Goal: Task Accomplishment & Management: Manage account settings

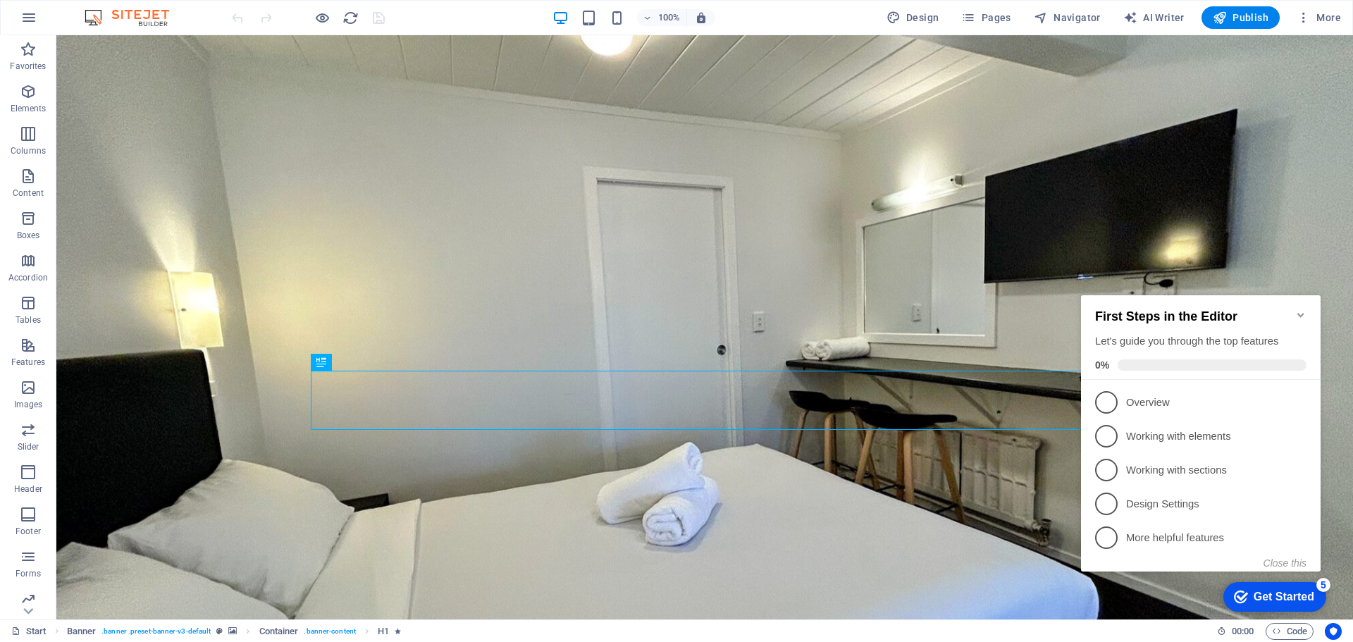
click at [1298, 309] on icon "Minimize checklist" at bounding box center [1300, 314] width 11 height 11
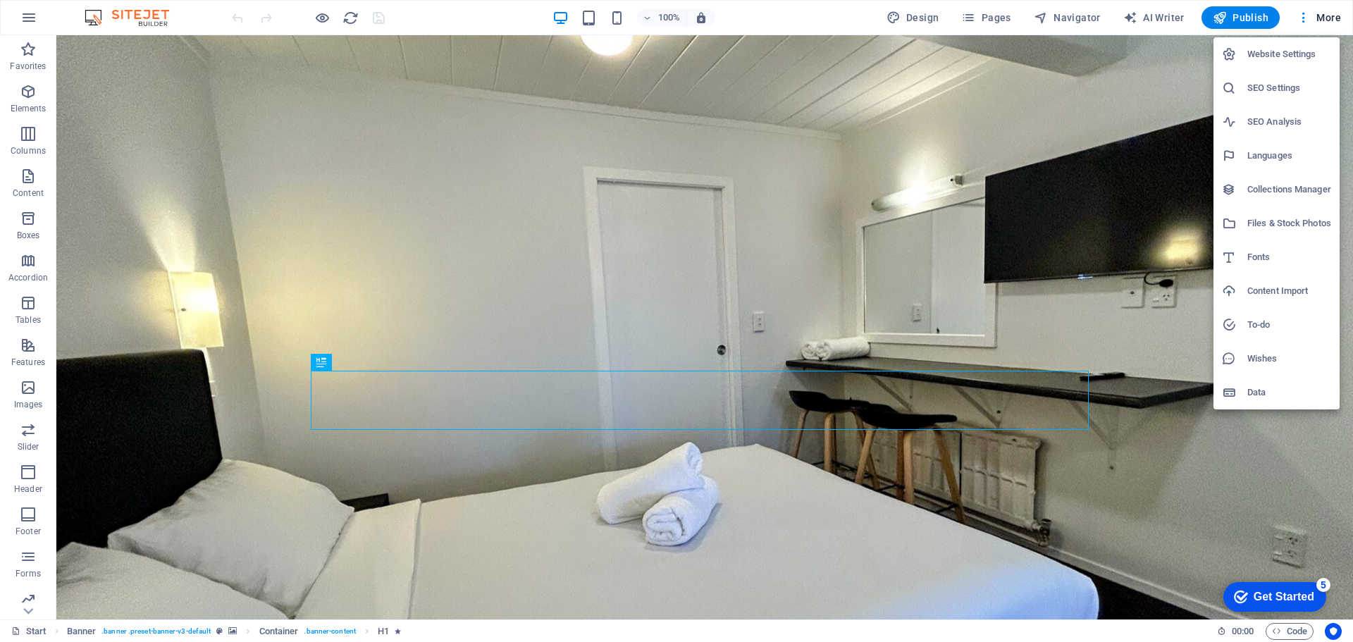
click at [1264, 92] on h6 "SEO Settings" at bounding box center [1289, 88] width 84 height 17
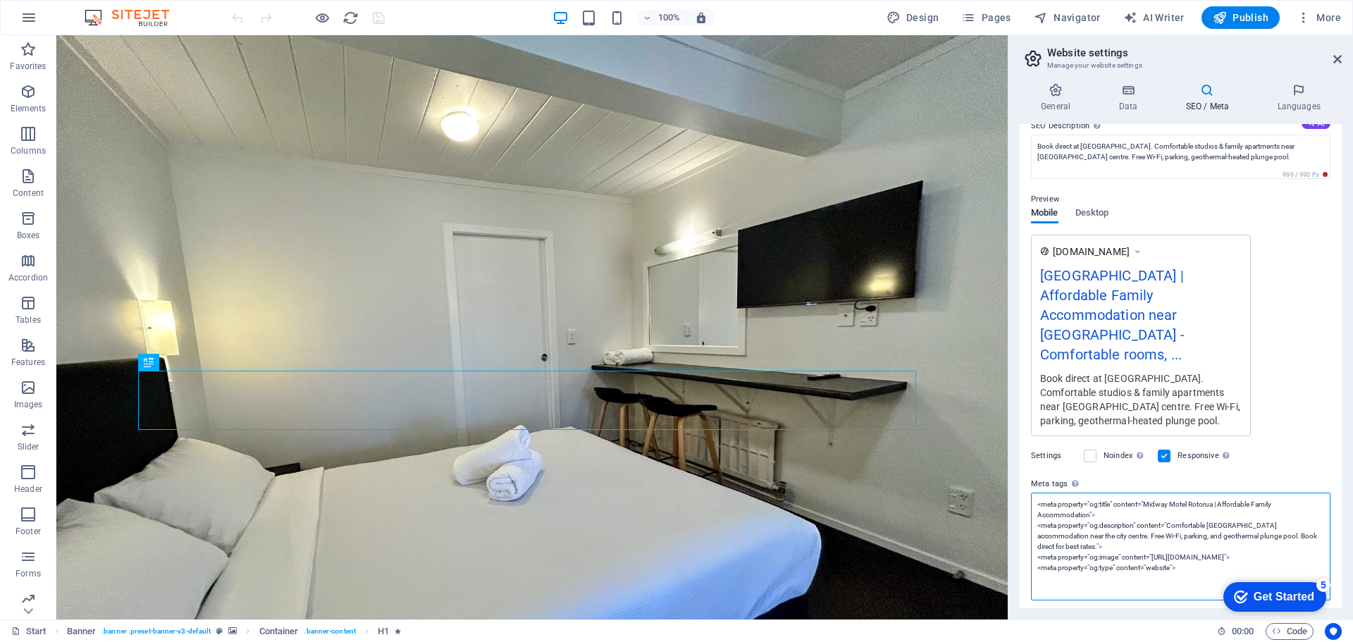
drag, startPoint x: 1194, startPoint y: 506, endPoint x: 1034, endPoint y: 488, distance: 160.9
click at [1034, 492] on textarea "<meta property="og:title" content="Midway Motel Rotorua | Affordable Family Acc…" at bounding box center [1180, 546] width 299 height 108
drag, startPoint x: 1210, startPoint y: 552, endPoint x: 1015, endPoint y: 483, distance: 207.7
click at [1015, 483] on div "General Data SEO / Meta Languages Website name midwaymotelrotorua.co.nz Logo Dr…" at bounding box center [1180, 345] width 345 height 547
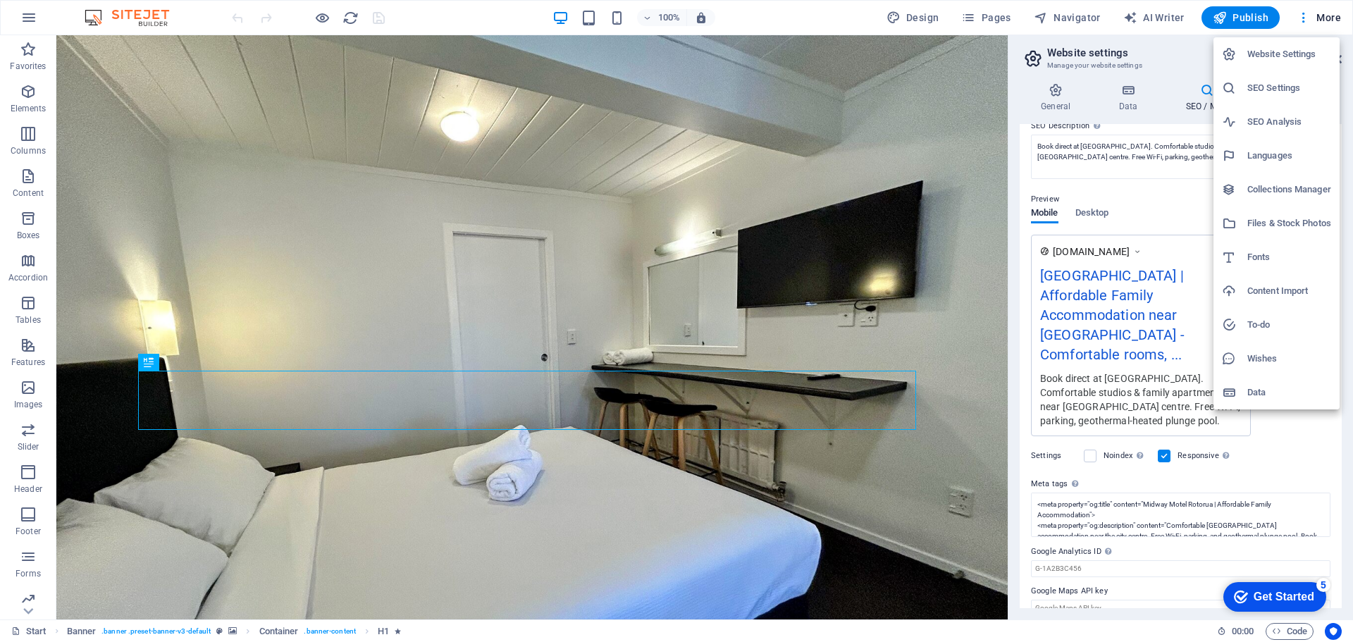
click at [1265, 87] on h6 "SEO Settings" at bounding box center [1289, 88] width 84 height 17
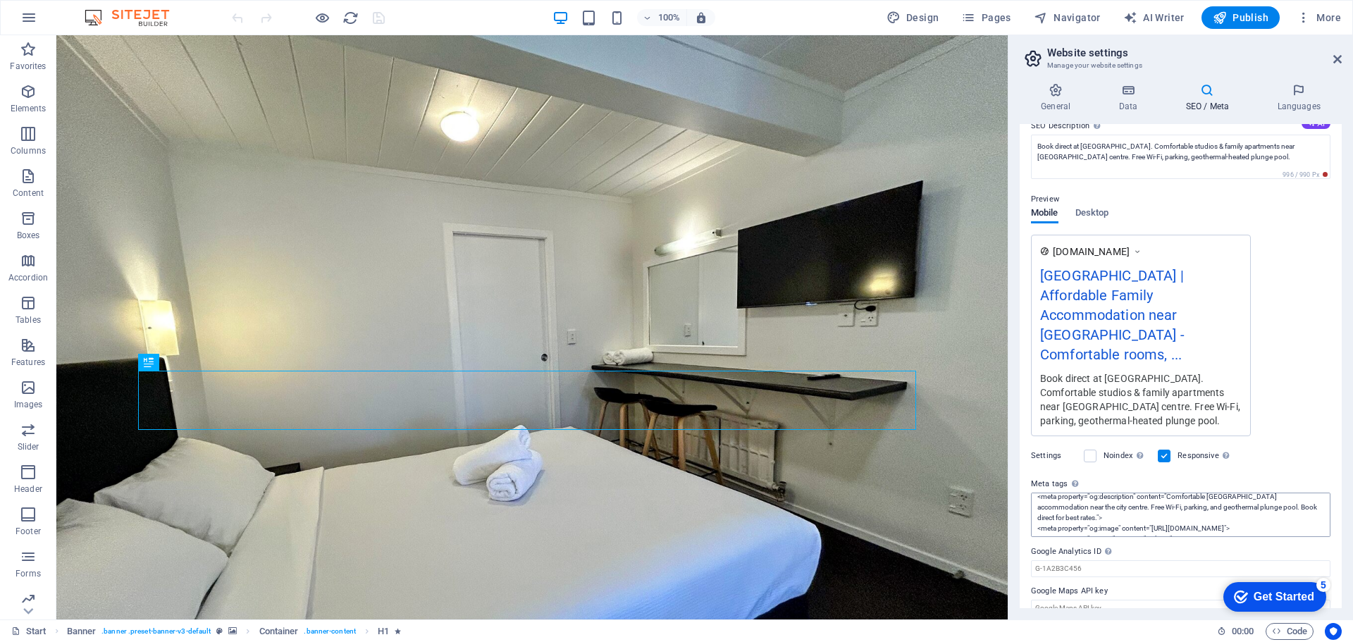
scroll to position [42, 0]
click at [1301, 323] on div "www.example.com Midway Motel Rotorua | Affordable Family Accommodation near Cit…" at bounding box center [1180, 335] width 299 height 201
click at [1092, 213] on span "Desktop" at bounding box center [1092, 214] width 34 height 20
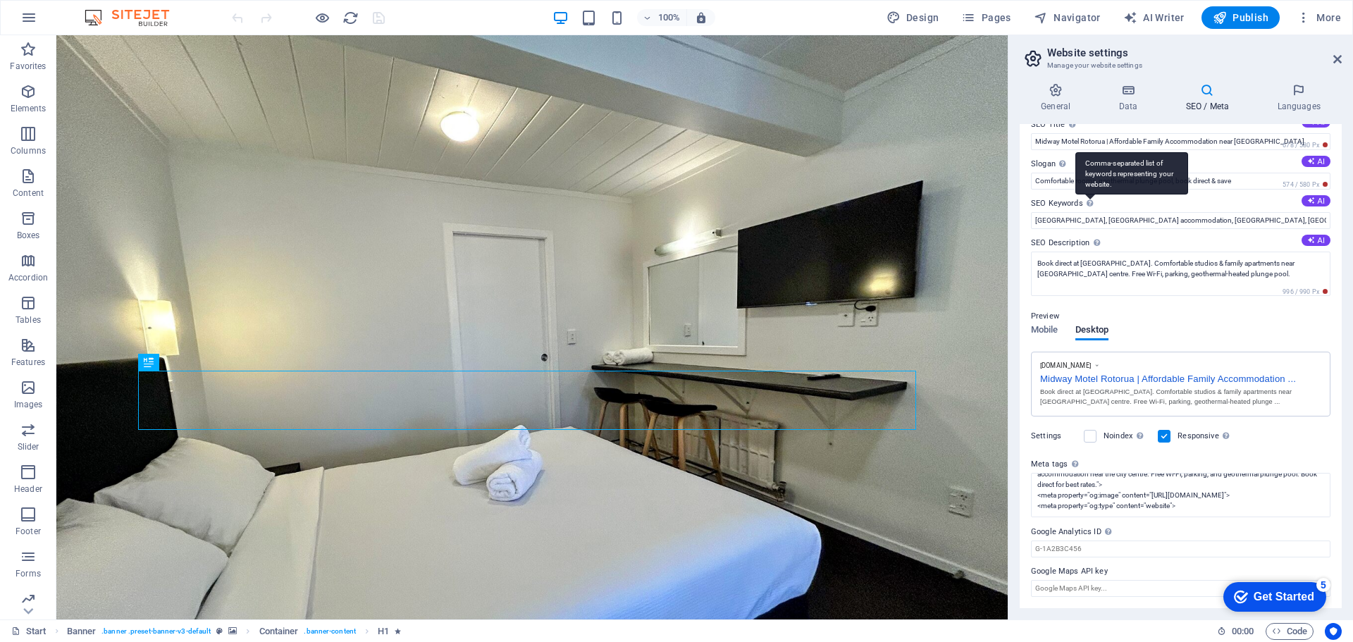
scroll to position [19, 0]
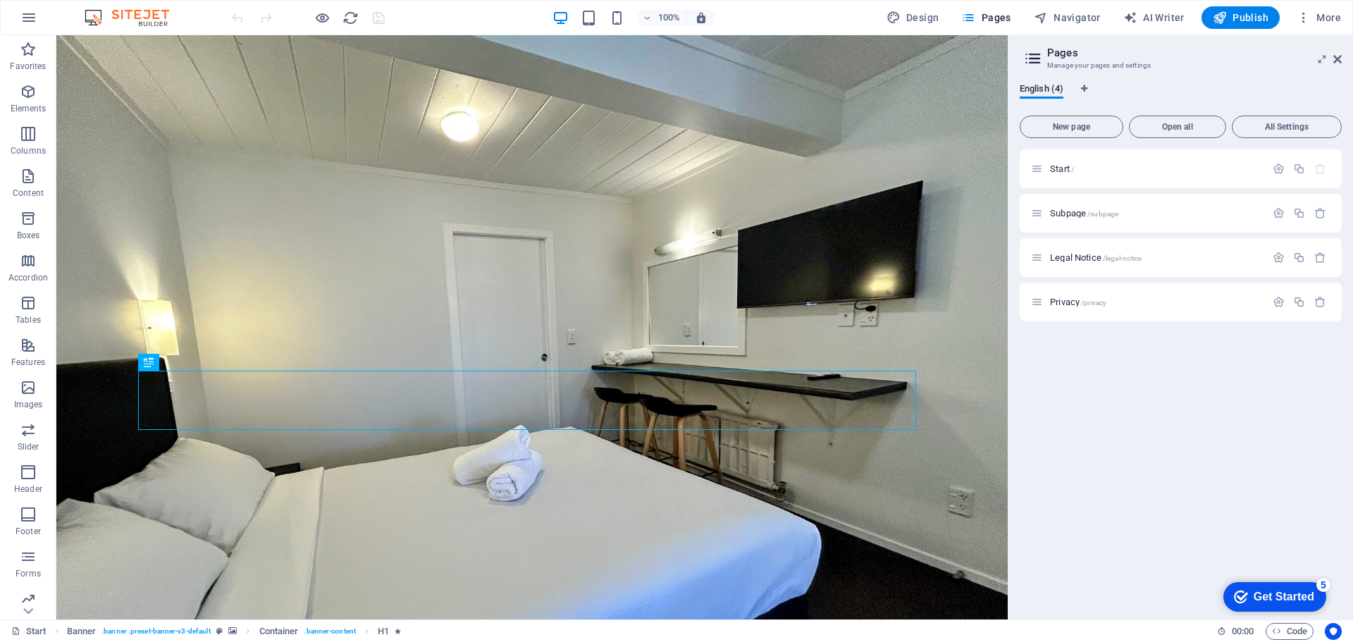
drag, startPoint x: 1084, startPoint y: 89, endPoint x: 1151, endPoint y: 94, distance: 67.1
click at [1151, 94] on div "English (4)" at bounding box center [1180, 96] width 322 height 27
click at [1289, 123] on span "All Settings" at bounding box center [1286, 127] width 97 height 8
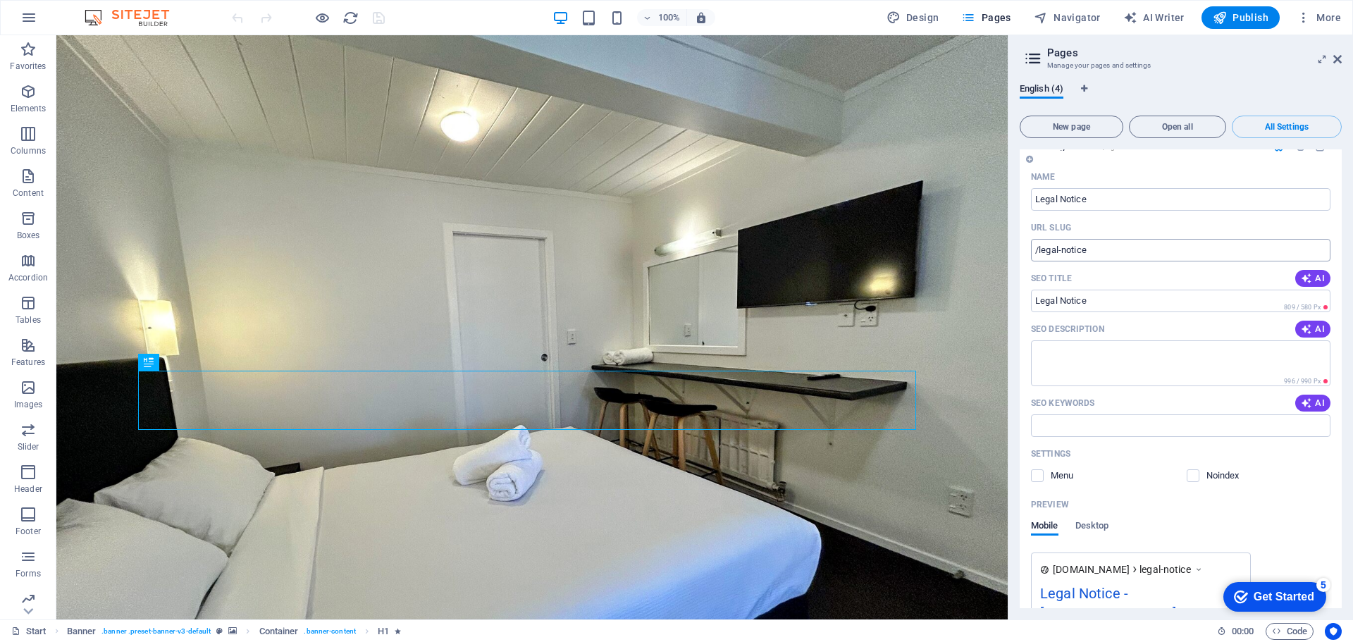
scroll to position [1220, 0]
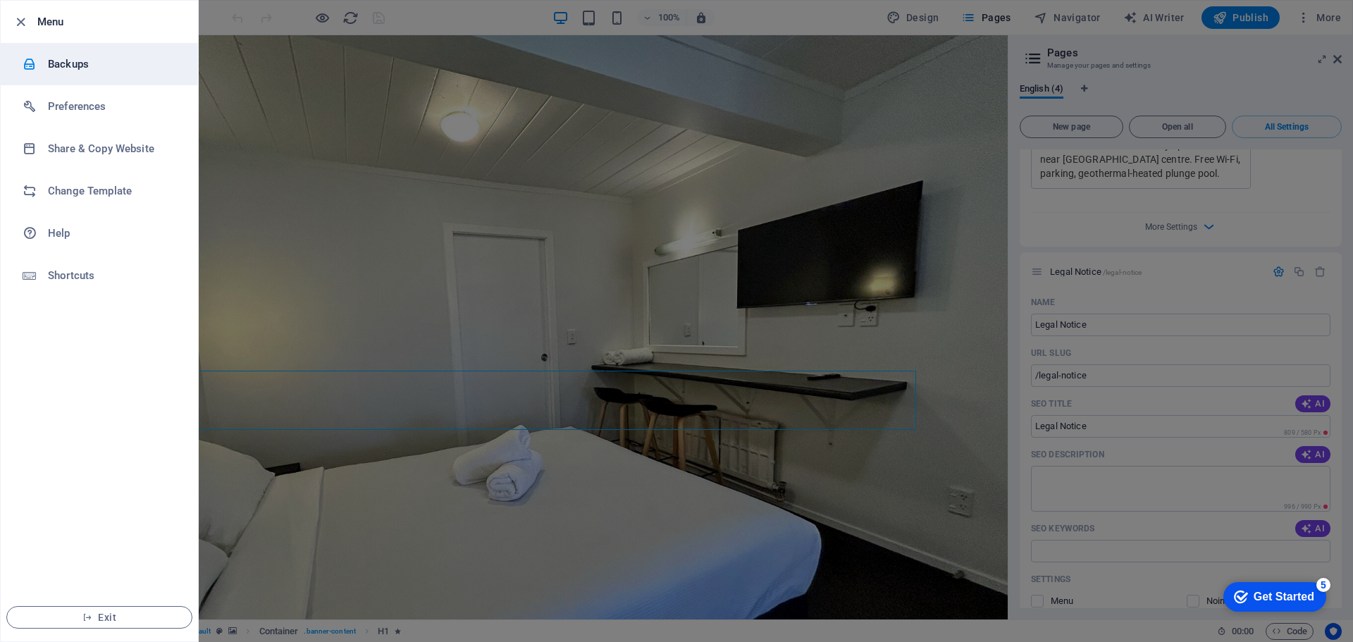
click at [67, 64] on h6 "Backups" at bounding box center [113, 64] width 130 height 17
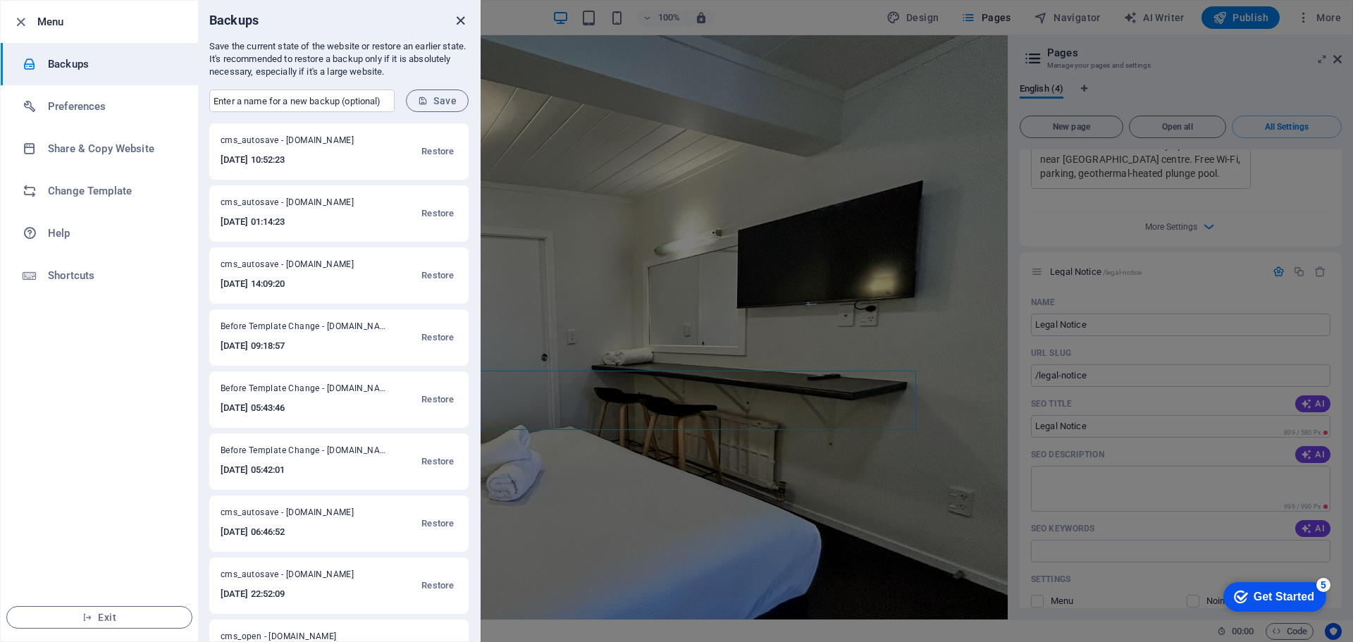
click at [456, 22] on icon "close" at bounding box center [460, 21] width 16 height 16
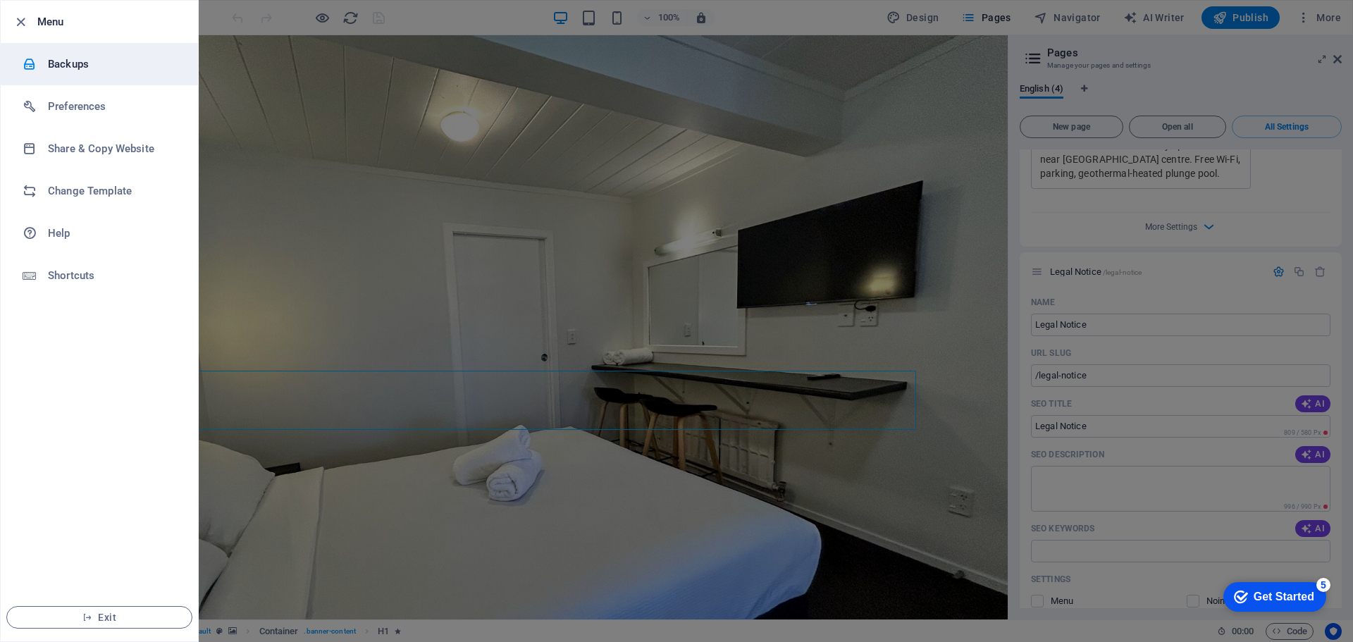
drag, startPoint x: 46, startPoint y: 63, endPoint x: 54, endPoint y: 59, distance: 9.2
click at [46, 63] on div at bounding box center [35, 64] width 25 height 14
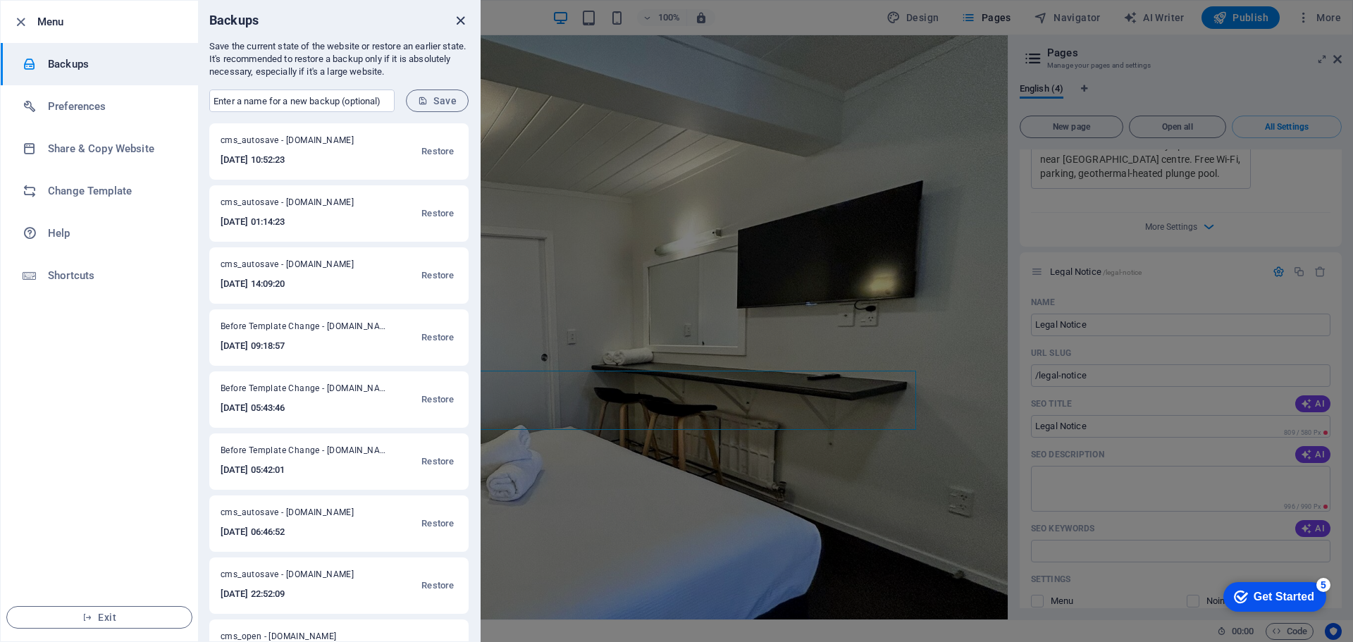
click at [457, 20] on icon "close" at bounding box center [460, 21] width 16 height 16
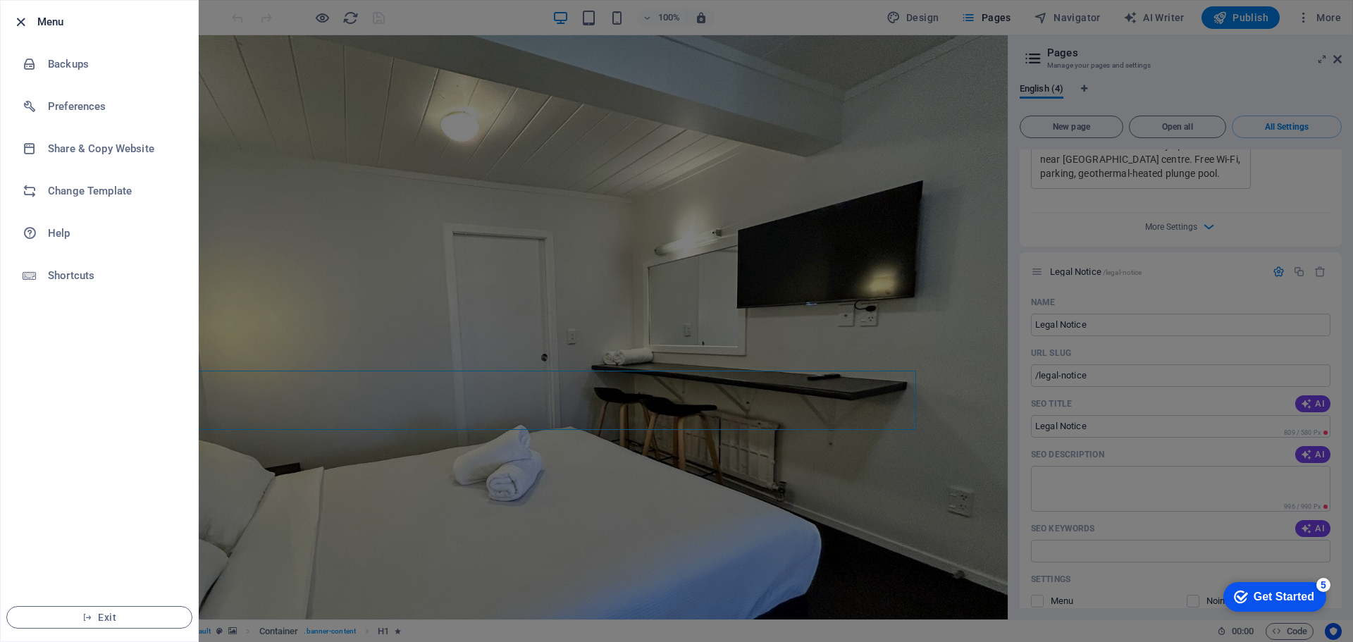
click at [20, 20] on icon "button" at bounding box center [21, 22] width 16 height 16
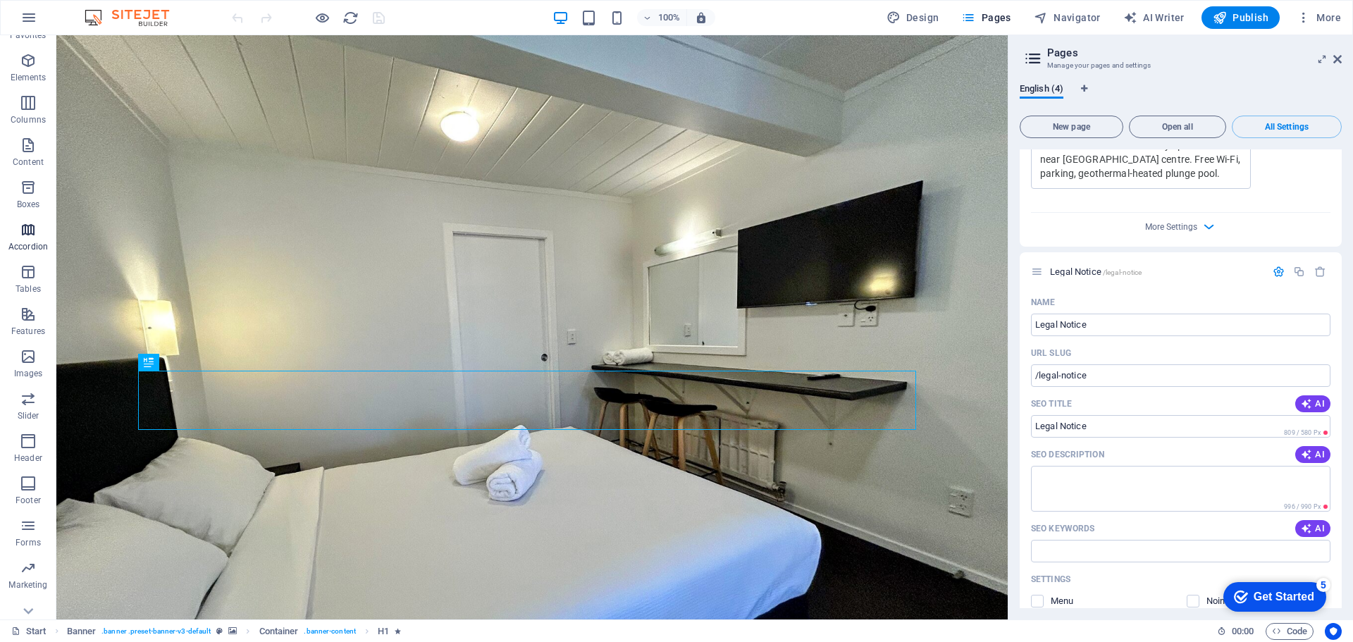
scroll to position [50, 0]
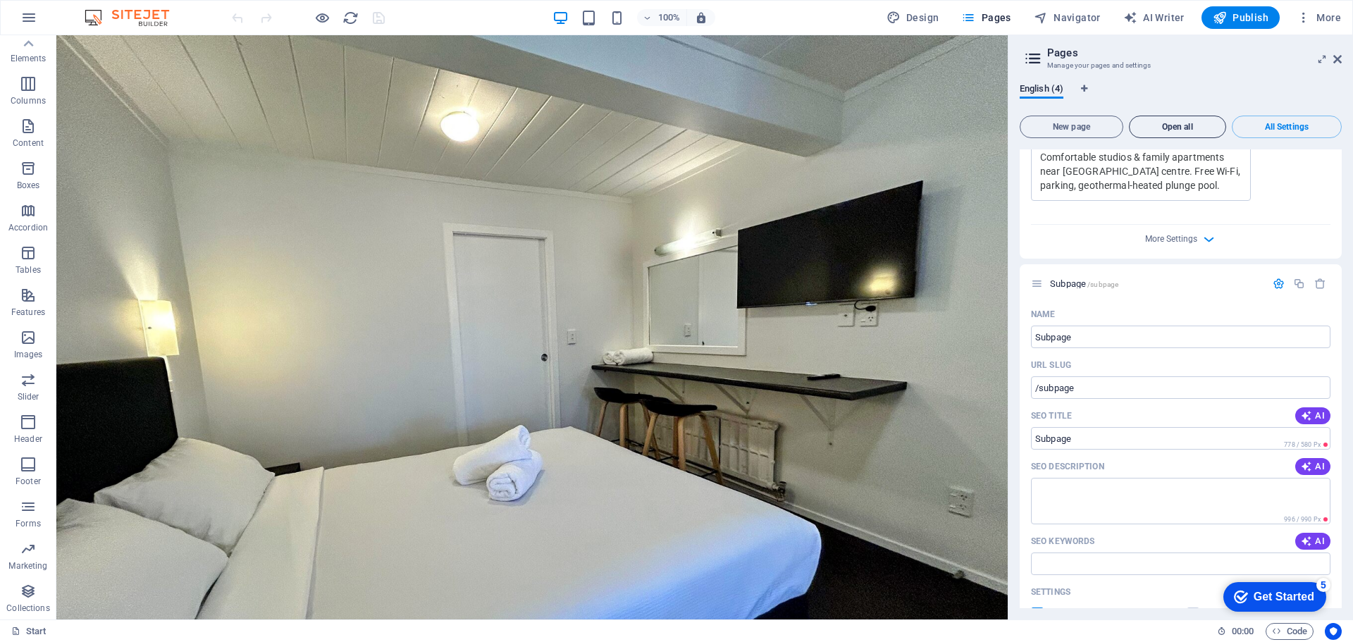
scroll to position [515, 0]
click at [1201, 249] on icon "button" at bounding box center [1209, 240] width 16 height 16
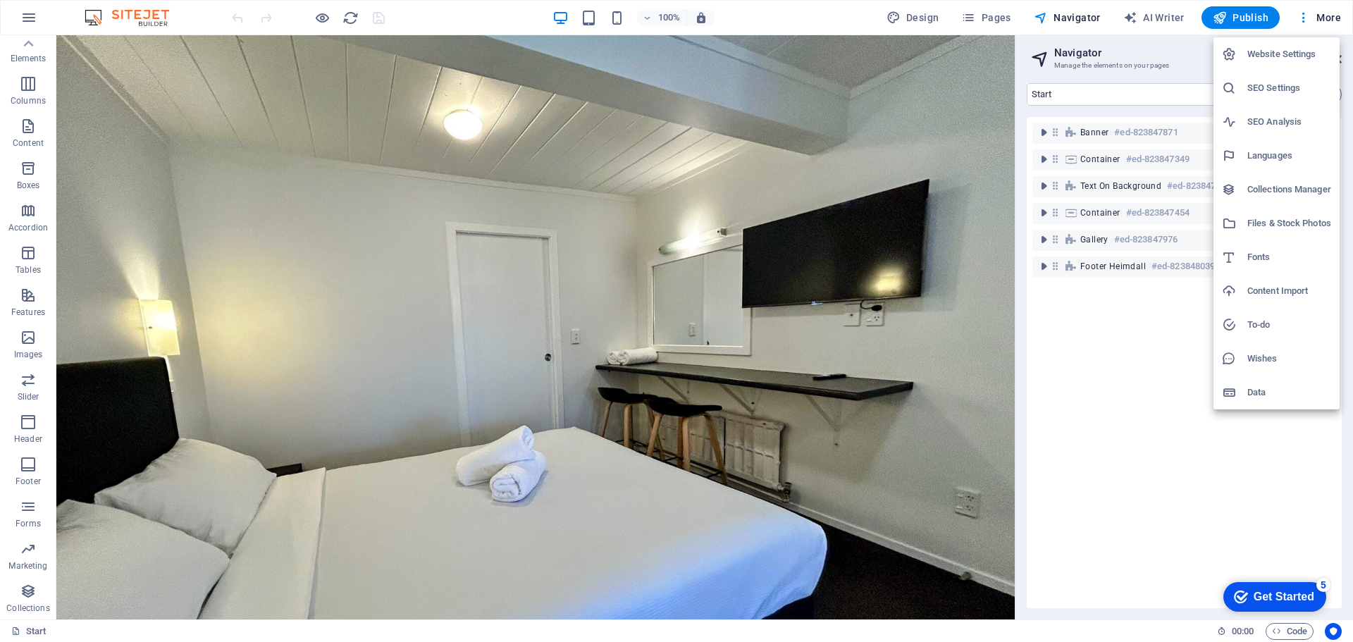
click at [1279, 224] on h6 "Files & Stock Photos" at bounding box center [1289, 223] width 84 height 17
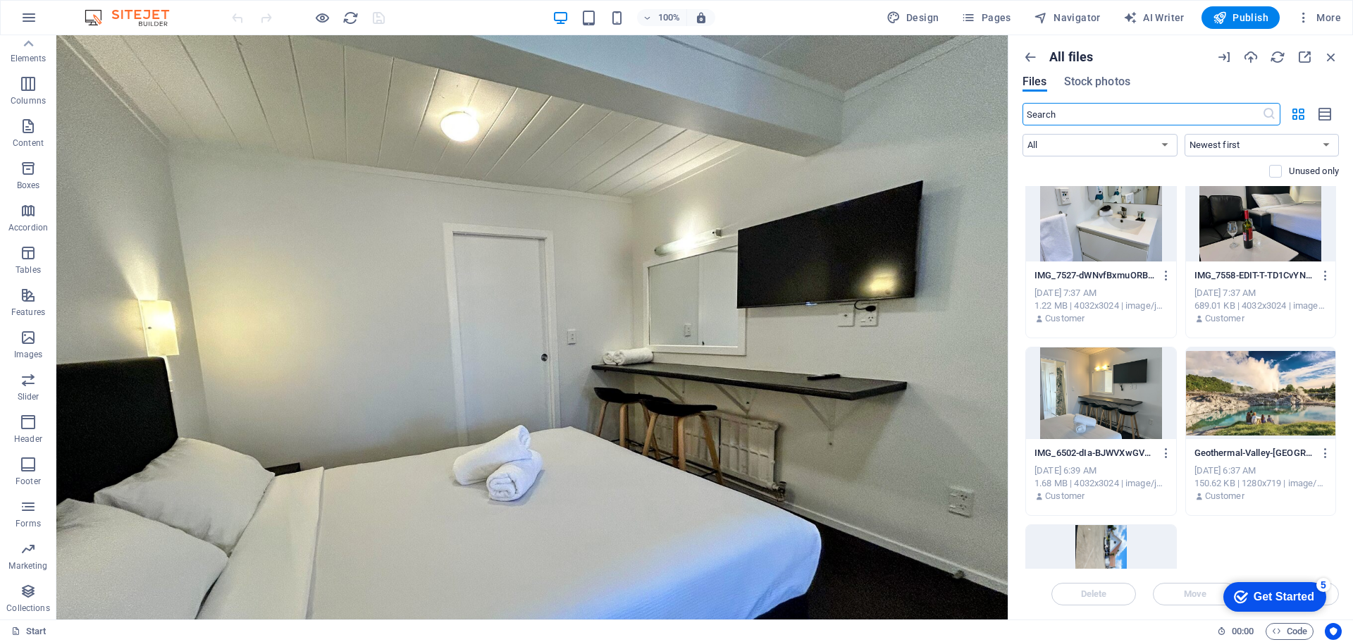
scroll to position [2450, 0]
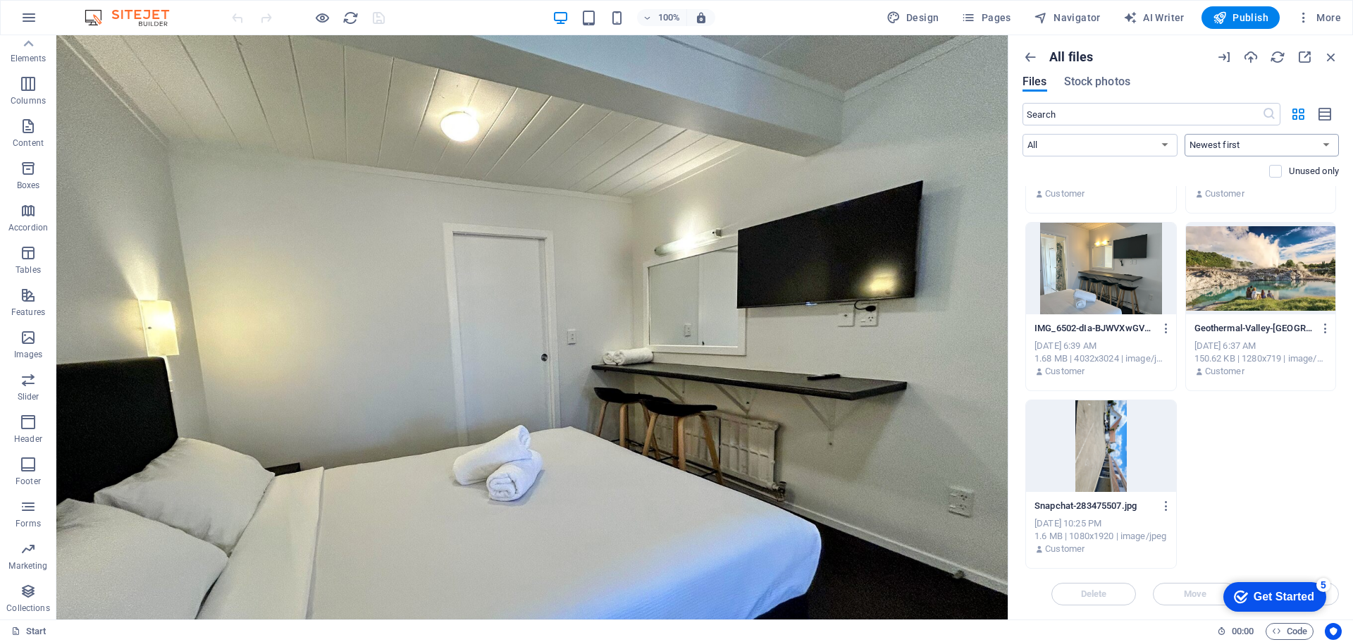
click at [1225, 145] on select "Newest first Oldest first Name (A-Z) Name (Z-A) Size (0-9) Size (9-0) Resolutio…" at bounding box center [1261, 145] width 155 height 23
click at [1228, 144] on select "Newest first Oldest first Name (A-Z) Name (Z-A) Size (0-9) Size (9-0) Resolutio…" at bounding box center [1261, 145] width 155 height 23
click at [1030, 59] on icon "button" at bounding box center [1029, 56] width 15 height 15
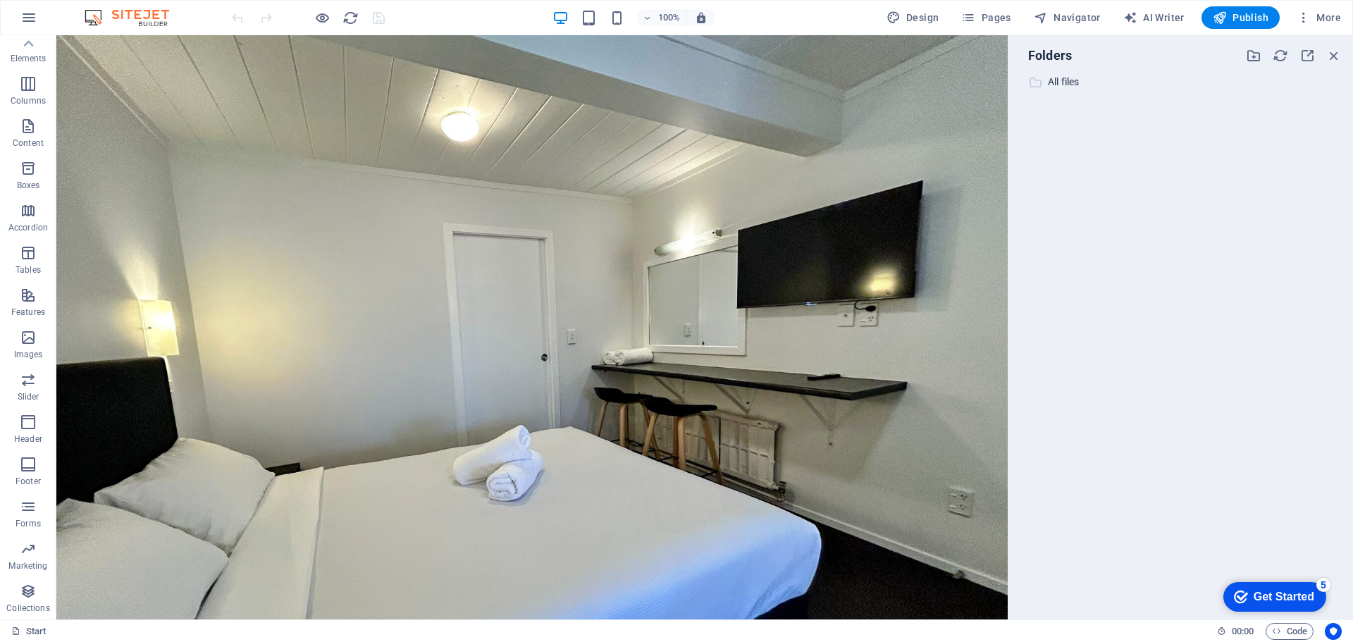
click at [1038, 85] on icon at bounding box center [1035, 82] width 14 height 14
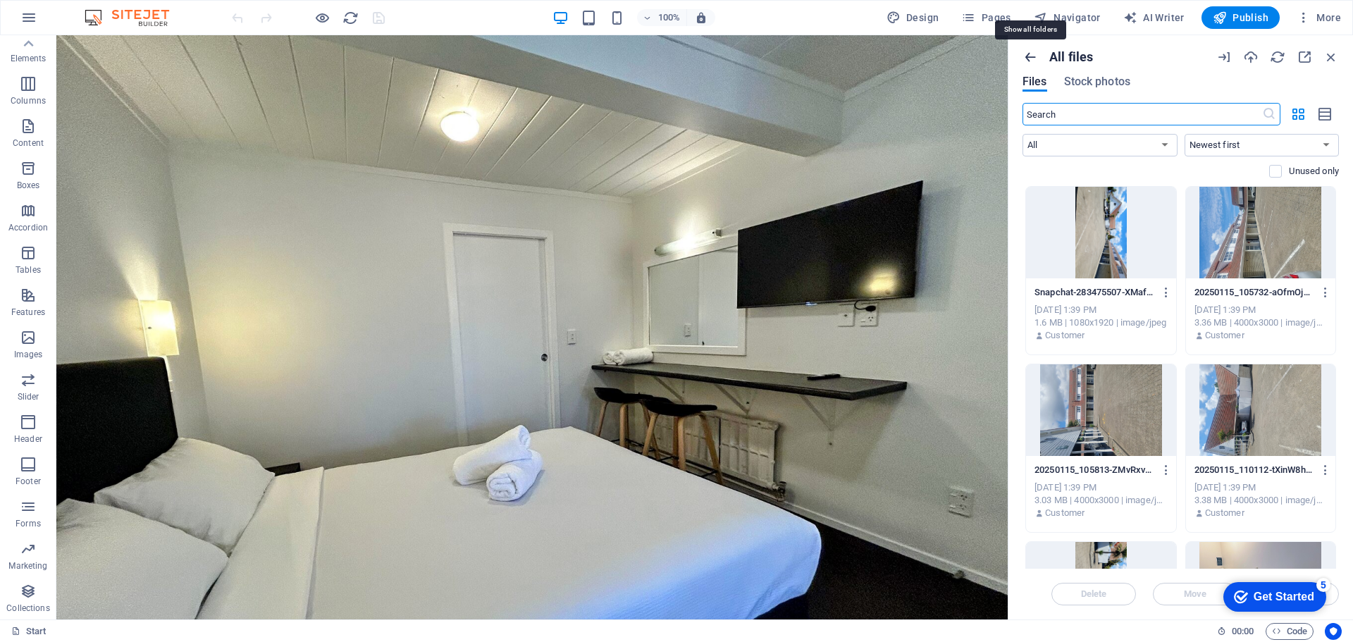
click at [1025, 61] on icon "button" at bounding box center [1029, 56] width 15 height 15
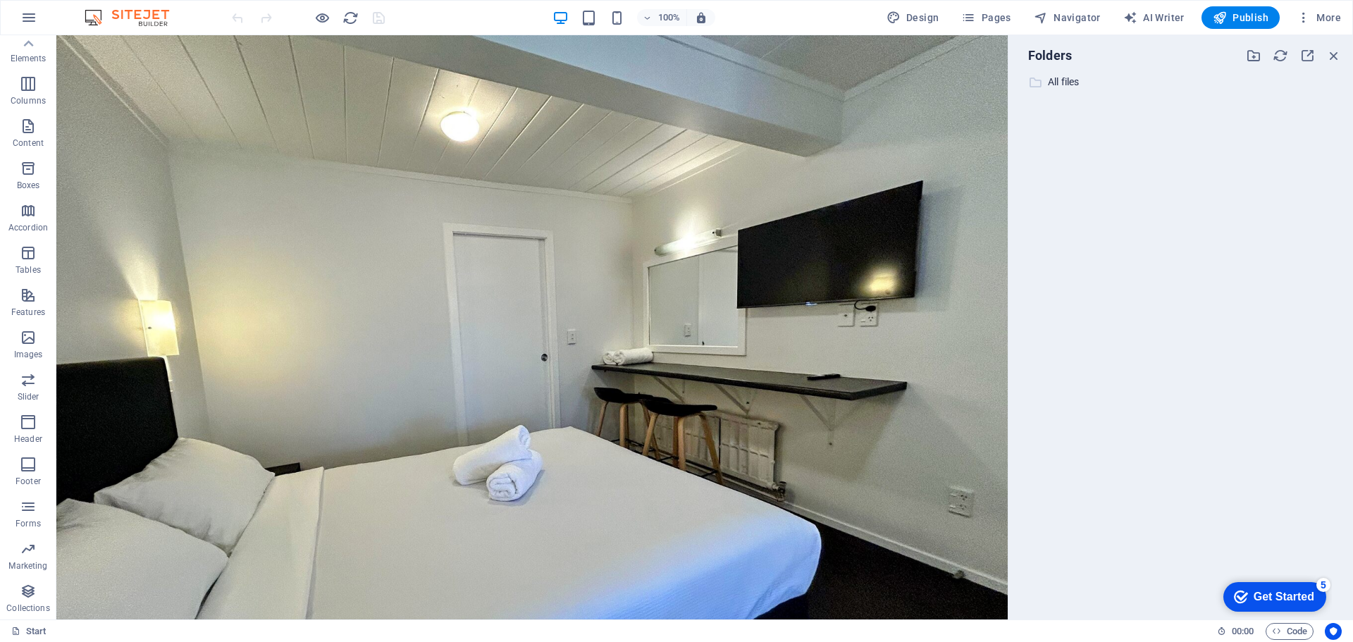
click at [1043, 82] on div "​ All files All files" at bounding box center [1167, 82] width 296 height 18
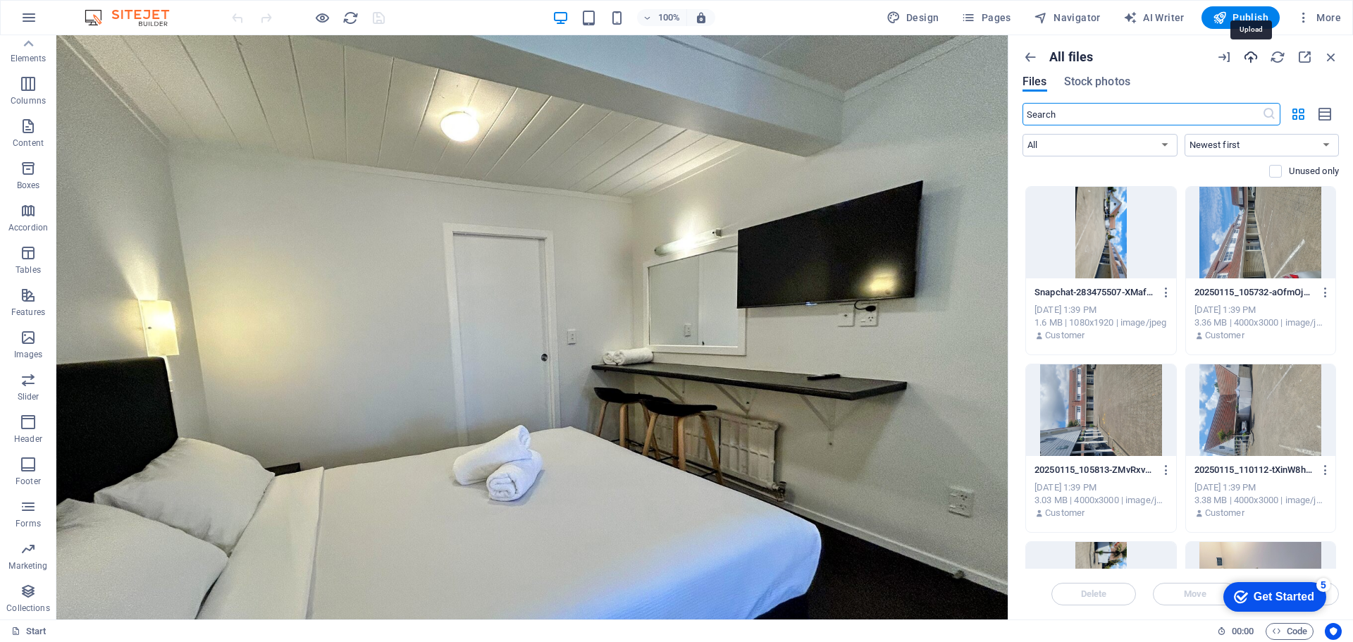
click at [1248, 58] on icon "button" at bounding box center [1250, 56] width 15 height 15
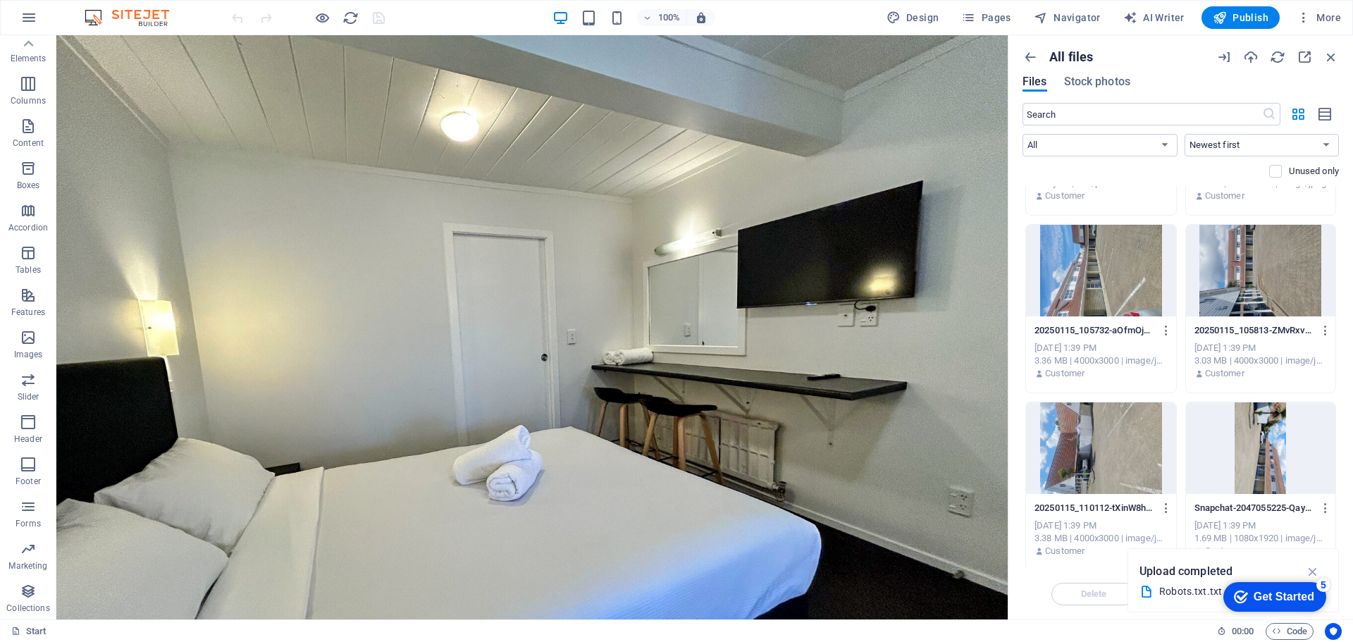
scroll to position [0, 0]
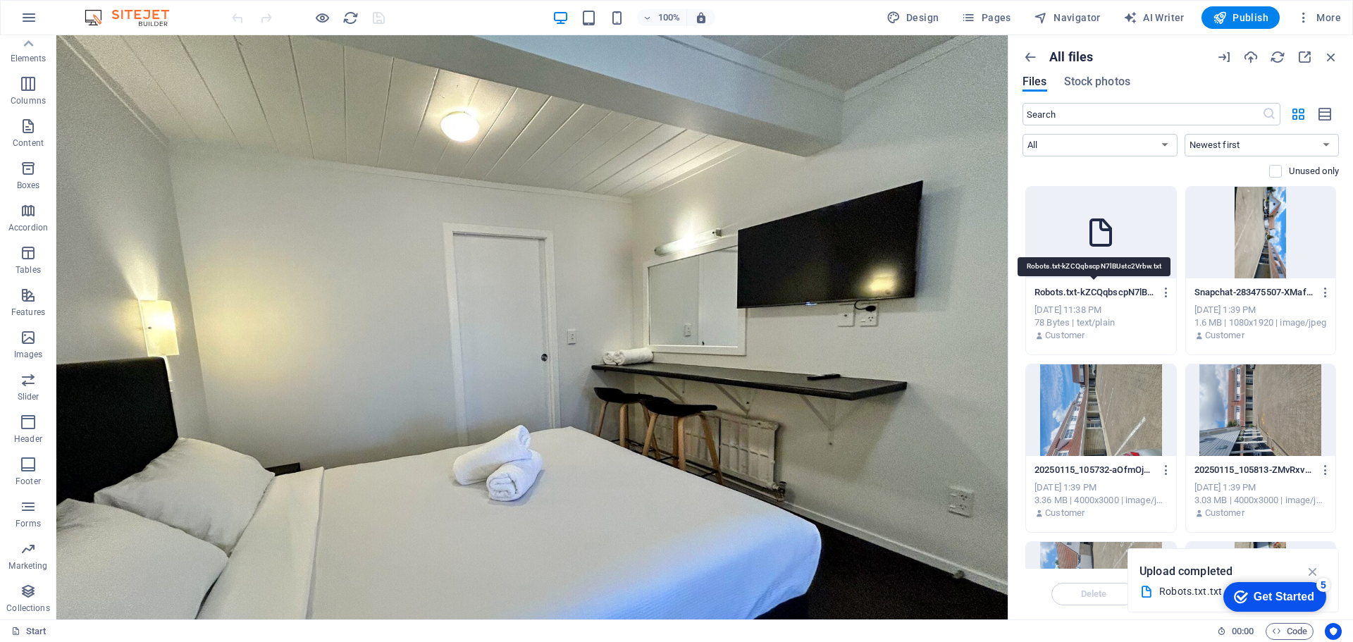
click at [1128, 295] on p "Robots.txt-kZCQqbscpN7lBUstc2Vrbw.txt" at bounding box center [1094, 292] width 120 height 13
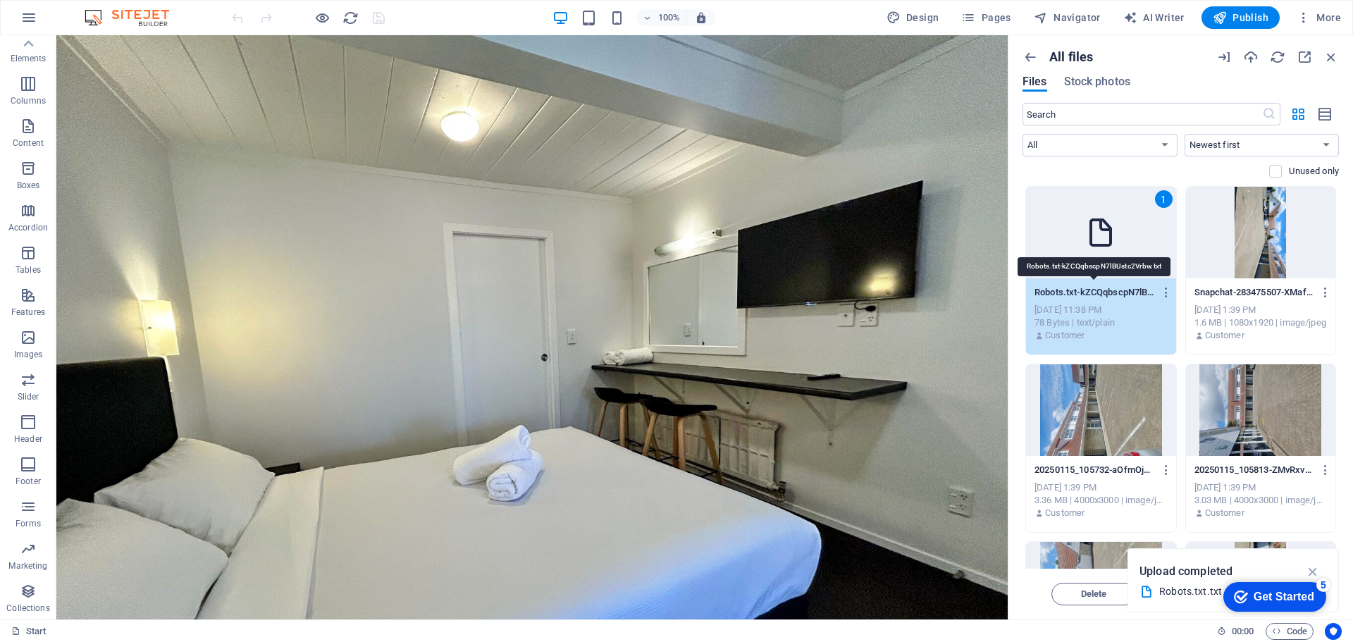
click at [1104, 294] on p "Robots.txt-kZCQqbscpN7lBUstc2Vrbw.txt" at bounding box center [1094, 292] width 120 height 13
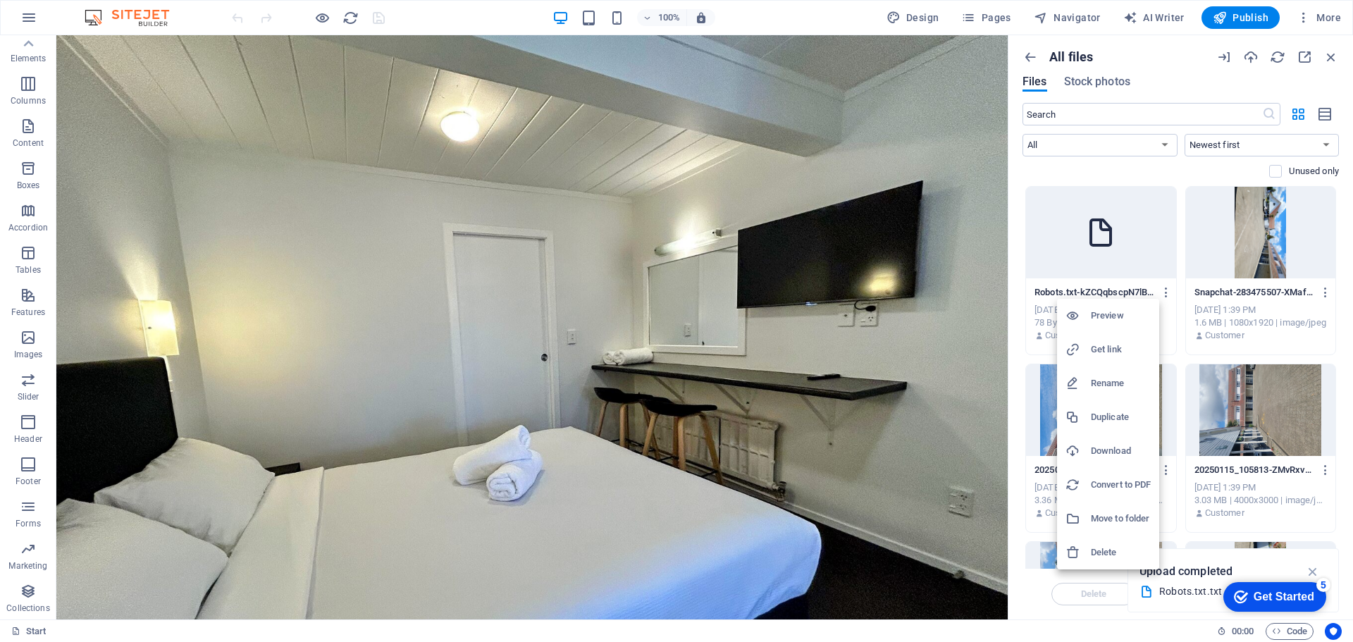
click at [1096, 379] on h6 "Rename" at bounding box center [1121, 383] width 60 height 17
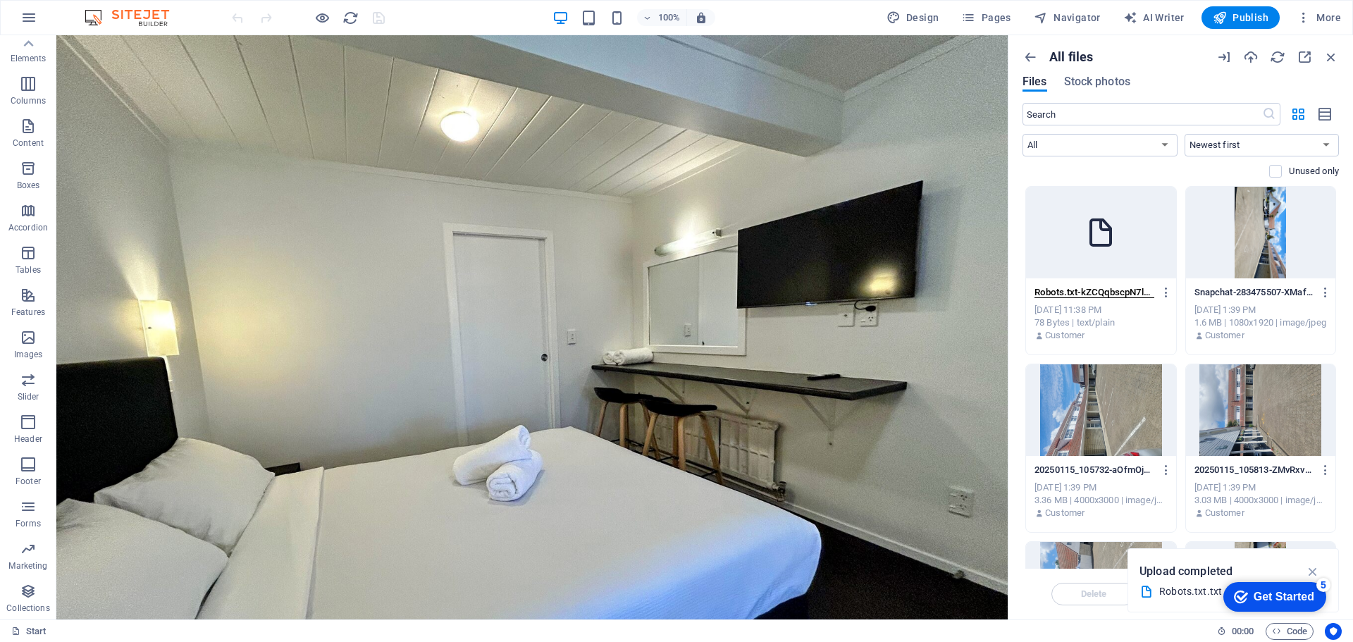
scroll to position [0, 56]
click at [1140, 291] on input "Robots.txt-kZCQqbscpN7lBUstc2Vrbw.txt" at bounding box center [1094, 292] width 120 height 11
drag, startPoint x: 1139, startPoint y: 291, endPoint x: 1065, endPoint y: 292, distance: 74.7
click at [1065, 292] on input "Robots.txt-kZCQqbscpN7lBUstc2Vrbw.txt" at bounding box center [1094, 292] width 120 height 11
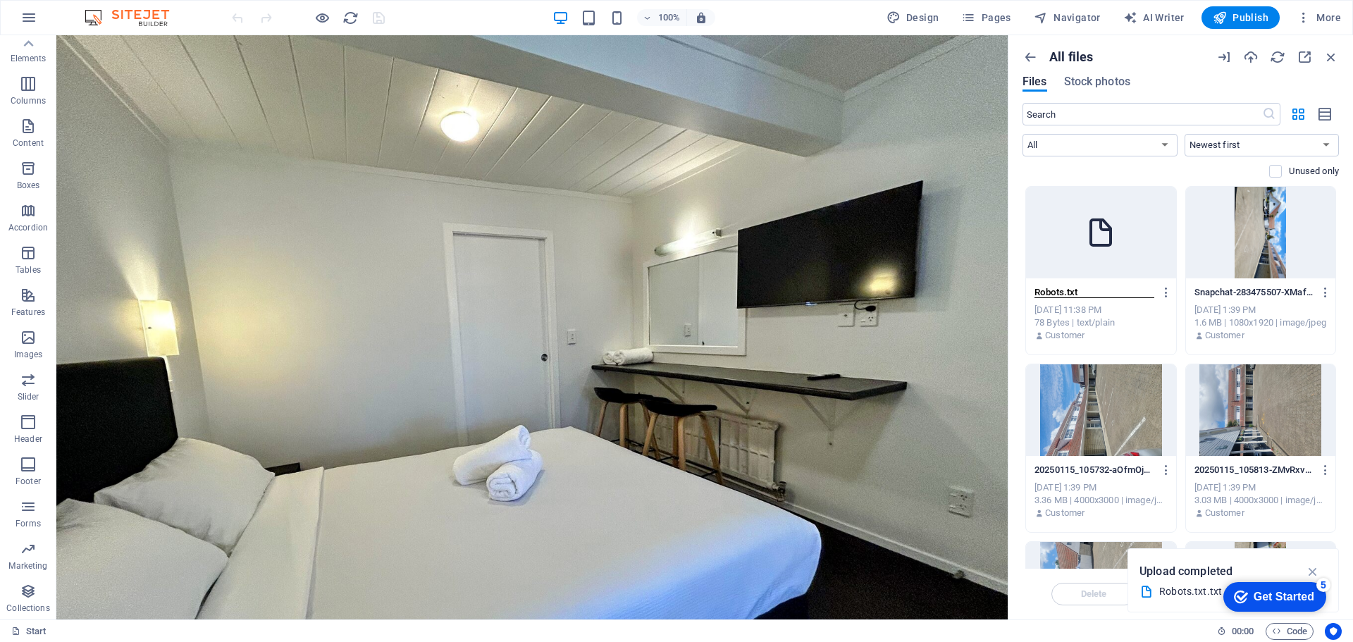
type input "Robots.txt"
click at [1142, 331] on div "Customer" at bounding box center [1100, 335] width 133 height 13
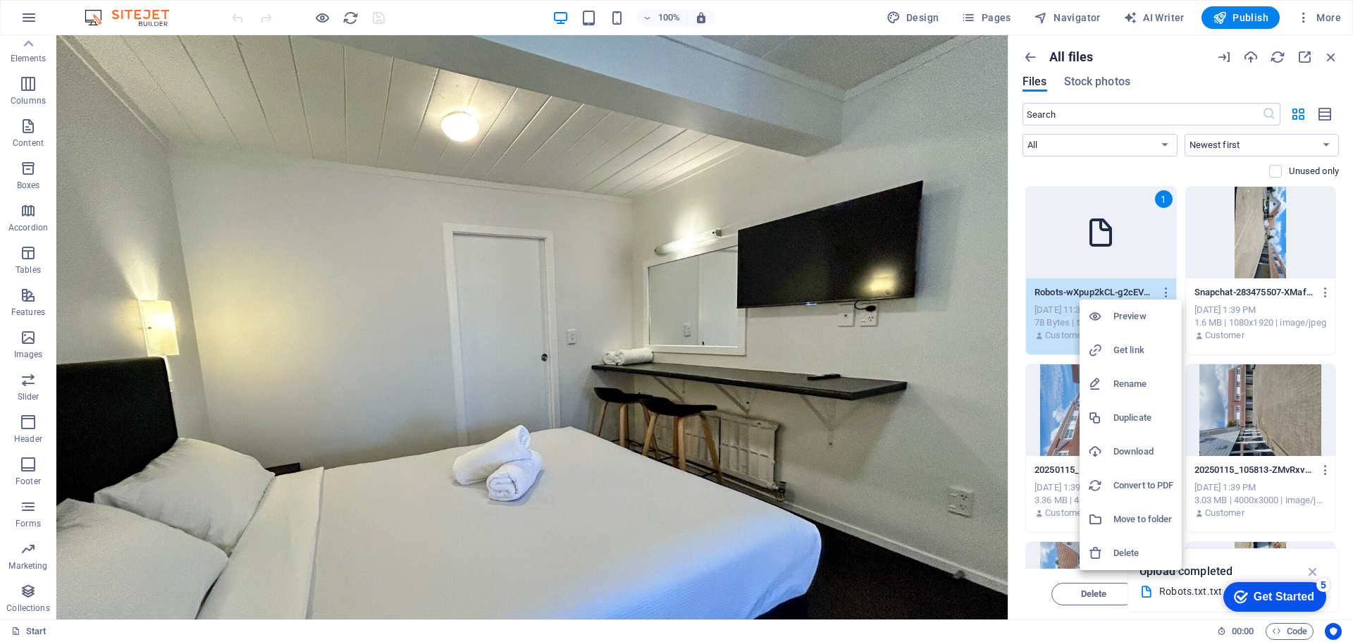
click at [1135, 358] on h6 "Get link" at bounding box center [1143, 350] width 60 height 17
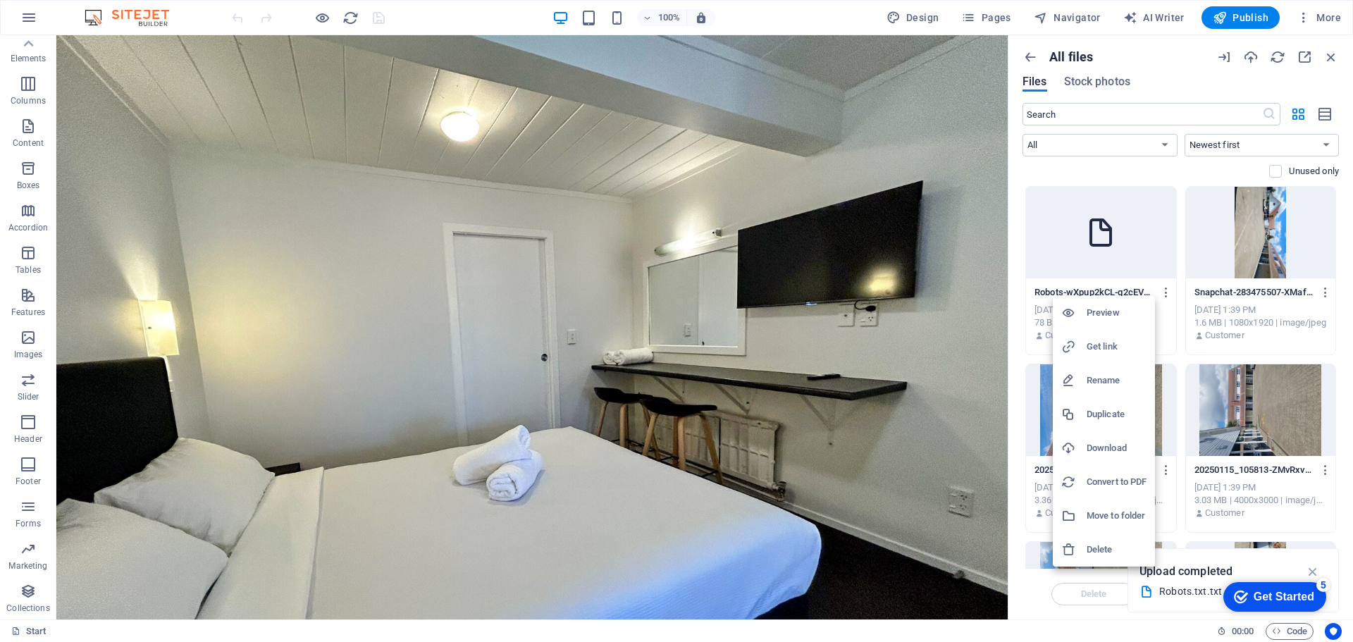
click at [1096, 341] on h6 "Get link" at bounding box center [1116, 346] width 60 height 17
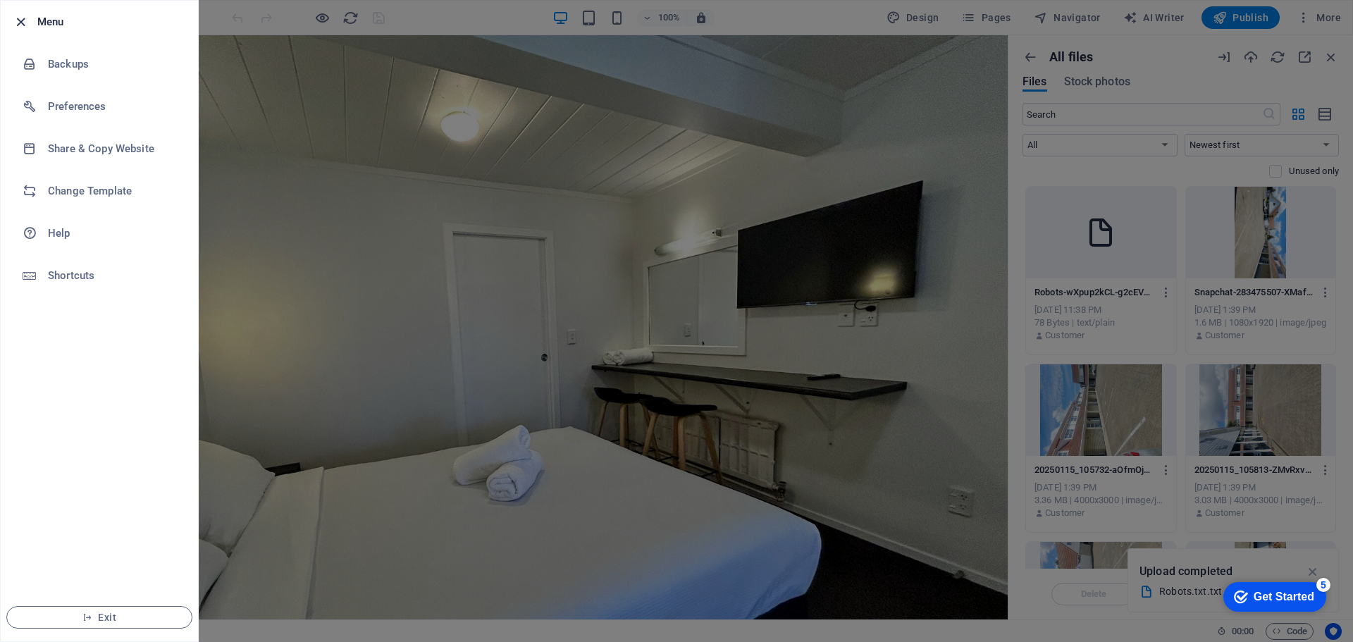
click at [18, 18] on icon "button" at bounding box center [21, 22] width 16 height 16
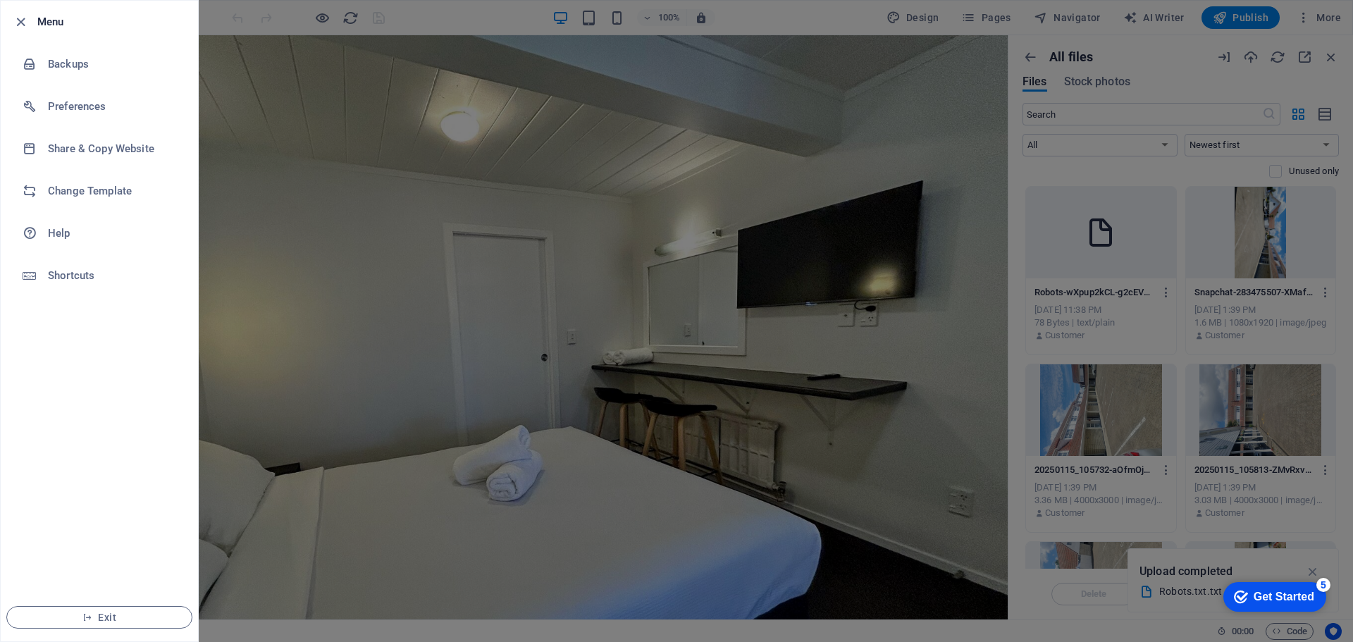
drag, startPoint x: 147, startPoint y: 353, endPoint x: 79, endPoint y: 33, distance: 327.1
click at [79, 33] on li "Menu" at bounding box center [99, 22] width 197 height 42
click at [77, 104] on h6 "Preferences" at bounding box center [113, 106] width 130 height 17
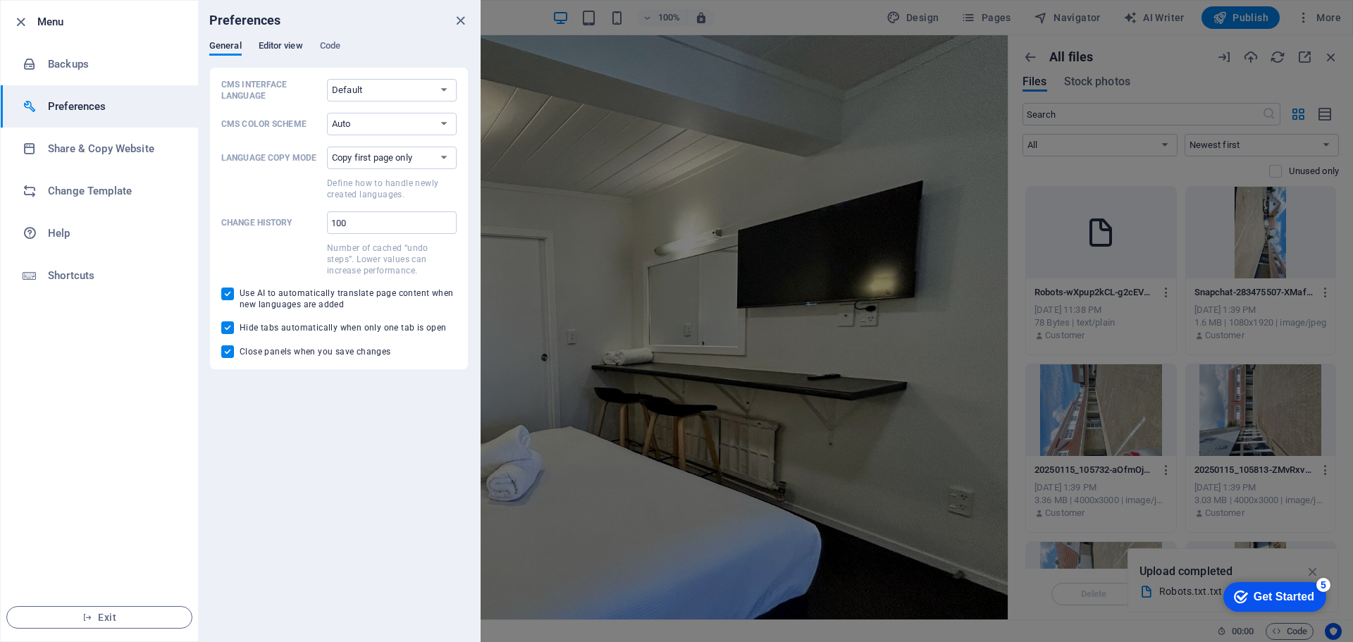
click at [273, 53] on span "Editor view" at bounding box center [281, 47] width 44 height 20
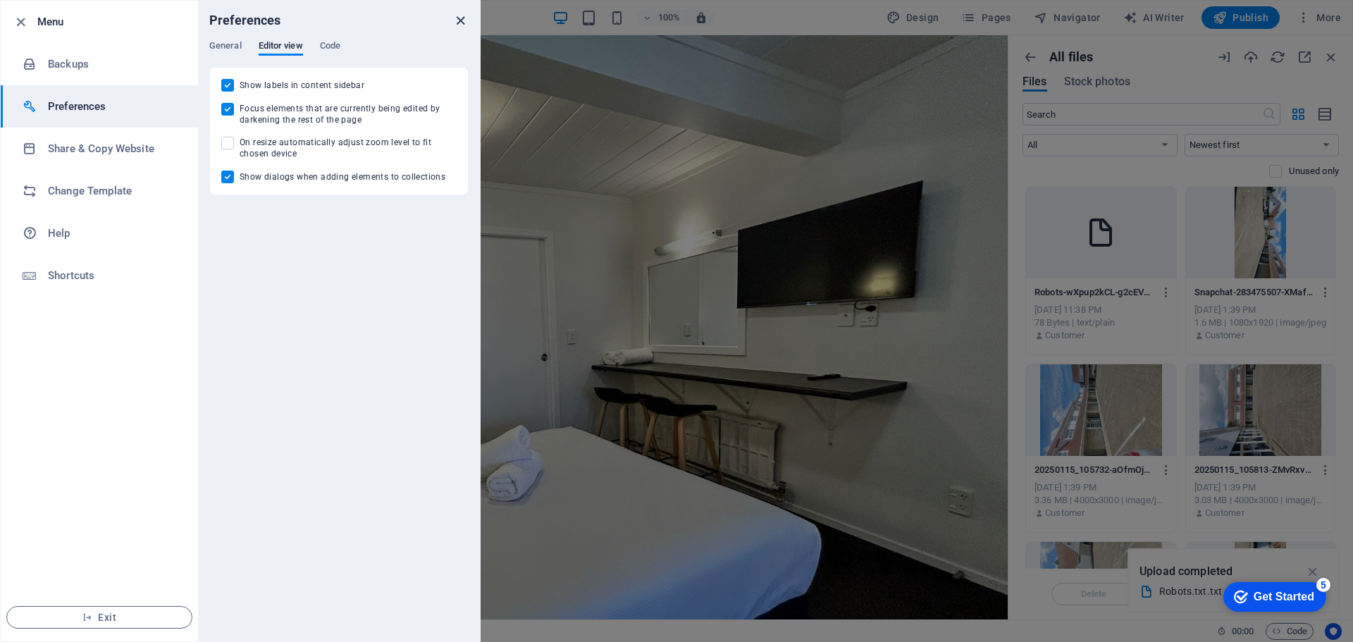
click at [456, 17] on icon "close" at bounding box center [460, 21] width 16 height 16
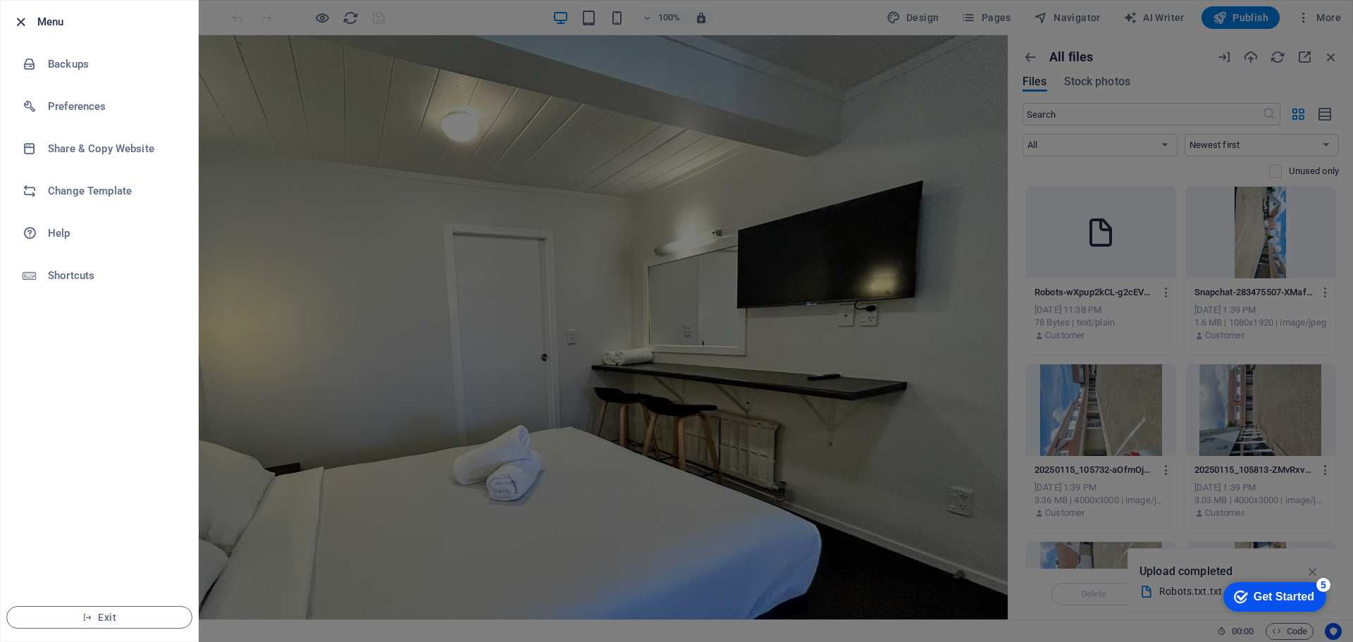
click at [25, 20] on icon "button" at bounding box center [21, 22] width 16 height 16
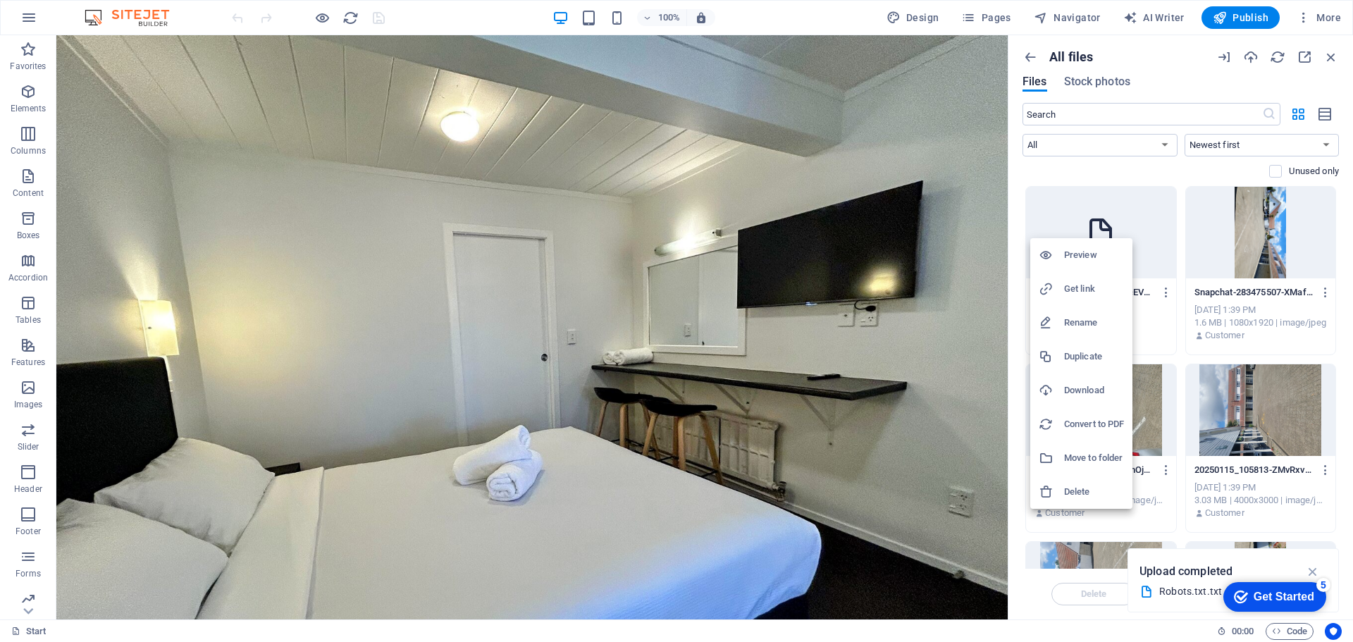
click at [1072, 285] on h6 "Get link" at bounding box center [1094, 288] width 60 height 17
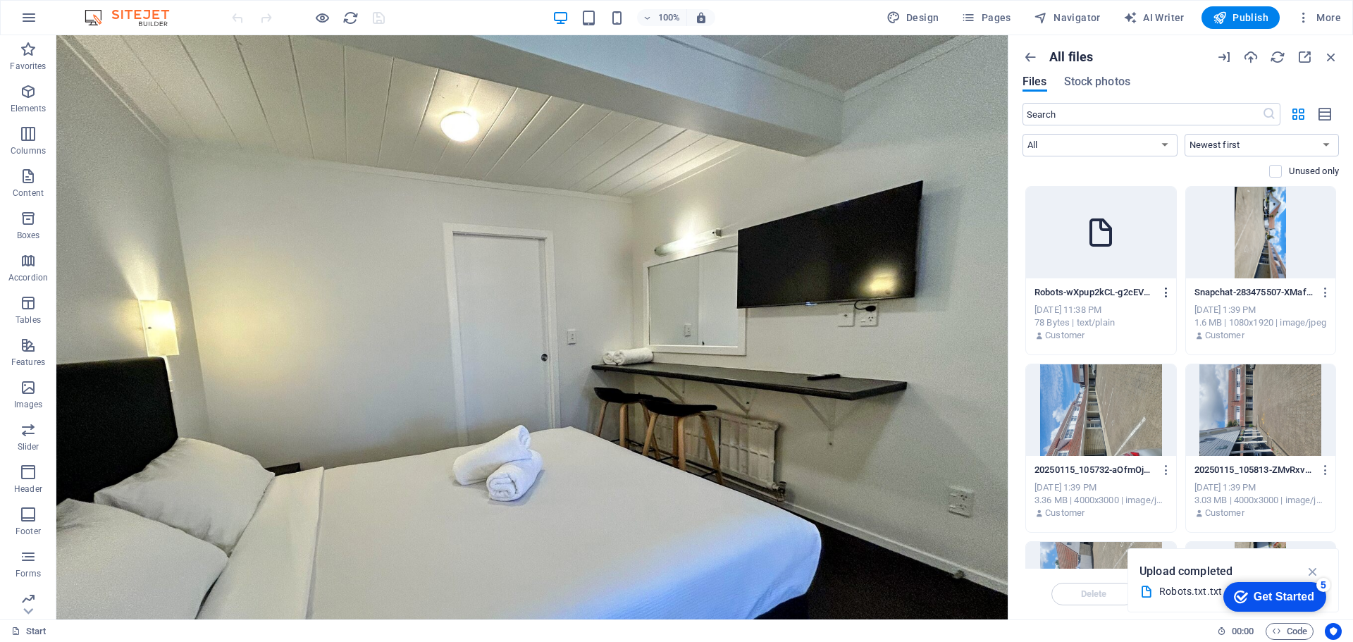
click at [1163, 291] on icon "button" at bounding box center [1166, 292] width 13 height 13
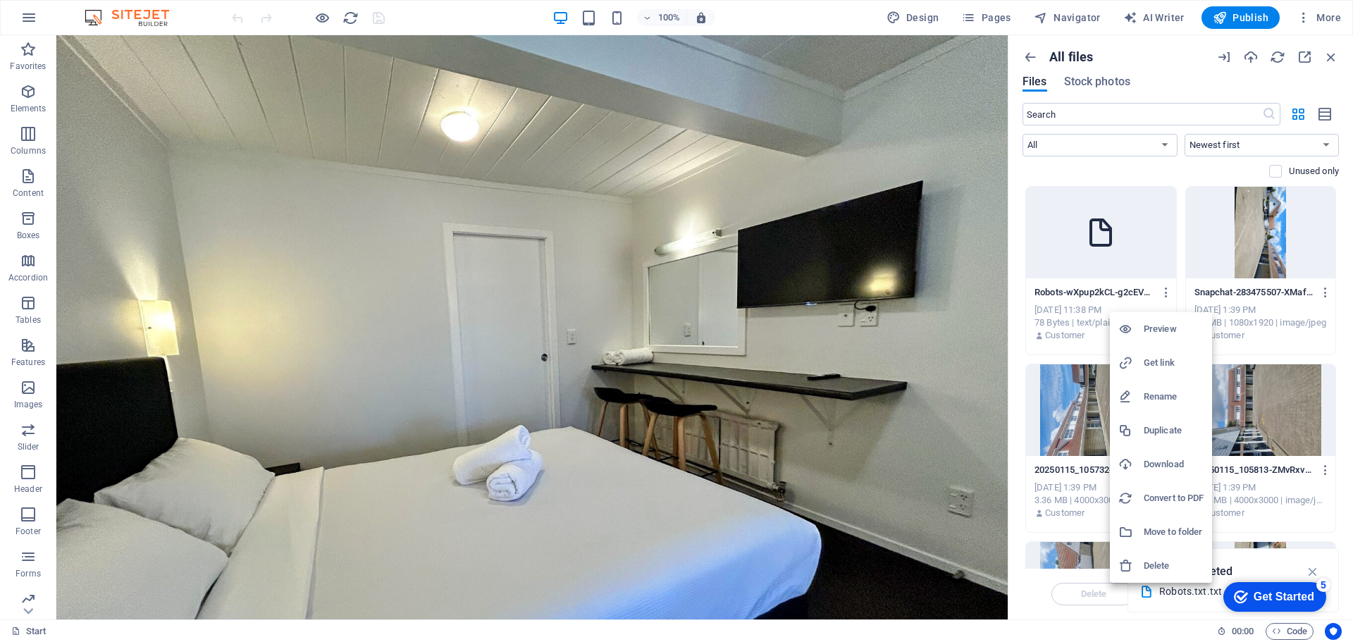
click at [1153, 359] on h6 "Get link" at bounding box center [1173, 362] width 60 height 17
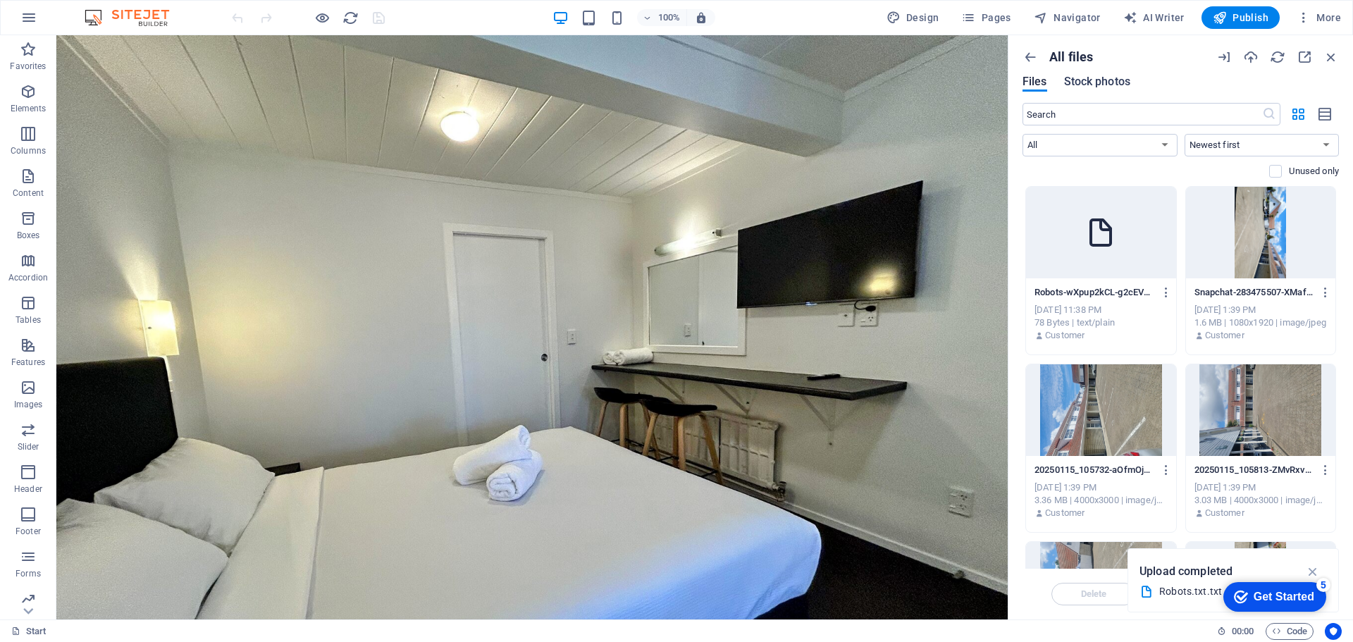
click at [1108, 88] on span "Stock photos" at bounding box center [1097, 81] width 66 height 17
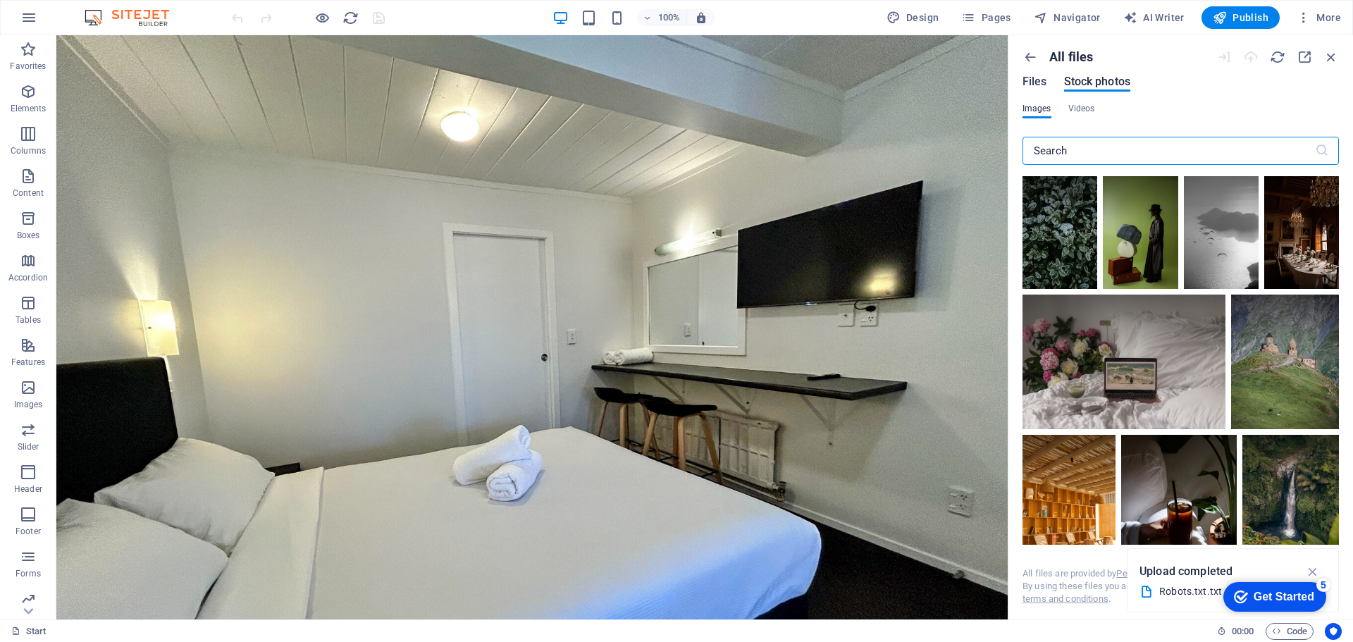
click at [1031, 87] on span "Files" at bounding box center [1034, 81] width 25 height 17
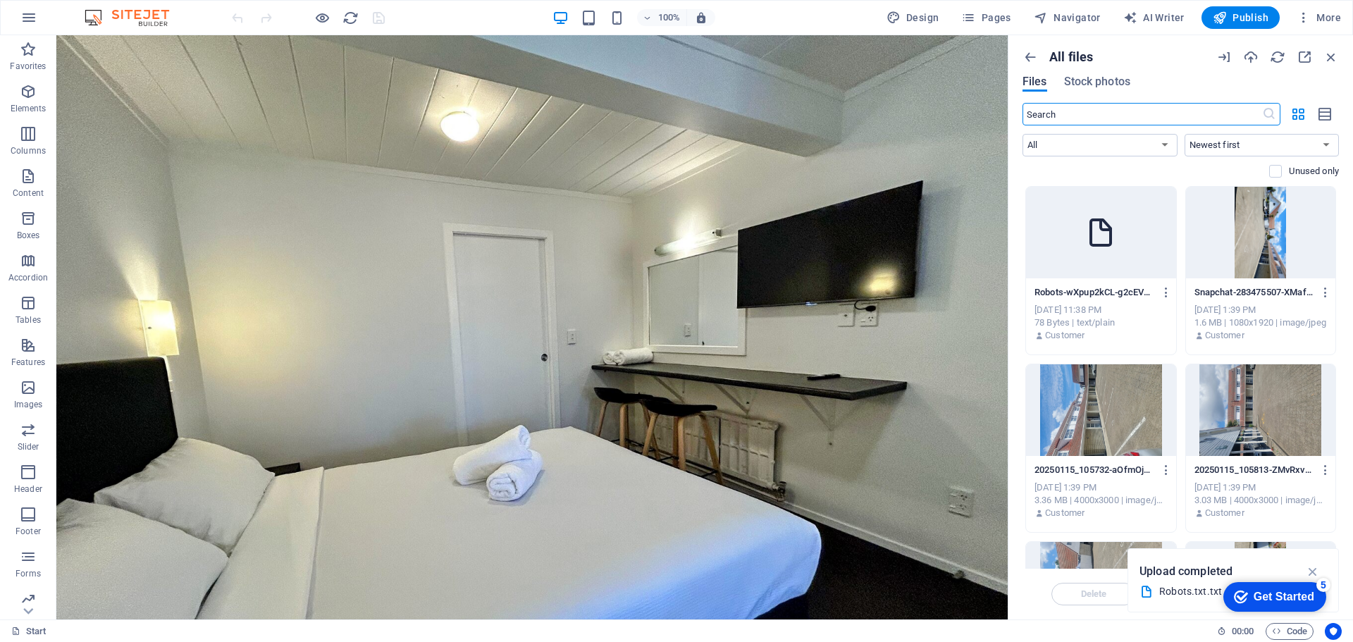
click at [1031, 87] on span "Files" at bounding box center [1034, 81] width 25 height 17
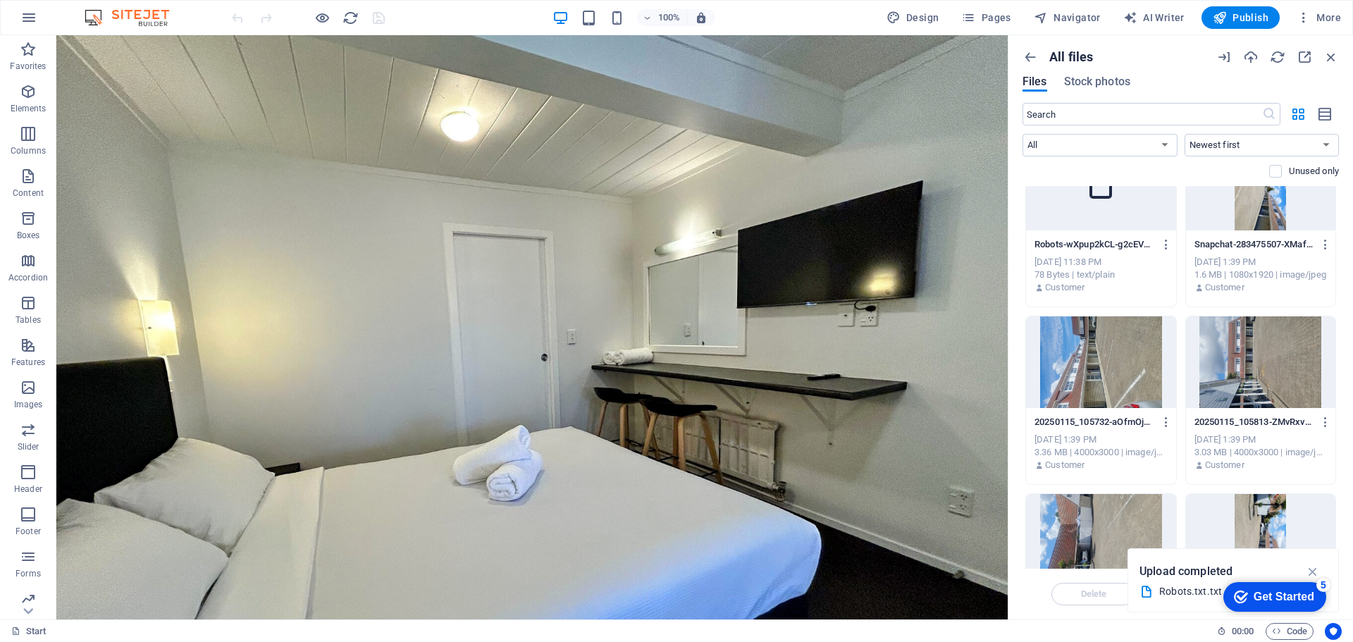
scroll to position [352, 0]
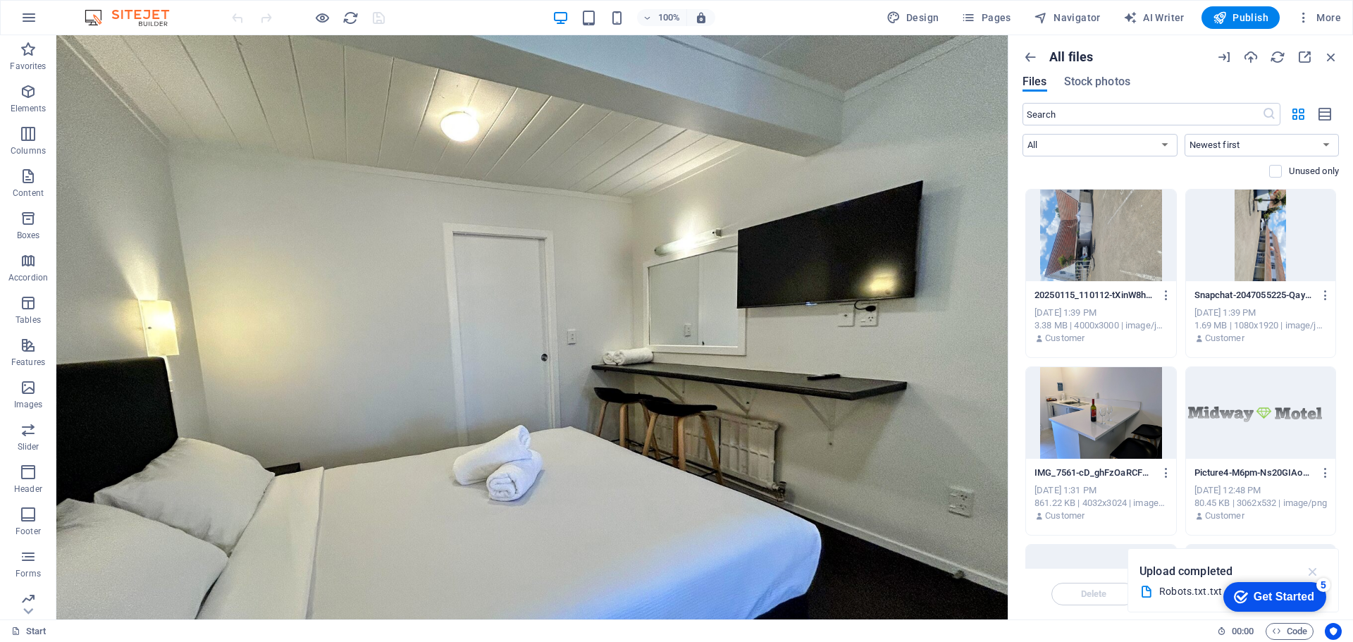
click at [1315, 572] on icon "button" at bounding box center [1313, 571] width 16 height 15
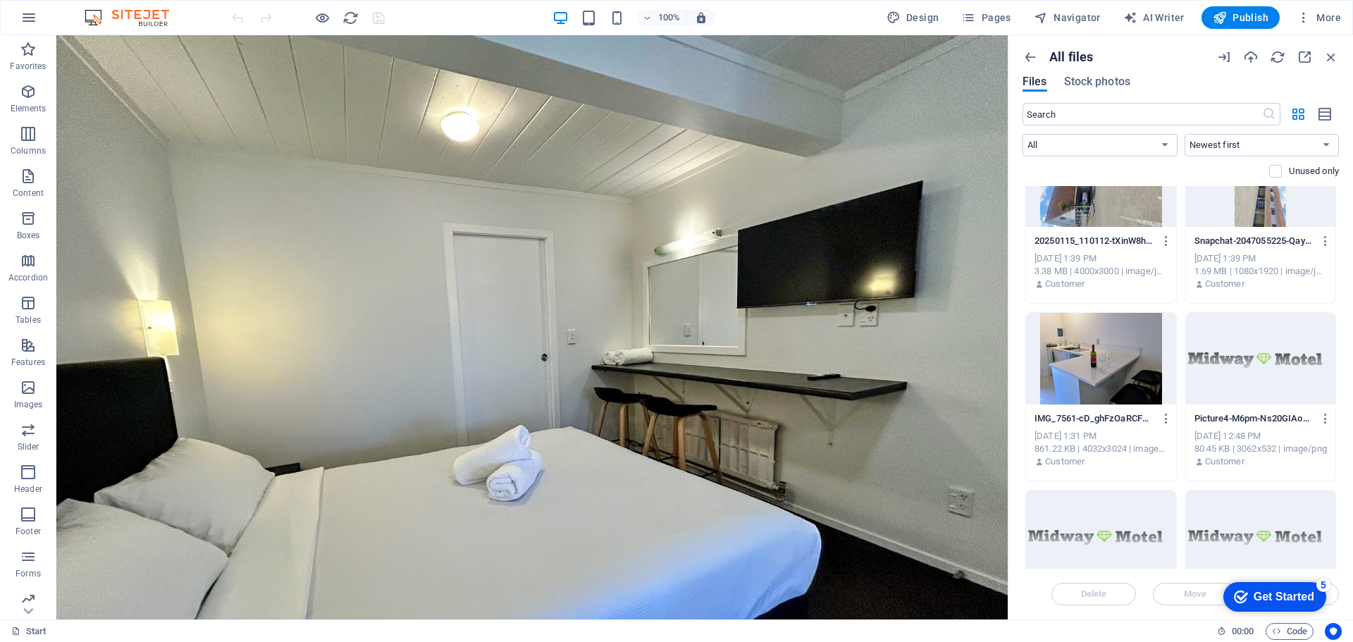
scroll to position [0, 0]
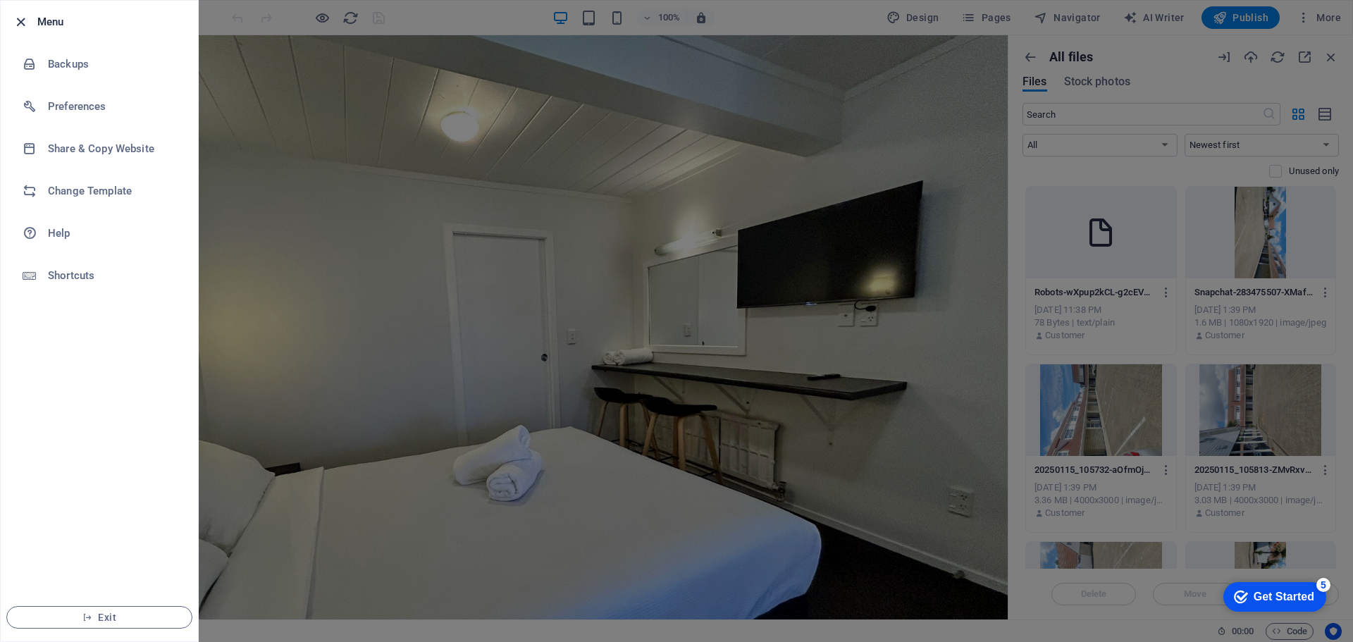
click at [13, 21] on icon "button" at bounding box center [21, 22] width 16 height 16
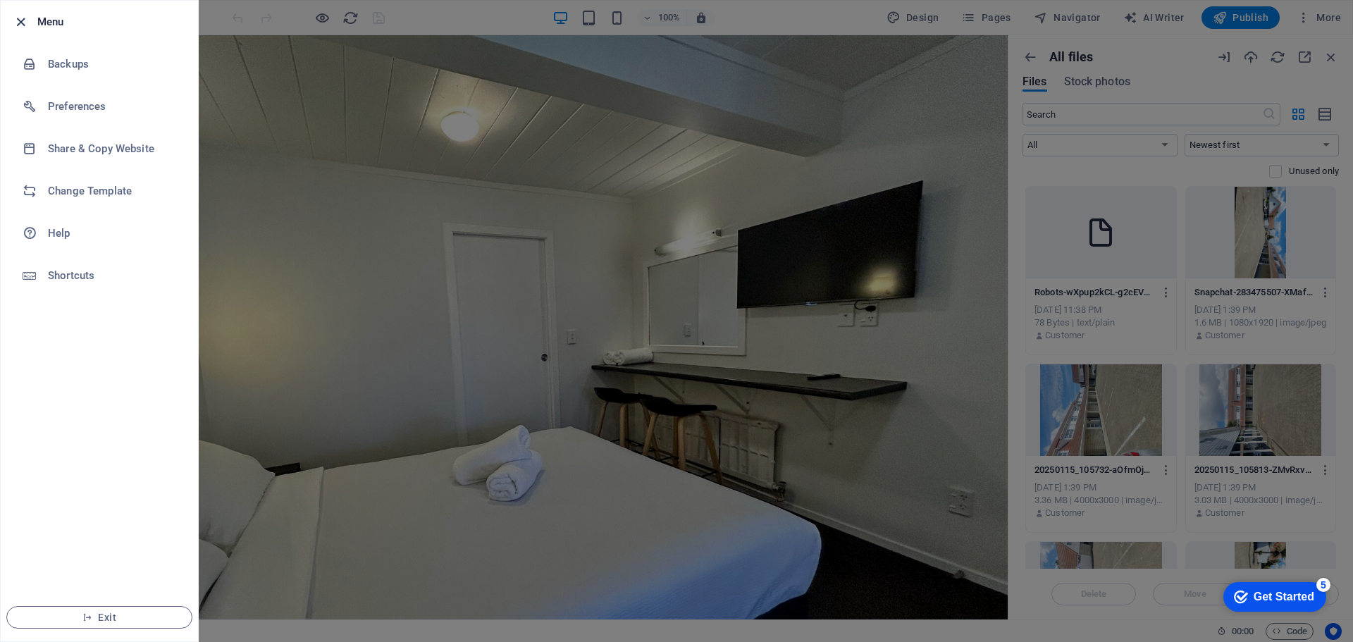
click at [18, 22] on icon "button" at bounding box center [21, 22] width 16 height 16
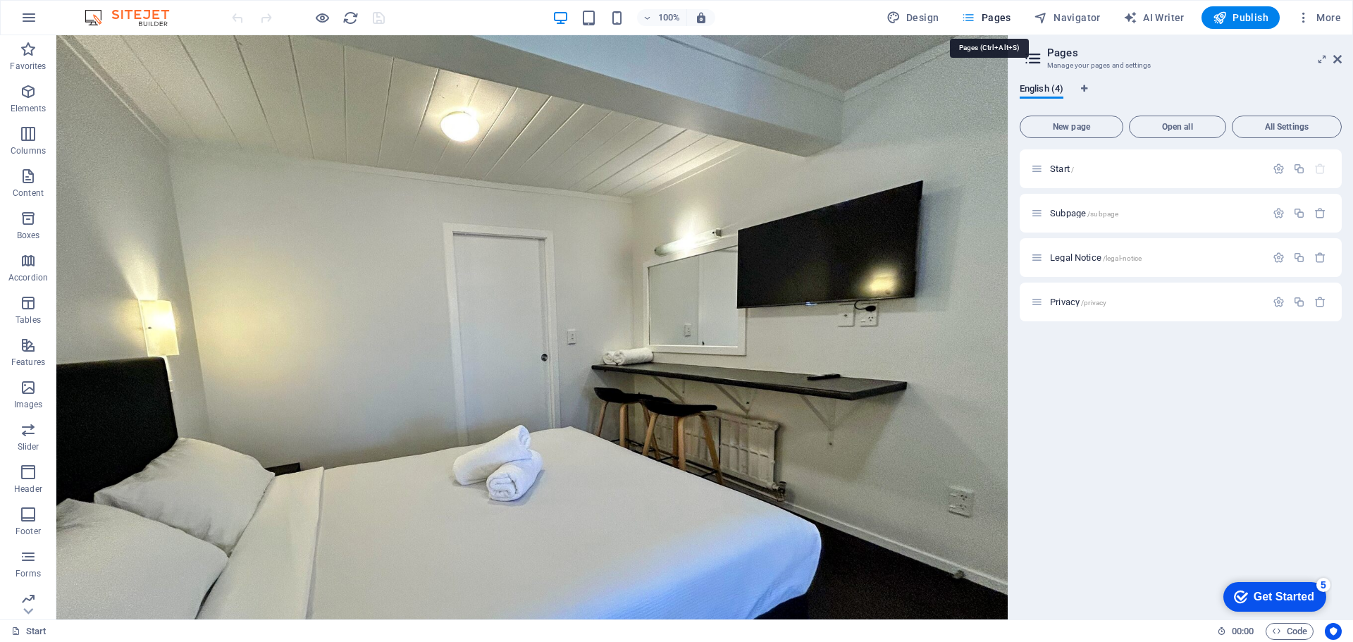
click at [1334, 58] on icon at bounding box center [1337, 59] width 8 height 11
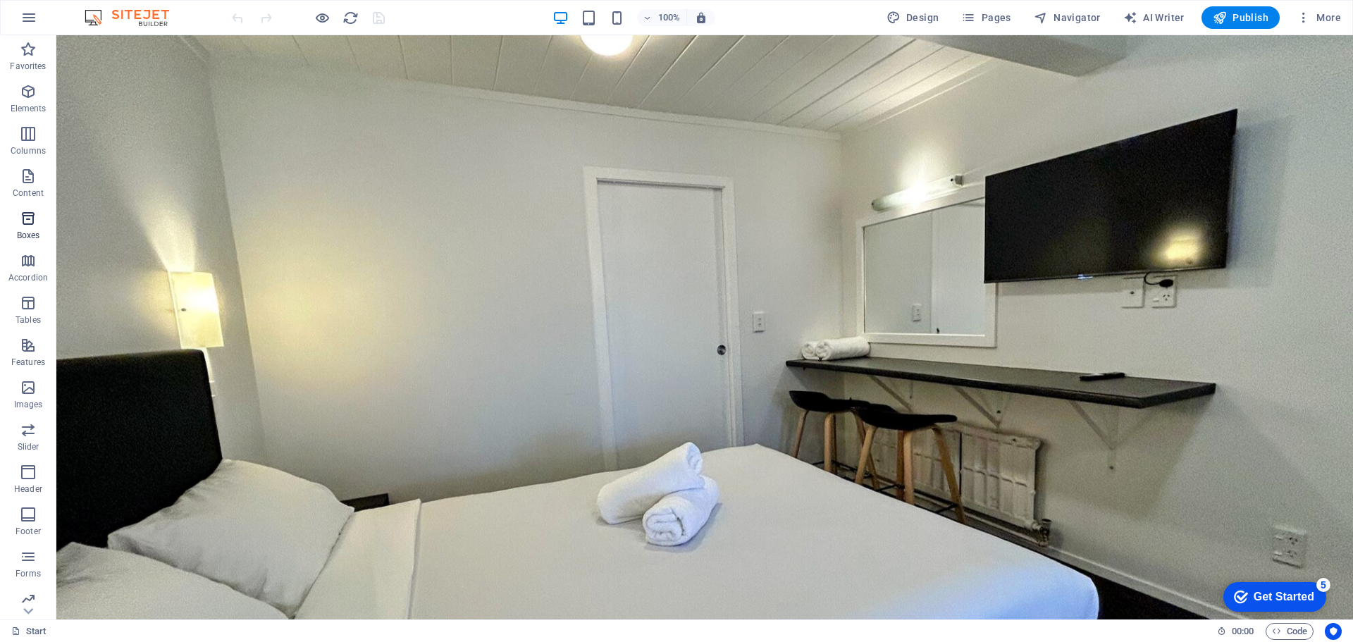
scroll to position [50, 0]
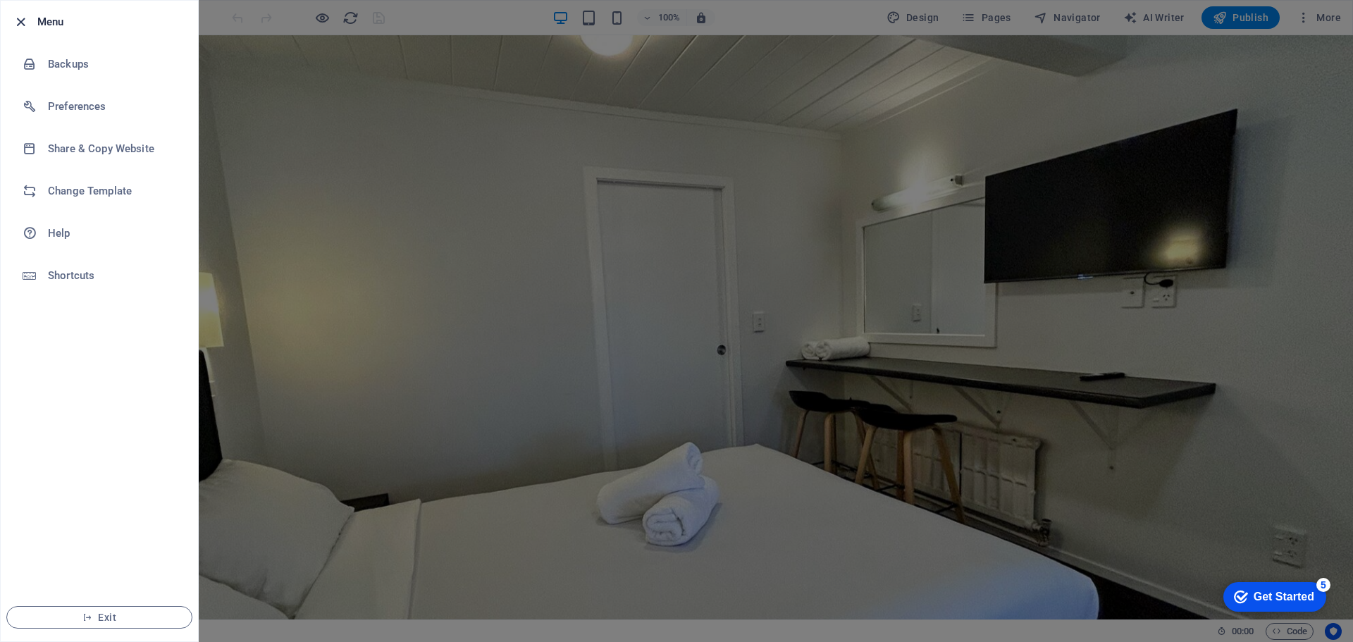
click at [21, 20] on icon "button" at bounding box center [21, 22] width 16 height 16
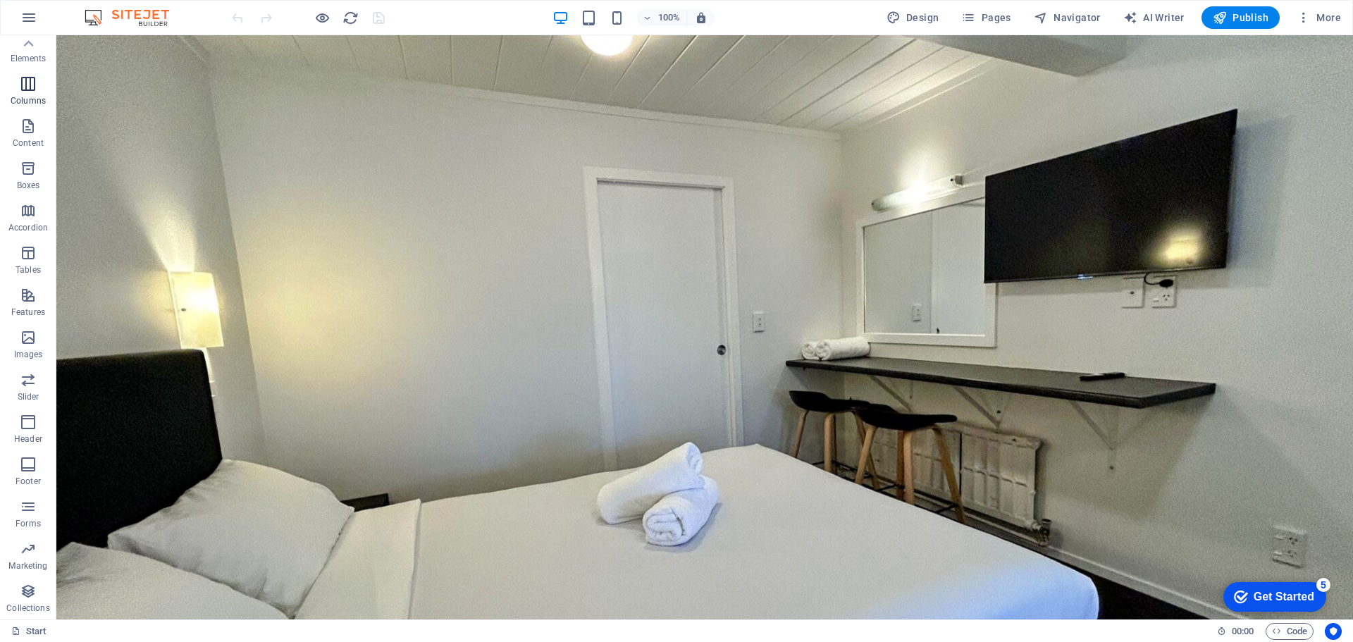
scroll to position [0, 0]
click at [44, 46] on span "Favorites" at bounding box center [28, 58] width 56 height 34
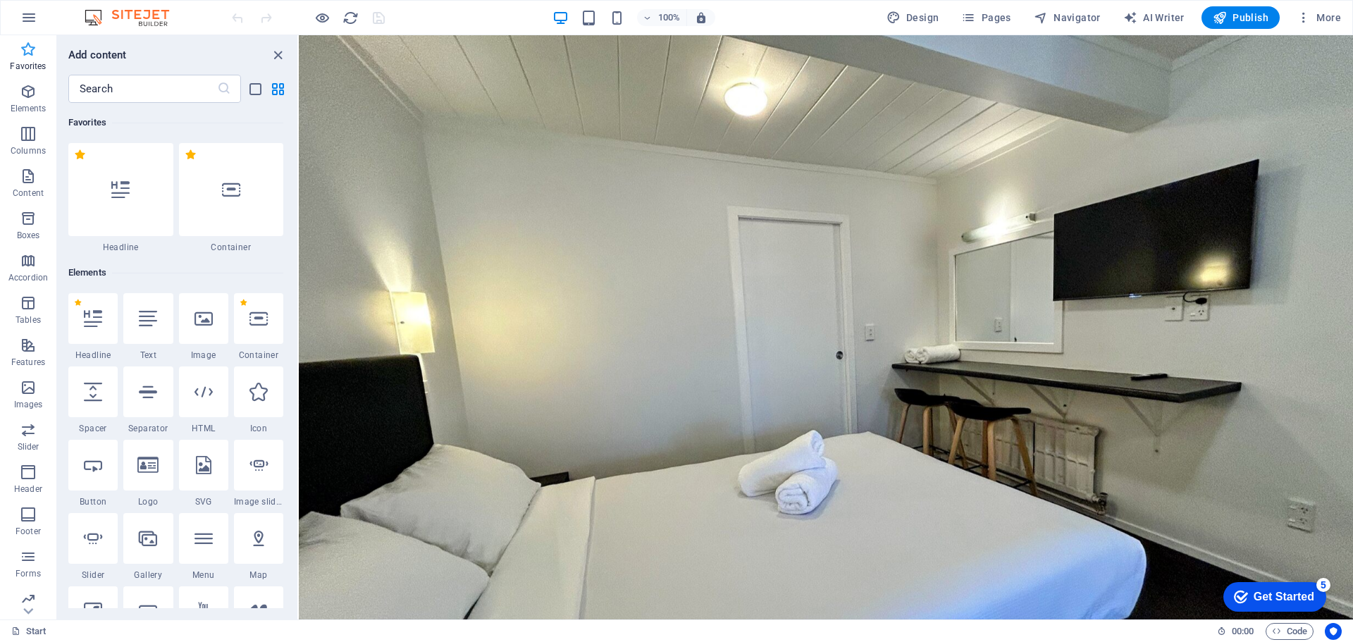
click at [25, 47] on icon "button" at bounding box center [28, 49] width 17 height 17
click at [25, 48] on icon "button" at bounding box center [28, 49] width 17 height 17
click at [28, 54] on icon "button" at bounding box center [28, 49] width 17 height 17
click at [279, 52] on icon "close panel" at bounding box center [278, 55] width 16 height 16
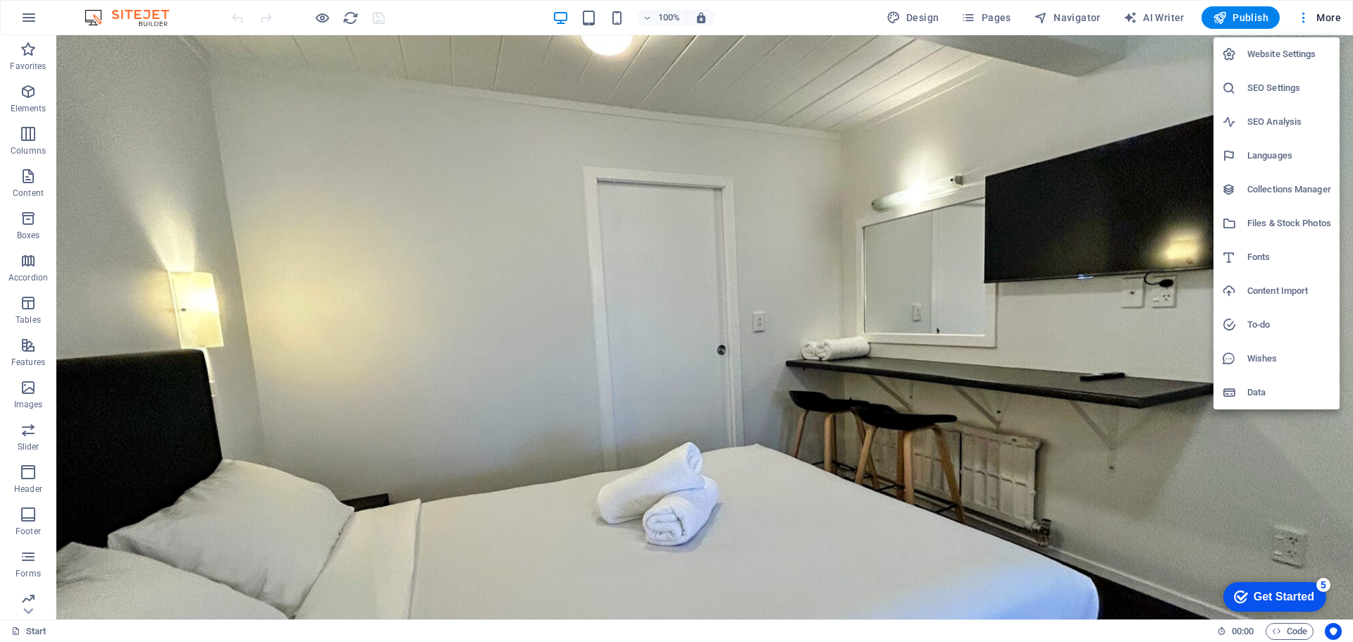
click at [755, 16] on div at bounding box center [676, 321] width 1353 height 642
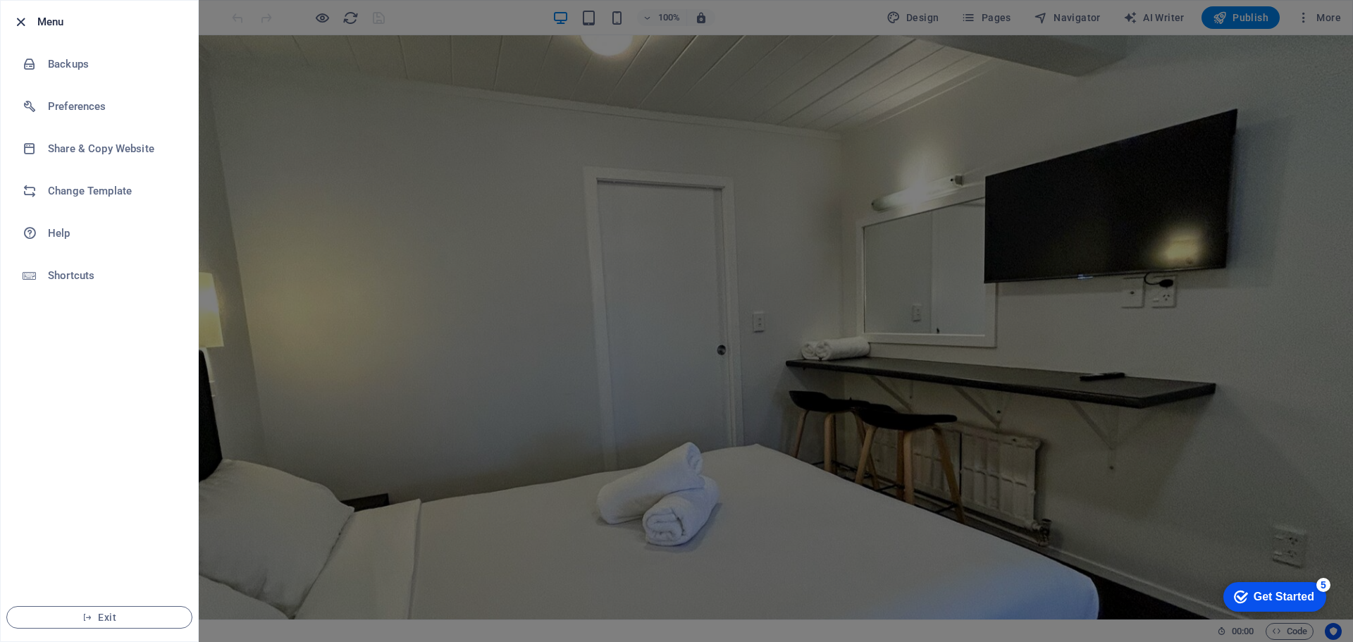
click at [23, 18] on icon "button" at bounding box center [21, 22] width 16 height 16
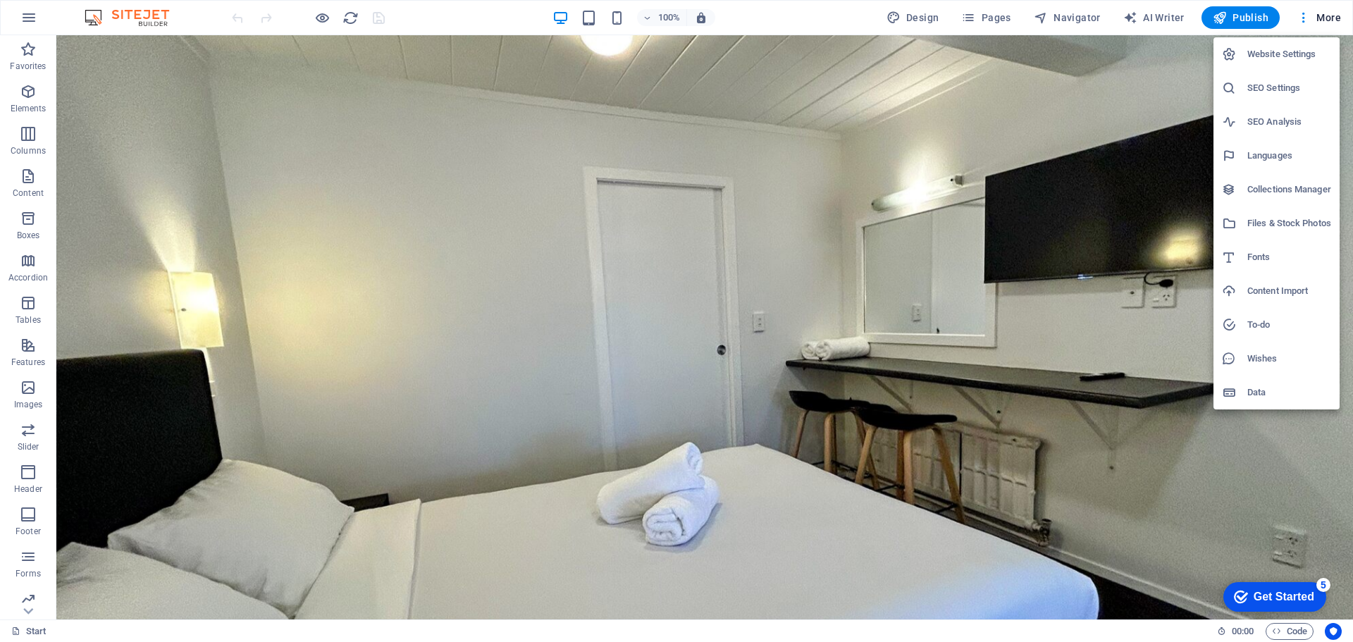
click at [1310, 11] on div at bounding box center [676, 321] width 1353 height 642
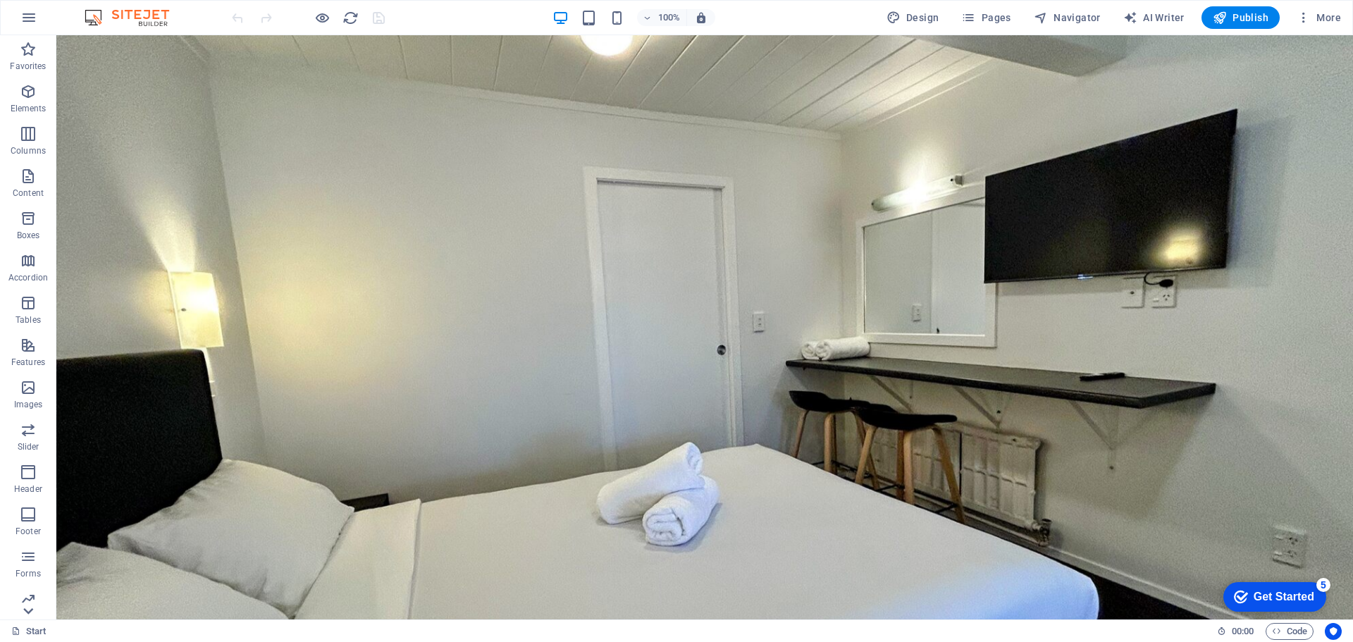
click at [27, 610] on icon at bounding box center [28, 611] width 20 height 20
click at [30, 303] on icon "button" at bounding box center [28, 295] width 17 height 17
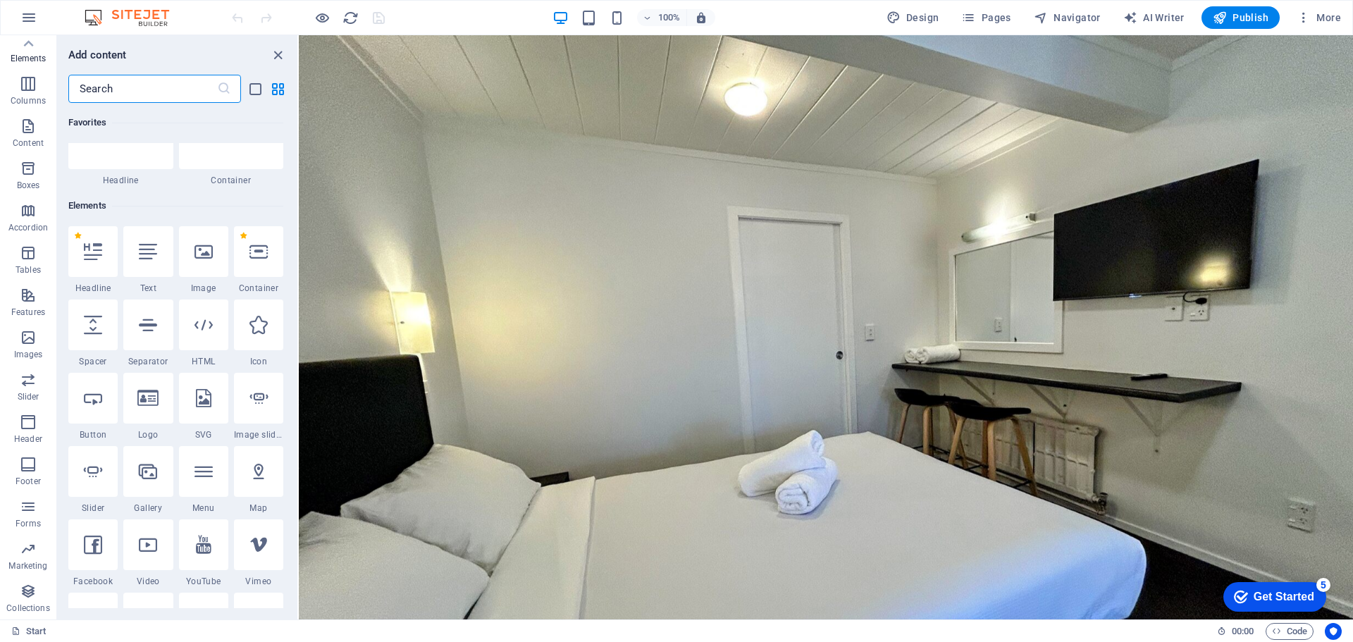
scroll to position [0, 0]
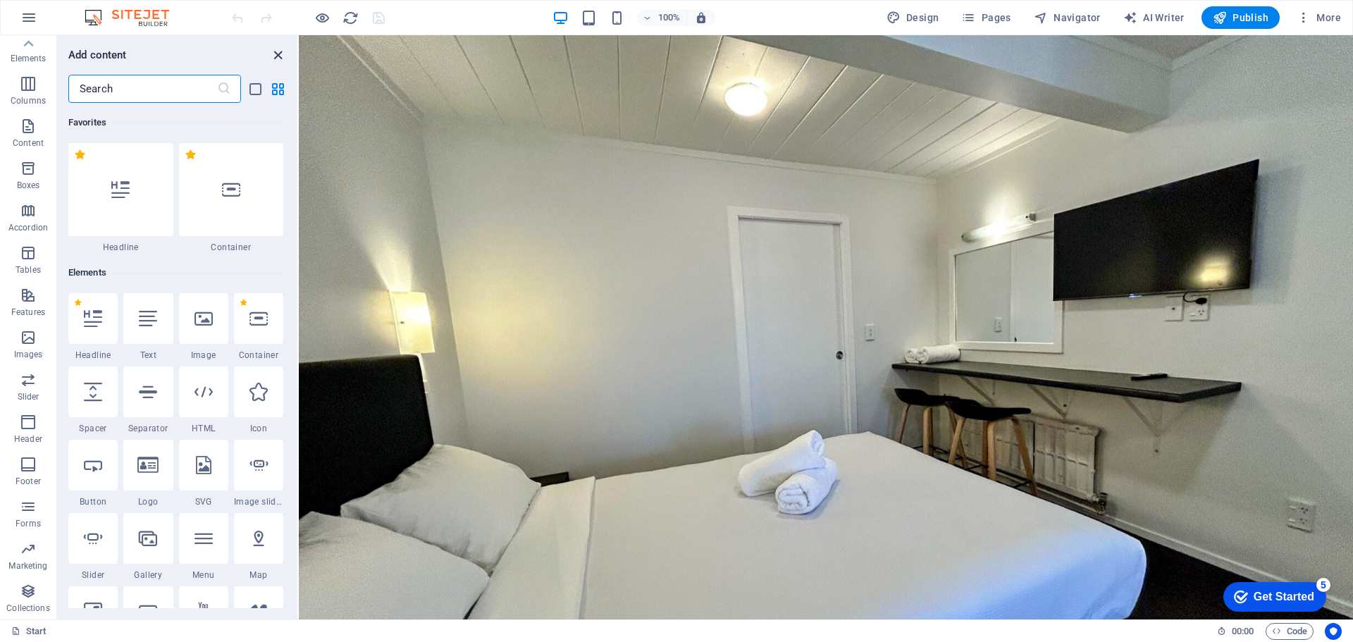
click at [278, 54] on icon "close panel" at bounding box center [278, 55] width 16 height 16
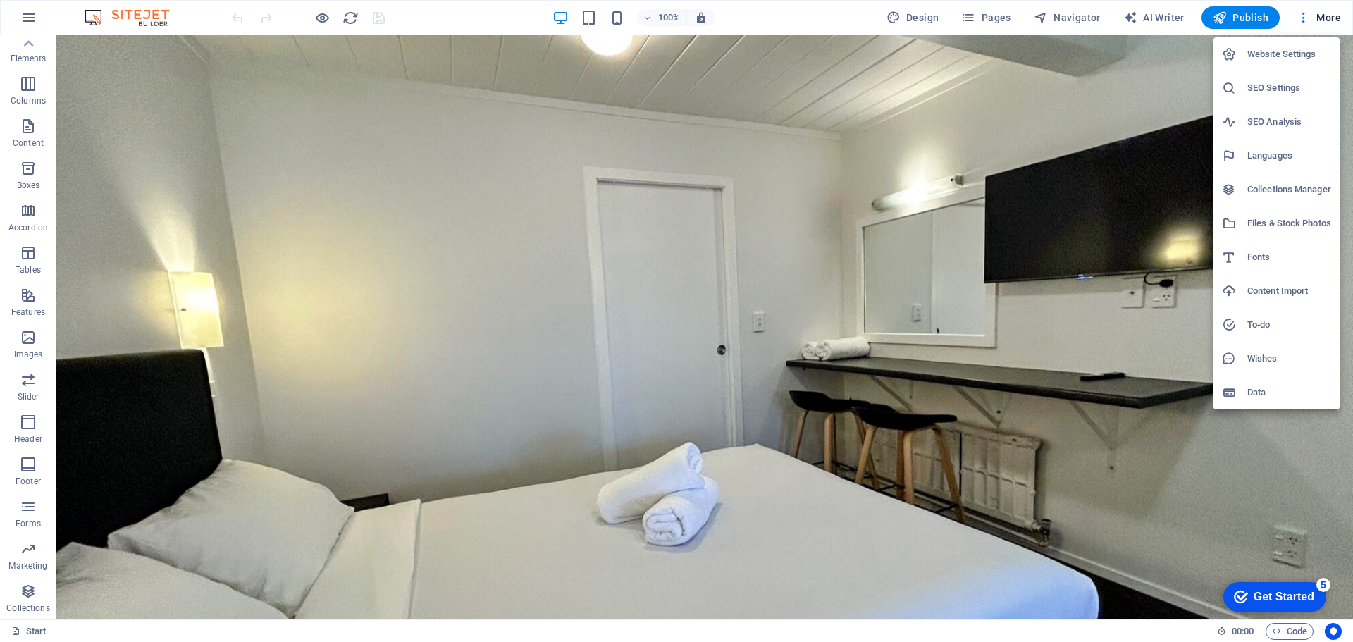
click at [1299, 16] on div at bounding box center [676, 321] width 1353 height 642
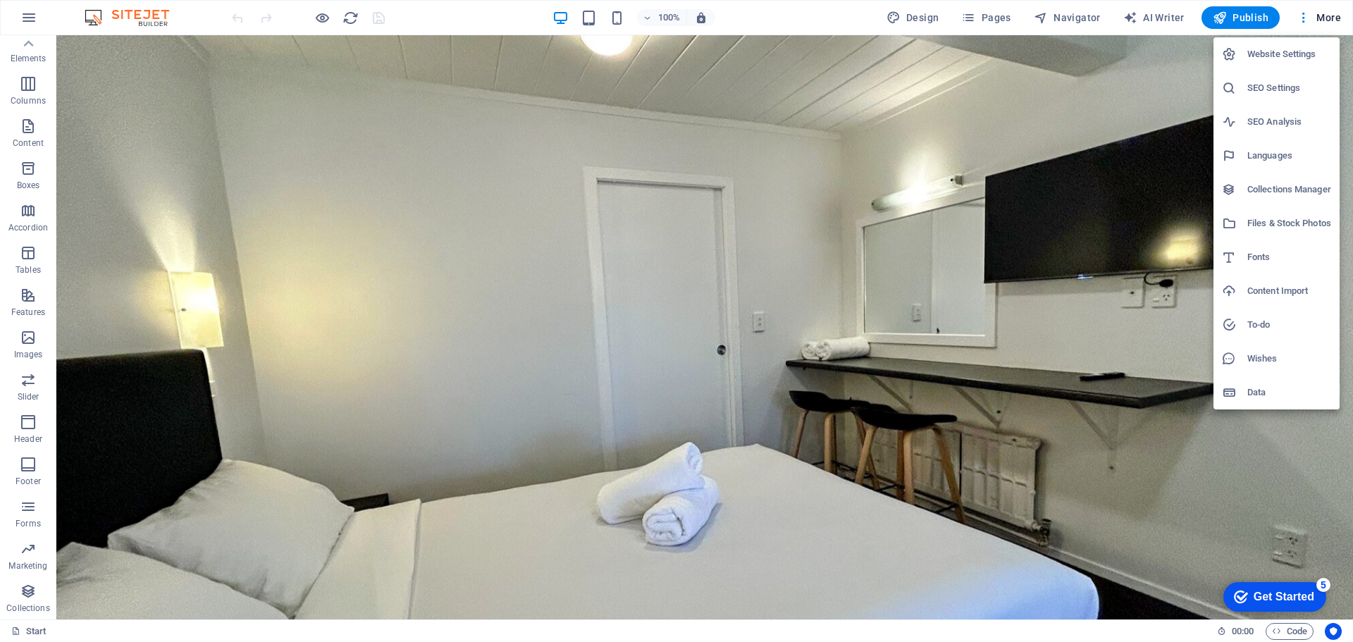
click at [1227, 218] on icon at bounding box center [1229, 223] width 14 height 14
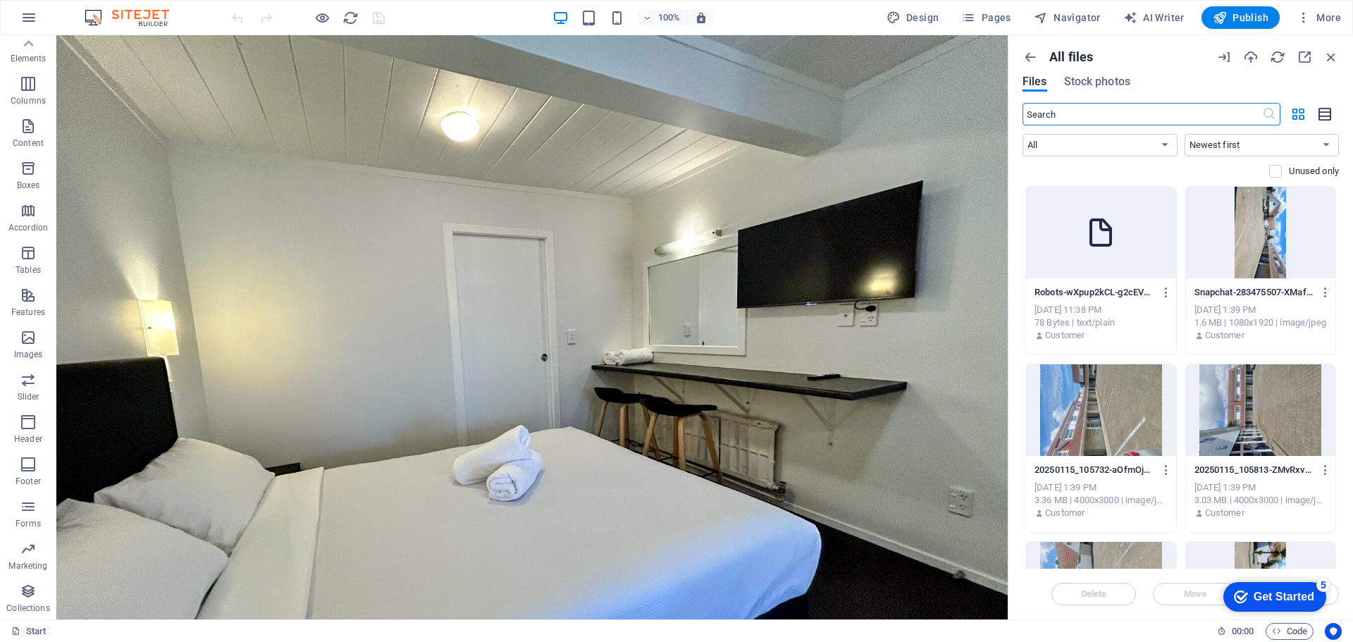
click at [1326, 111] on icon "button" at bounding box center [1324, 114] width 15 height 16
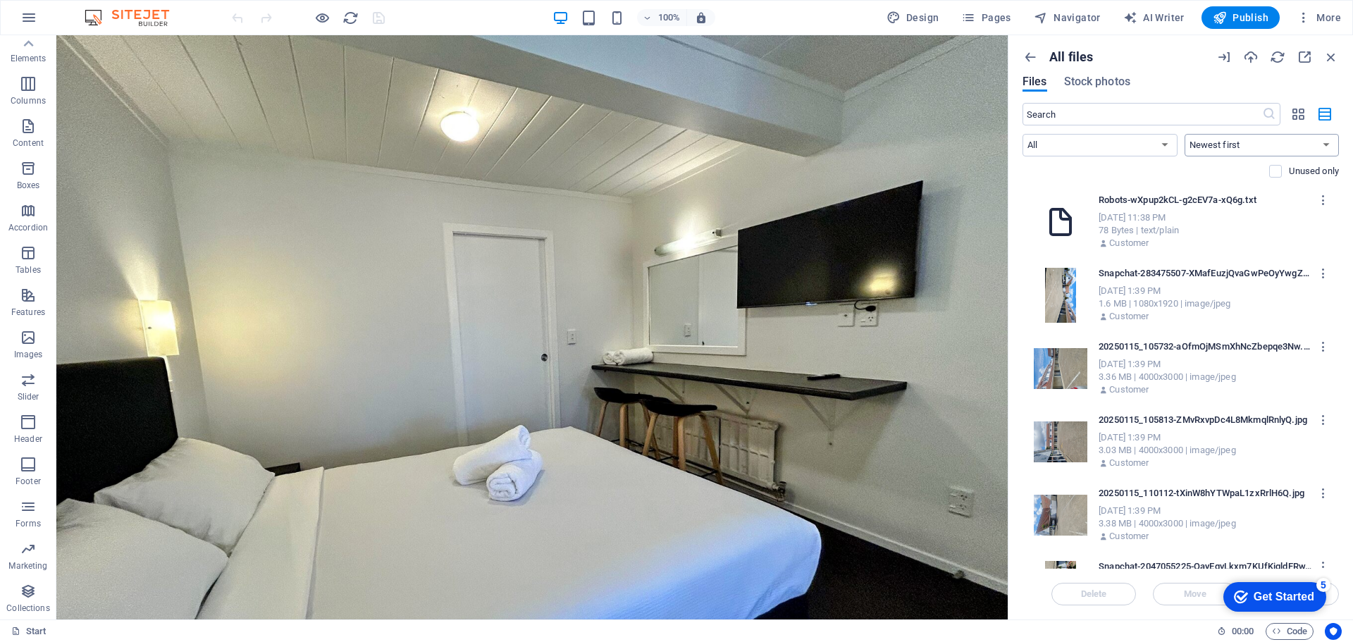
click at [1236, 148] on select "Newest first Oldest first Name (A-Z) Name (Z-A) Size (0-9) Size (9-0) Resolutio…" at bounding box center [1261, 145] width 155 height 23
click at [1236, 147] on select "Newest first Oldest first Name (A-Z) Name (Z-A) Size (0-9) Size (9-0) Resolutio…" at bounding box center [1261, 145] width 155 height 23
click at [1306, 57] on icon "button" at bounding box center [1303, 56] width 15 height 15
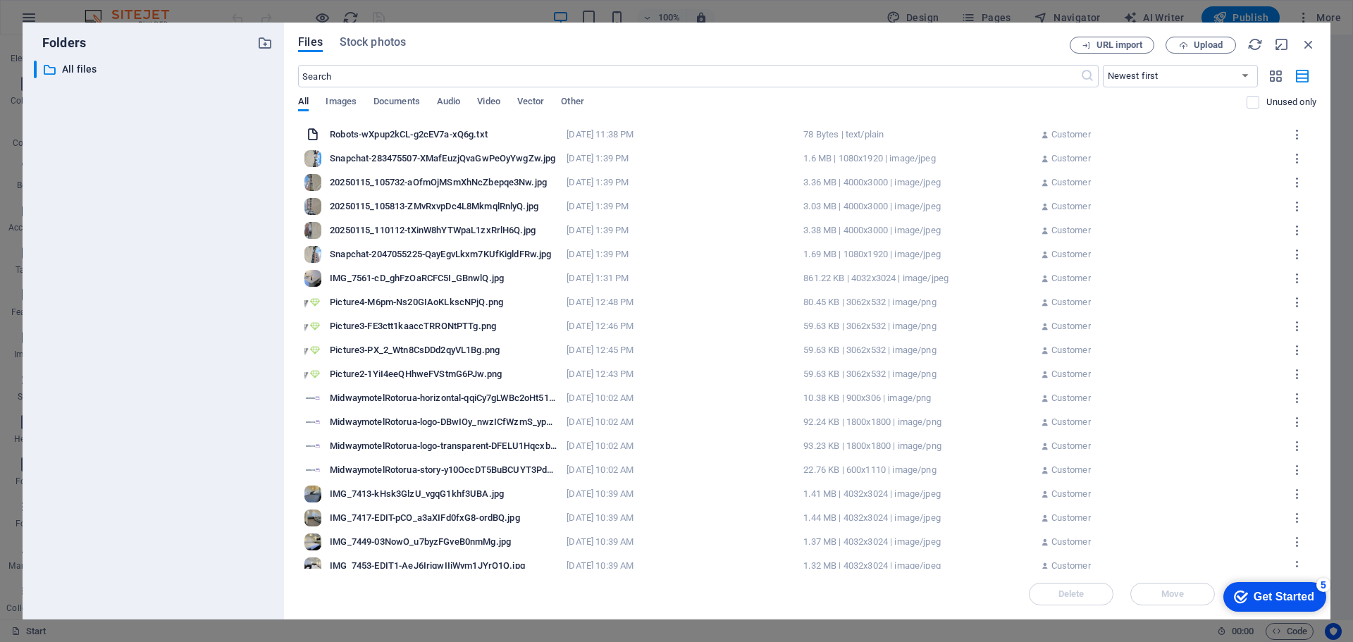
click at [401, 94] on div "​ Newest first Oldest first Name (A-Z) Name (Z-A) Size (0-9) Size (9-0) Resolut…" at bounding box center [807, 94] width 1018 height 58
click at [397, 98] on span "Documents" at bounding box center [396, 103] width 46 height 20
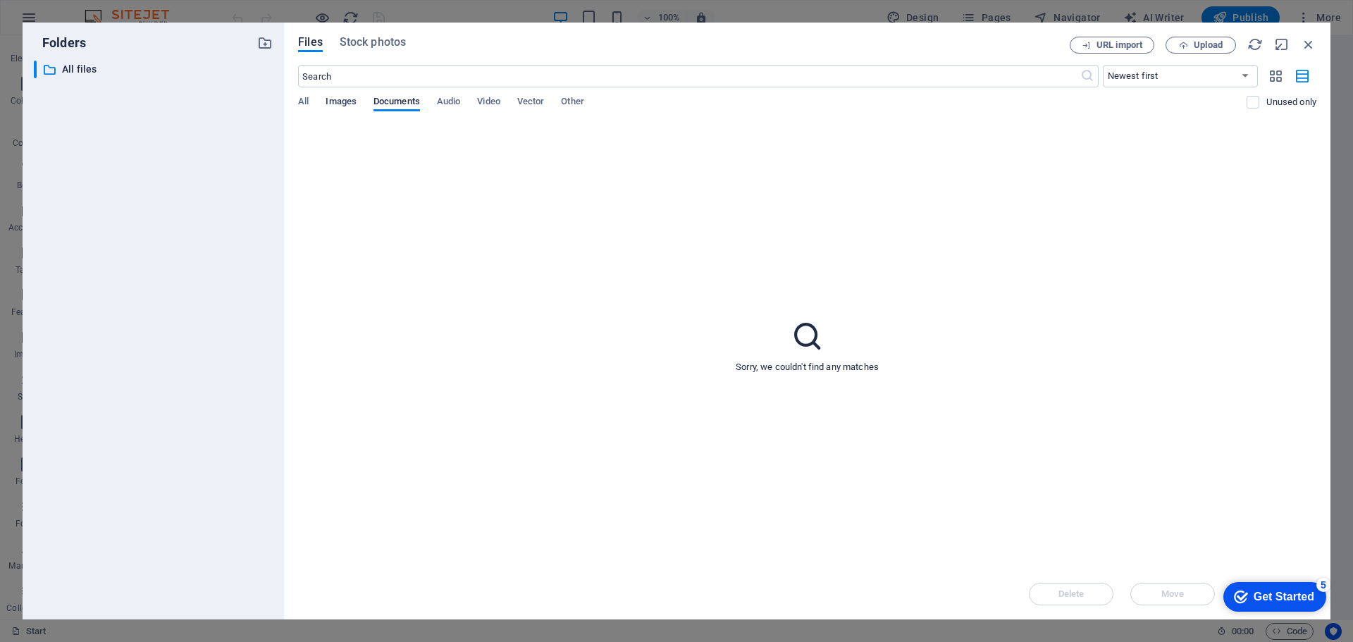
click at [340, 108] on span "Images" at bounding box center [340, 103] width 31 height 20
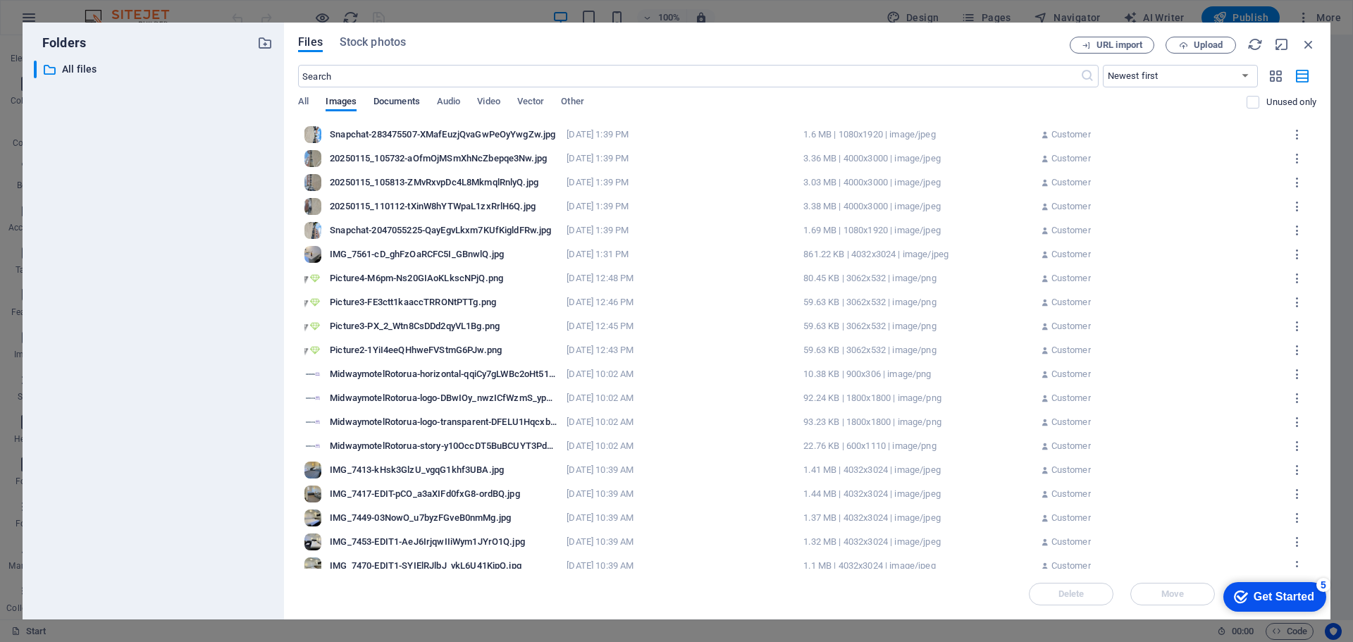
click at [399, 104] on span "Documents" at bounding box center [396, 103] width 46 height 20
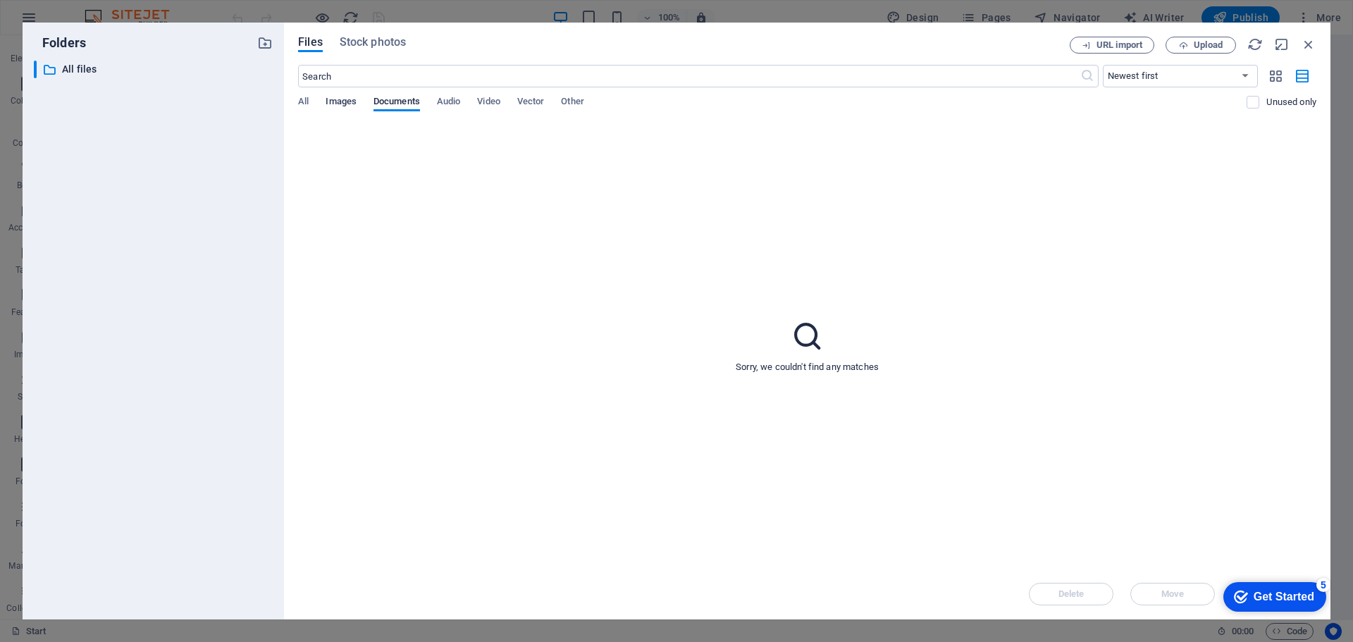
click at [333, 100] on span "Images" at bounding box center [340, 103] width 31 height 20
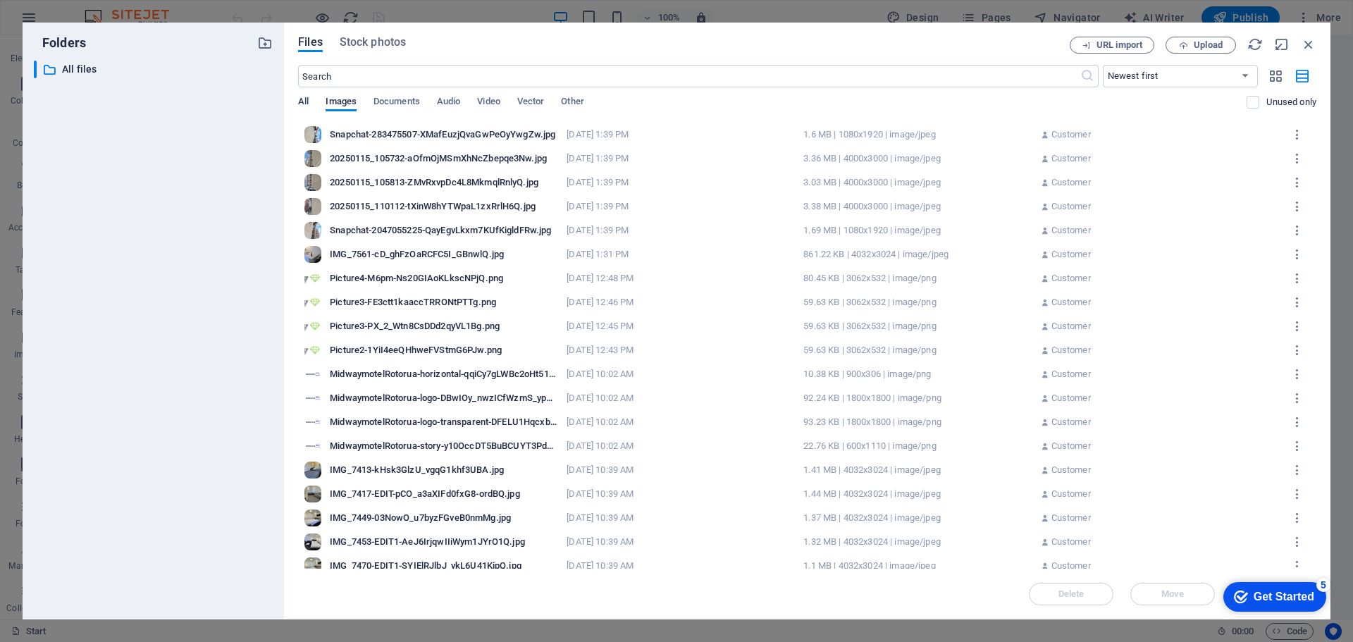
click at [302, 100] on span "All" at bounding box center [303, 103] width 11 height 20
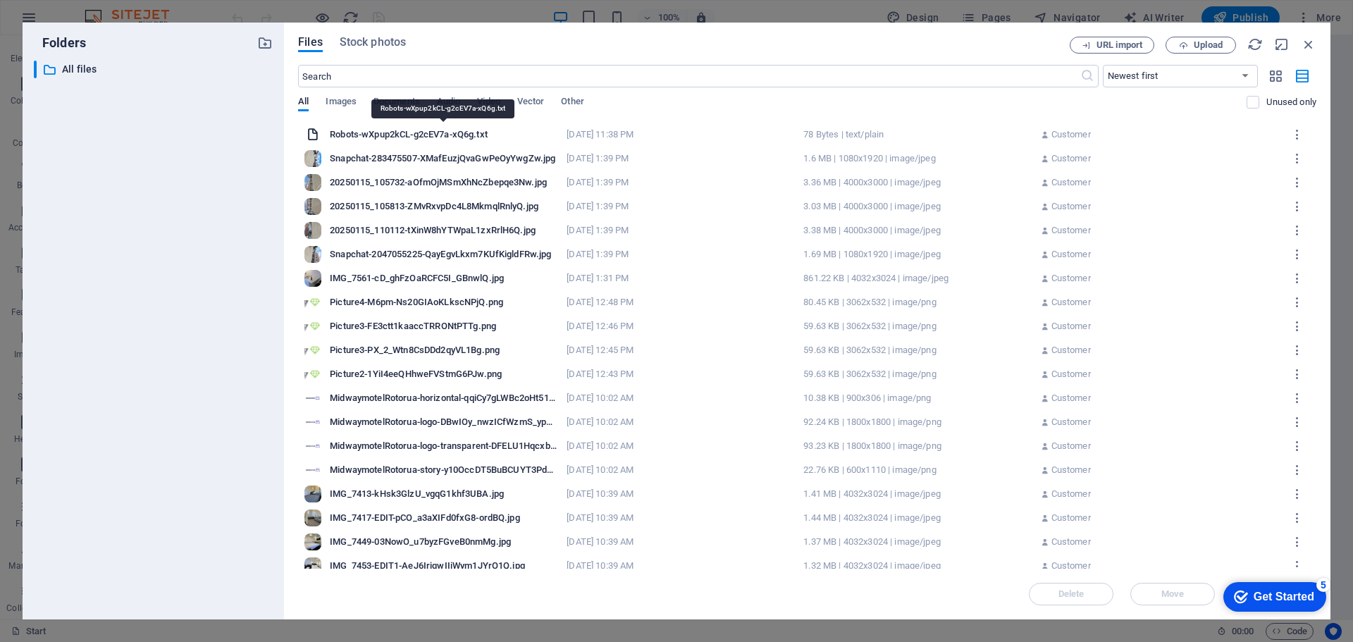
click at [423, 132] on div "Robots-wXpup2kCL-g2cEV7a-xQ6g.txt" at bounding box center [444, 134] width 228 height 13
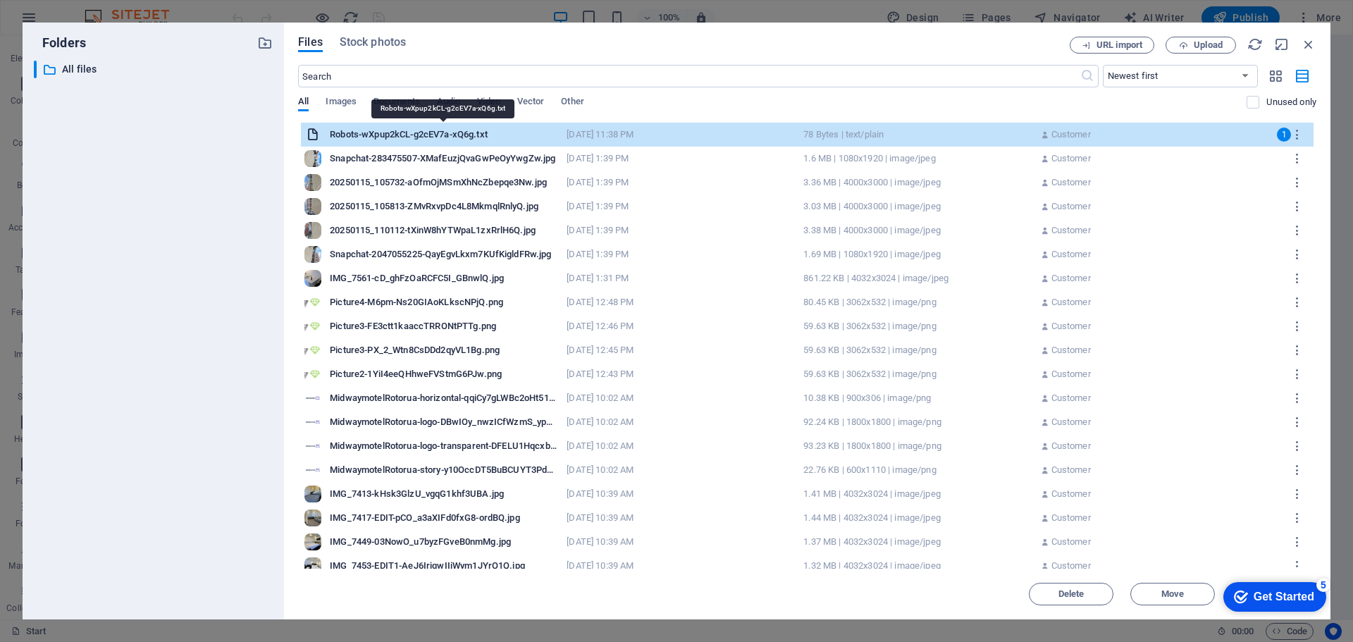
click at [423, 132] on div "Robots-wXpup2kCL-g2cEV7a-xQ6g.txt" at bounding box center [444, 134] width 228 height 13
click at [392, 125] on div "Robots-wXpup2kCL-g2cEV7a-xQ6g.txt Robots-wXpup2kCL-g2cEV7a-xQ6g.txt Sep 4, 2025…" at bounding box center [807, 135] width 1012 height 24
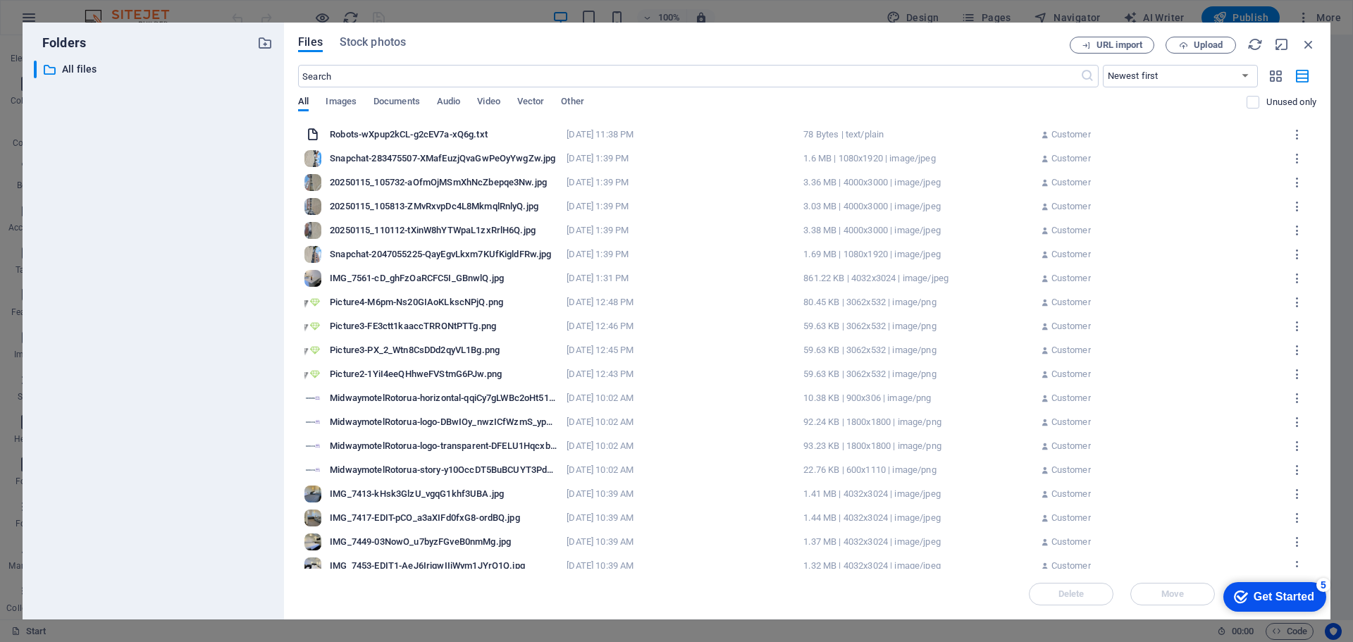
click at [452, 135] on div "Robots-wXpup2kCL-g2cEV7a-xQ6g.txt" at bounding box center [444, 134] width 228 height 13
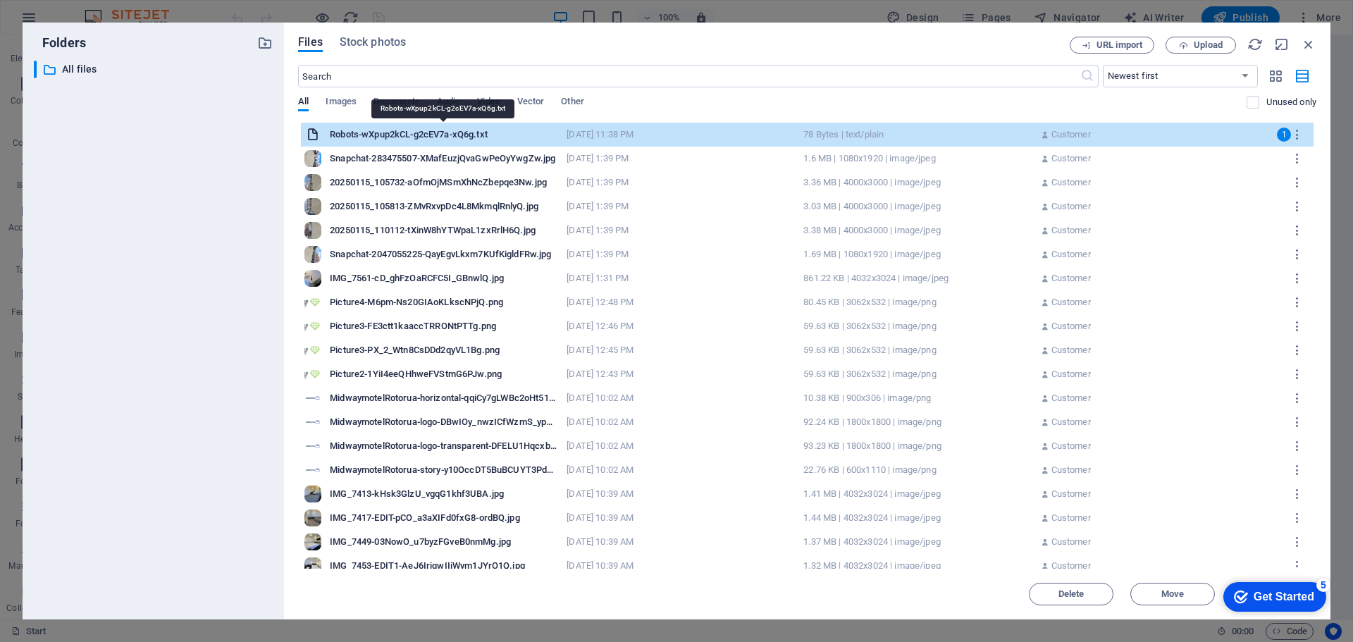
click at [452, 135] on div "Robots-wXpup2kCL-g2cEV7a-xQ6g.txt" at bounding box center [444, 134] width 228 height 13
type input "Robots.txt"
click at [682, 105] on div "All Images Documents Audio Video Vector Other" at bounding box center [772, 109] width 948 height 27
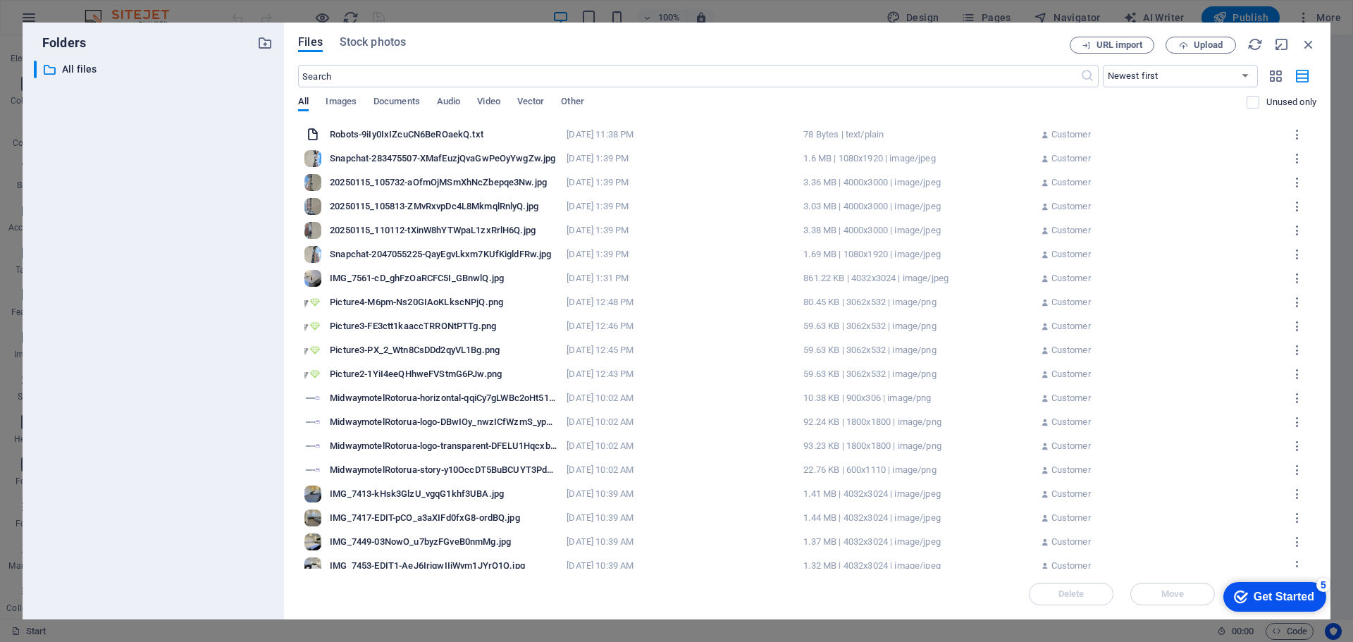
click at [404, 128] on div "Robots-9iIy0IxIZcuCN6BeROaekQ.txt Robots-9iIy0IxIZcuCN6BeROaekQ.txt Sep 4, 2025…" at bounding box center [807, 135] width 1012 height 24
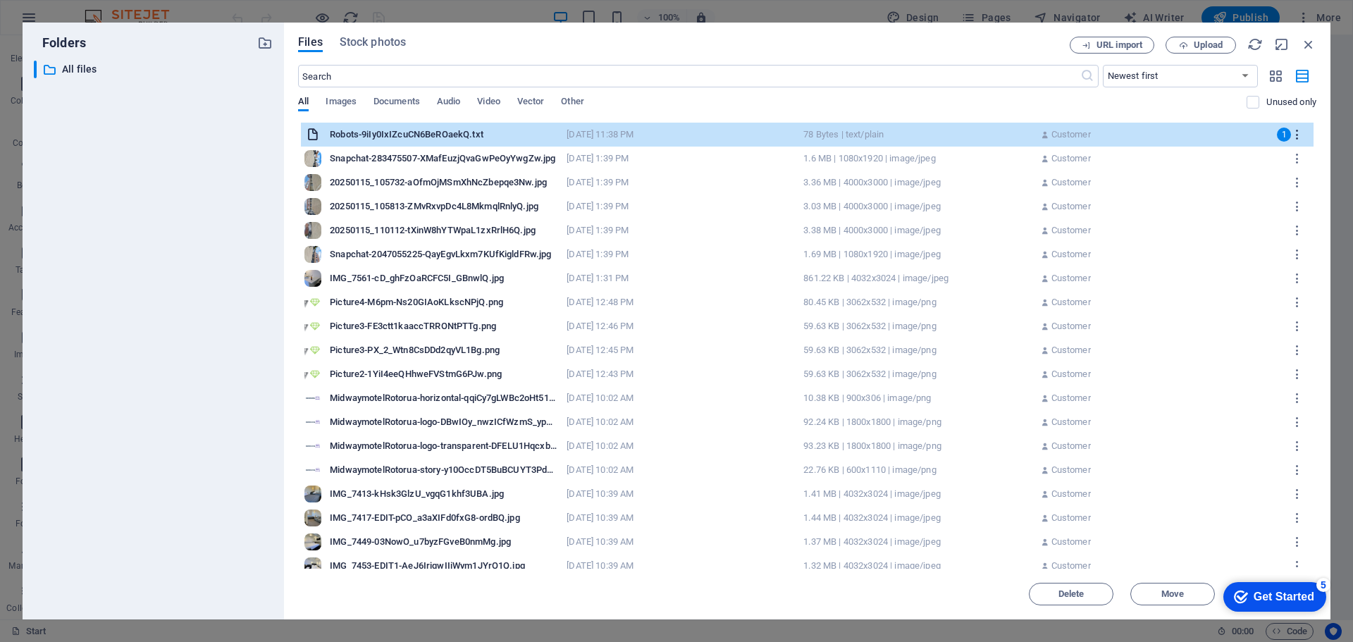
click at [1298, 135] on icon "button" at bounding box center [1297, 134] width 13 height 13
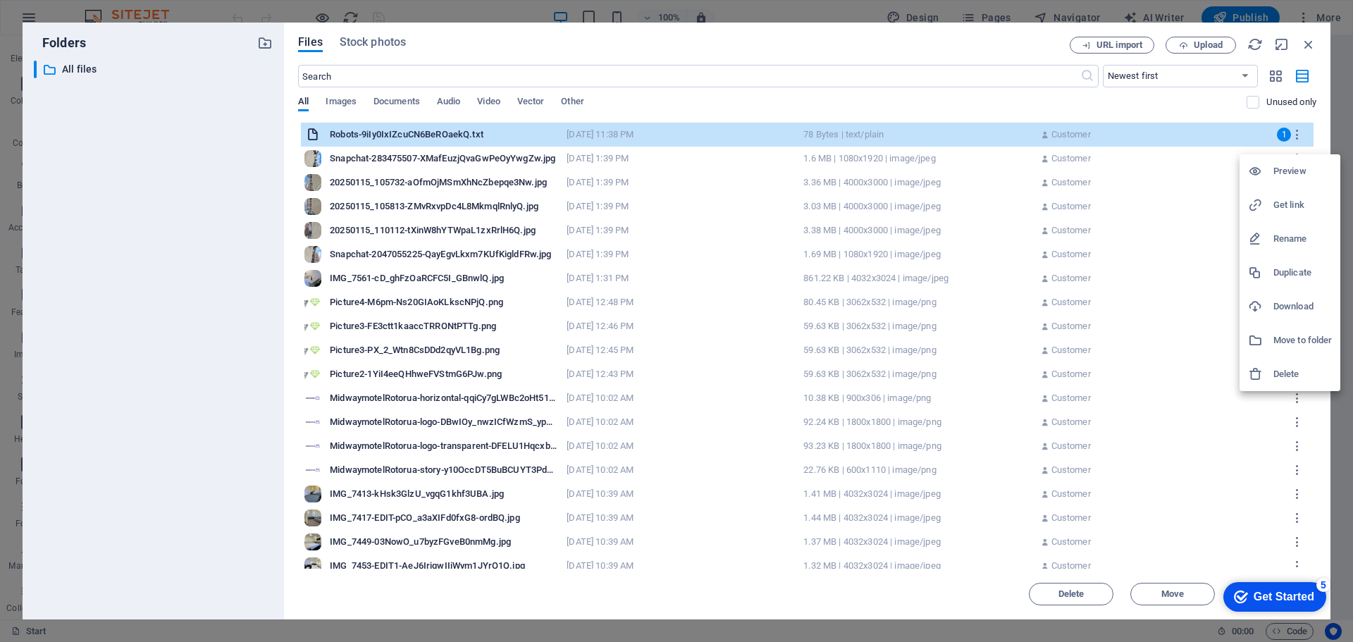
click at [1306, 344] on h6 "Move to folder" at bounding box center [1302, 340] width 58 height 17
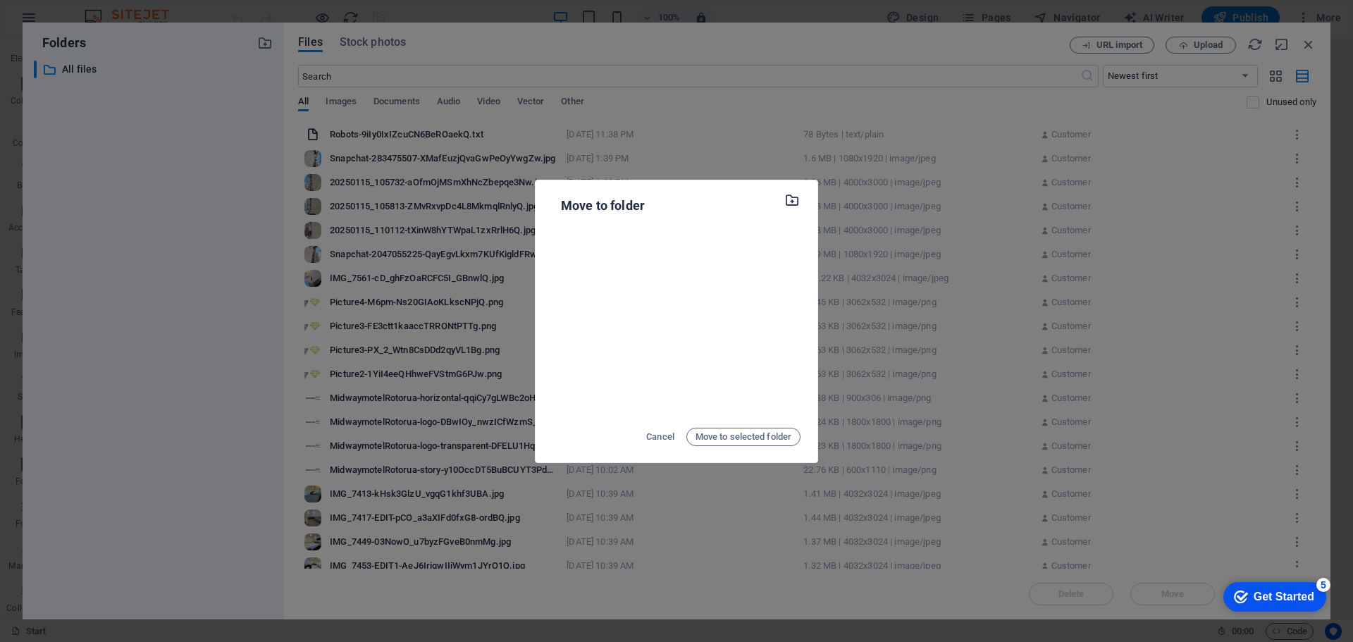
click at [791, 201] on icon "button" at bounding box center [792, 199] width 16 height 15
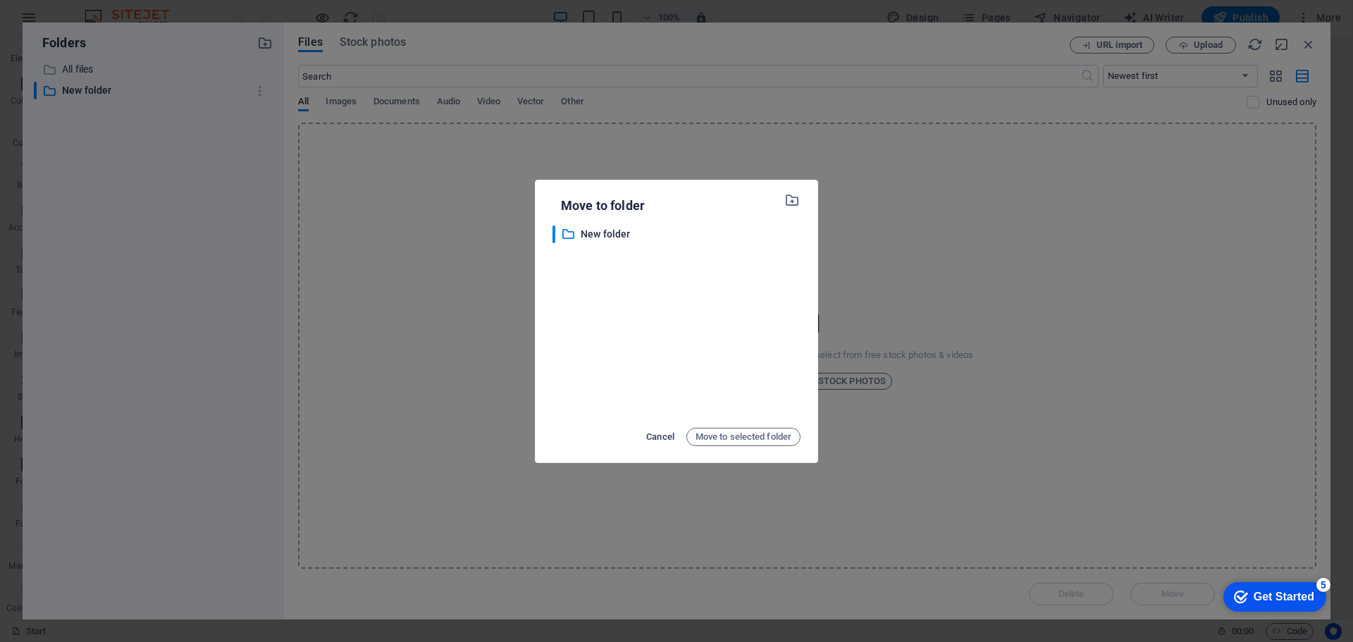
click at [661, 438] on span "Cancel" at bounding box center [660, 436] width 28 height 17
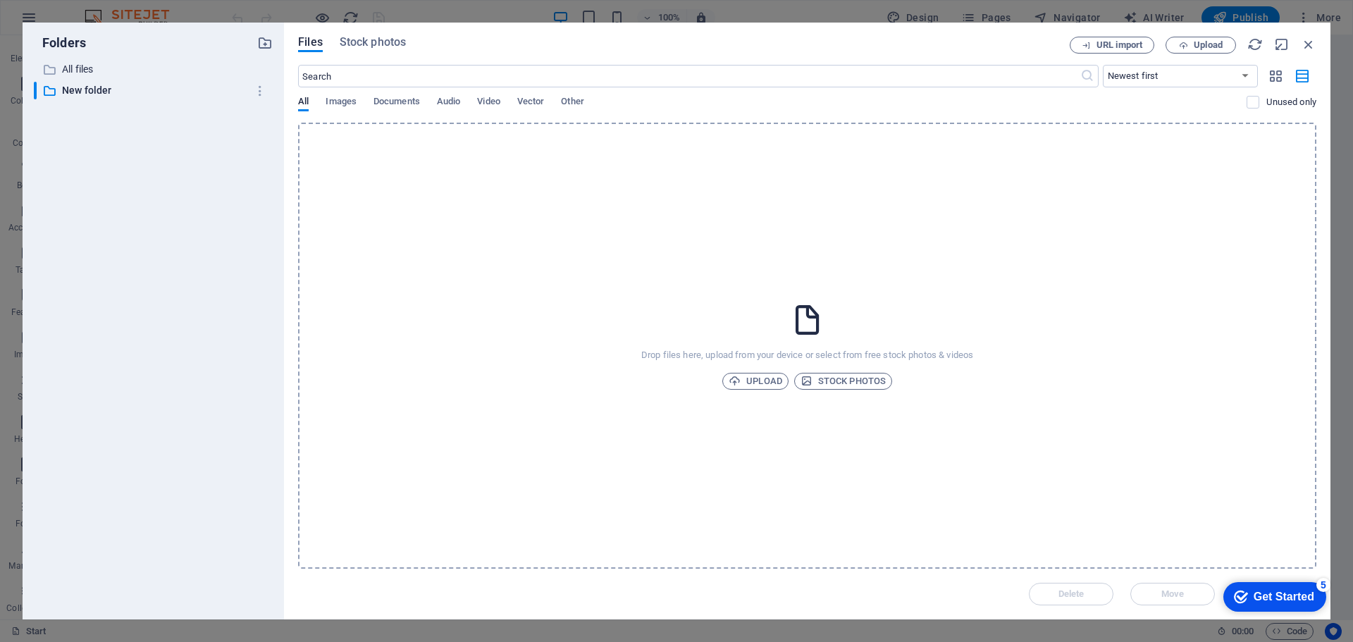
drag, startPoint x: 1127, startPoint y: 232, endPoint x: 1112, endPoint y: 227, distance: 15.6
click at [1121, 229] on div "Drop files here, upload from your device or select from free stock photos & vid…" at bounding box center [807, 346] width 1018 height 446
click at [68, 66] on p "All files" at bounding box center [154, 69] width 185 height 16
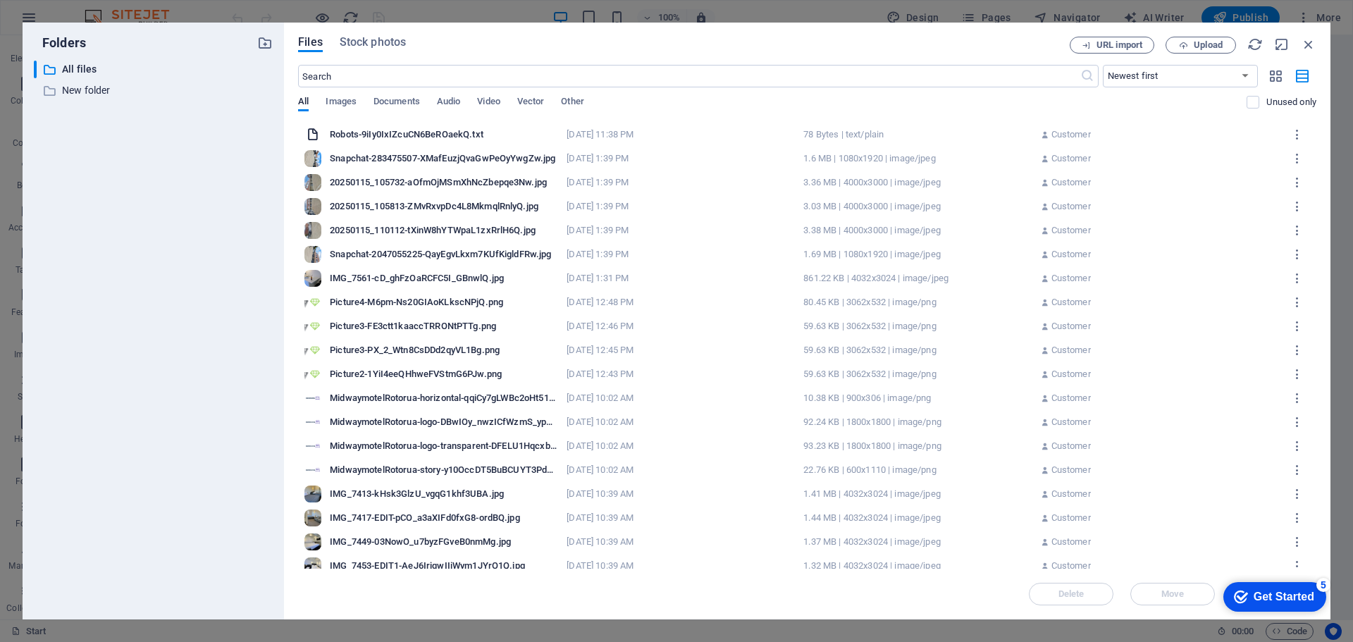
click at [398, 132] on div "Robots-9iIy0IxIZcuCN6BeROaekQ.txt" at bounding box center [444, 134] width 228 height 13
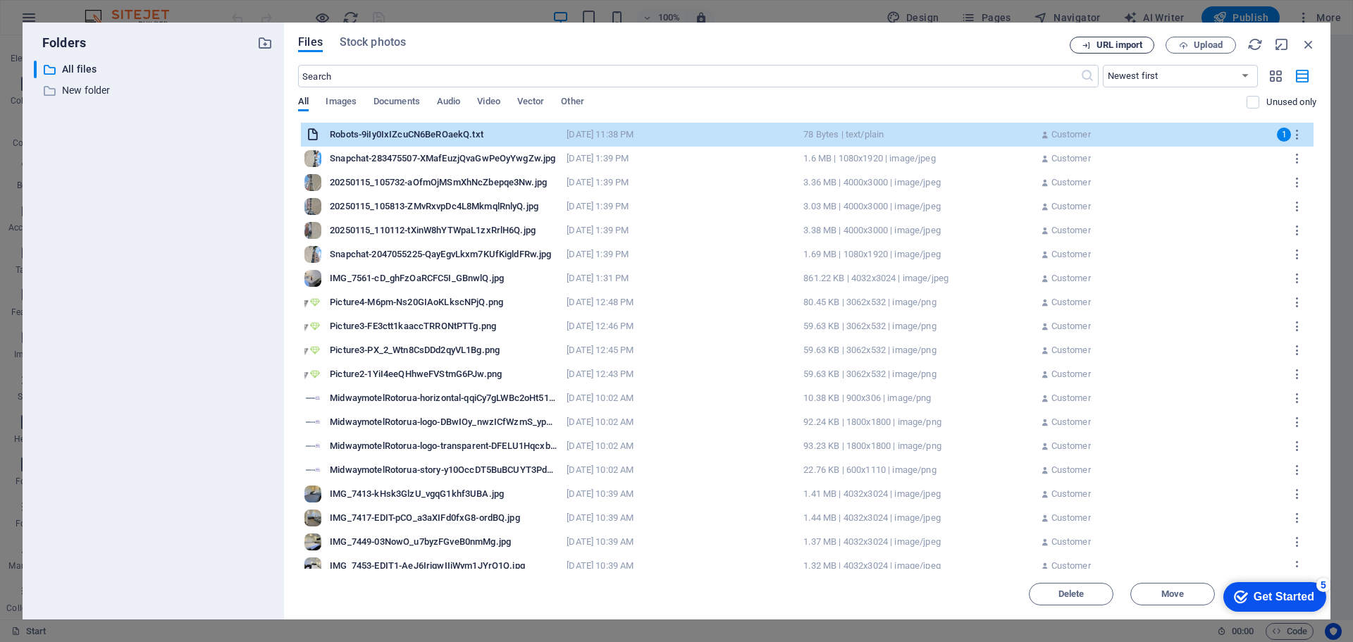
click at [1127, 45] on span "URL import" at bounding box center [1119, 45] width 46 height 8
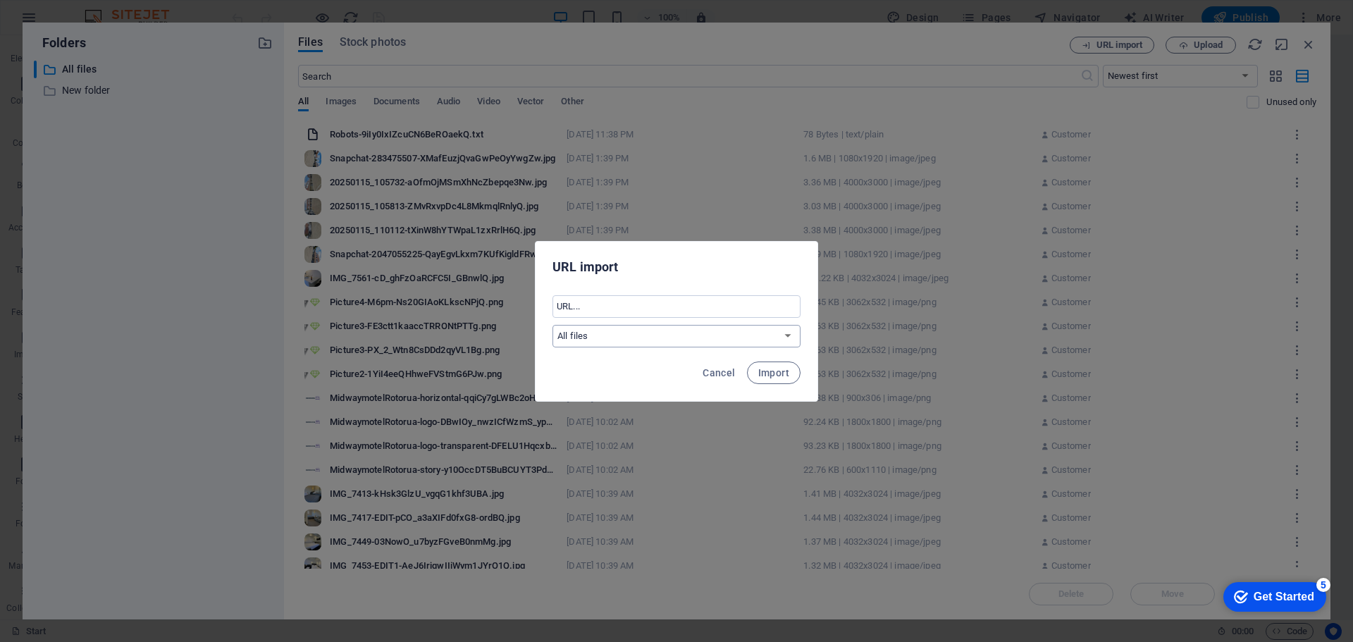
click at [713, 333] on select "All files New folder" at bounding box center [676, 336] width 248 height 23
click at [712, 332] on select "All files New folder" at bounding box center [676, 336] width 248 height 23
click at [714, 367] on span "Cancel" at bounding box center [718, 372] width 32 height 11
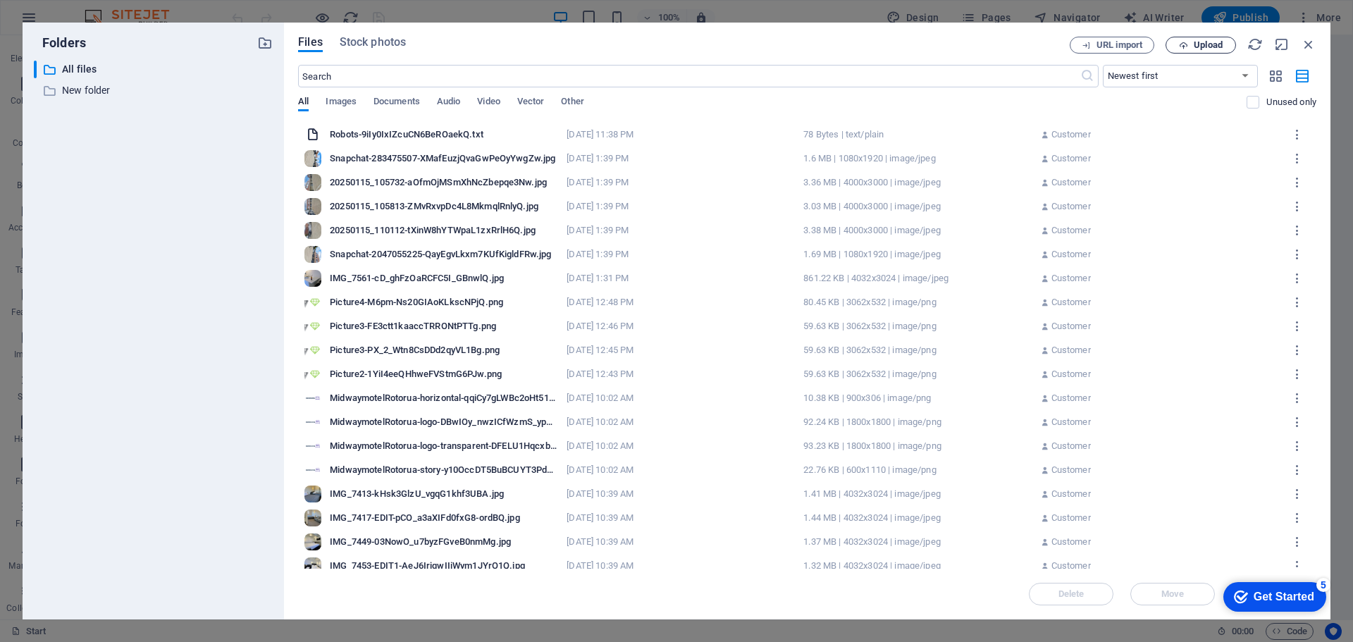
click at [1196, 44] on span "Upload" at bounding box center [1207, 45] width 29 height 8
click at [1273, 76] on icon "button" at bounding box center [1275, 75] width 16 height 15
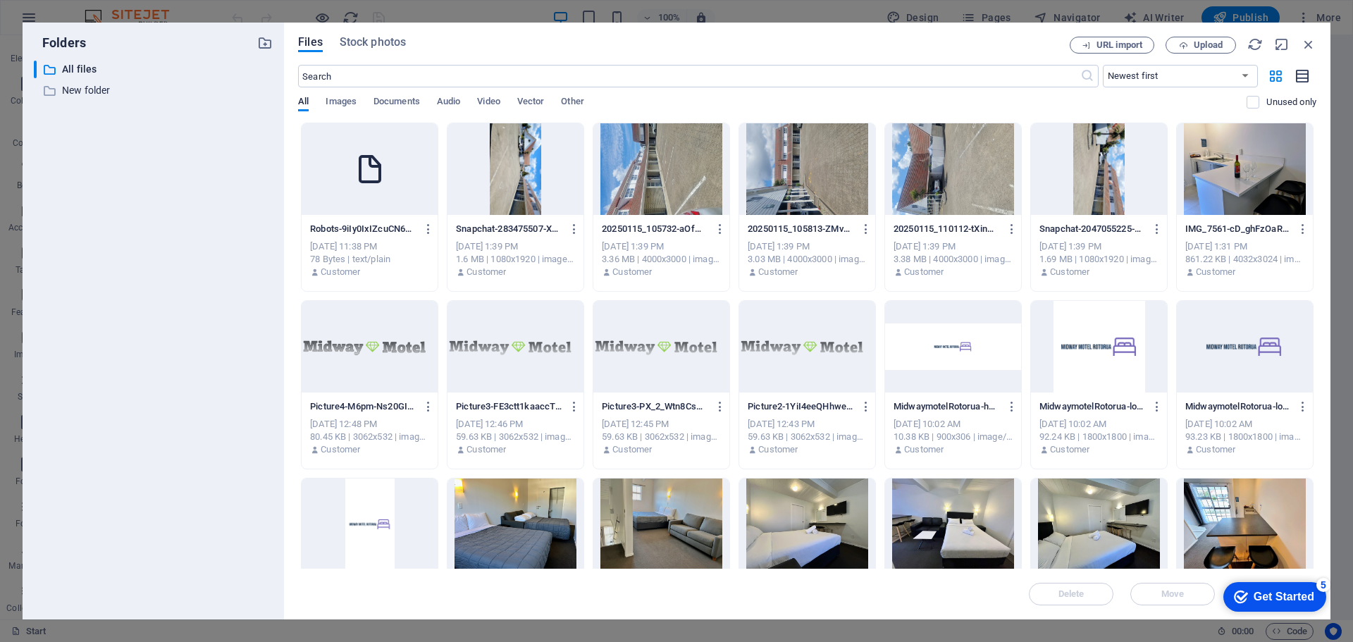
click at [1299, 74] on icon "button" at bounding box center [1302, 76] width 15 height 16
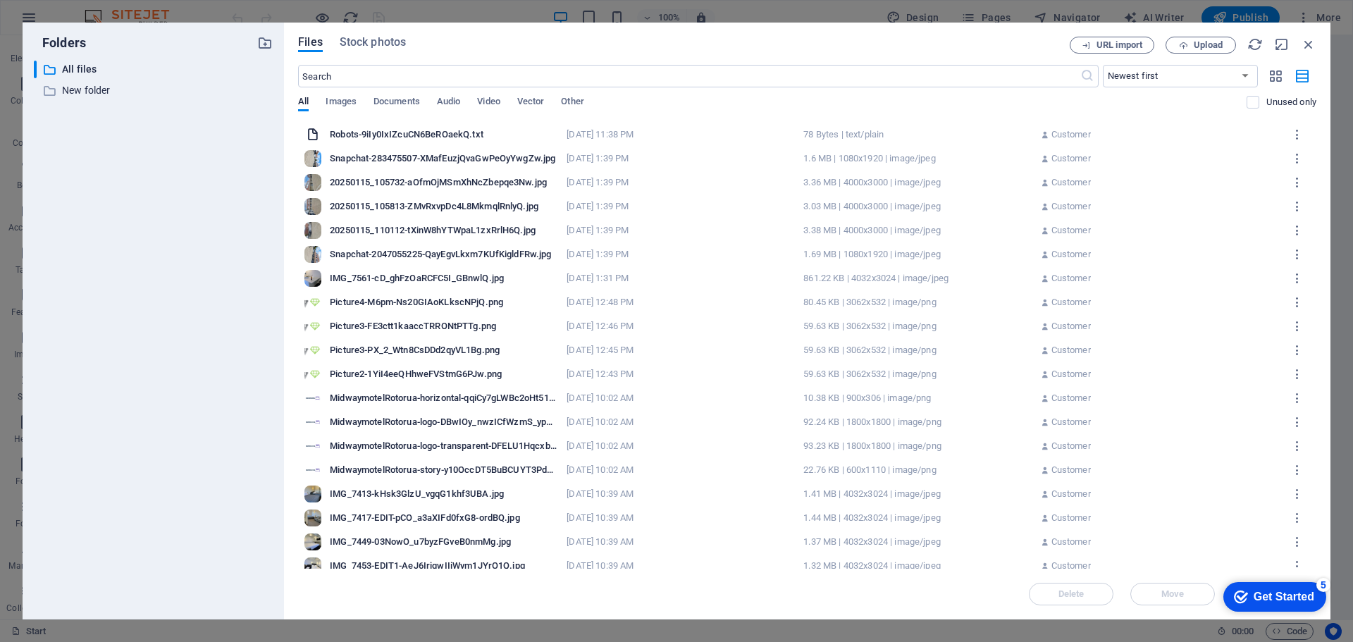
click at [1078, 591] on div "Delete Move Insert" at bounding box center [807, 587] width 1018 height 37
click at [336, 101] on span "Images" at bounding box center [340, 103] width 31 height 20
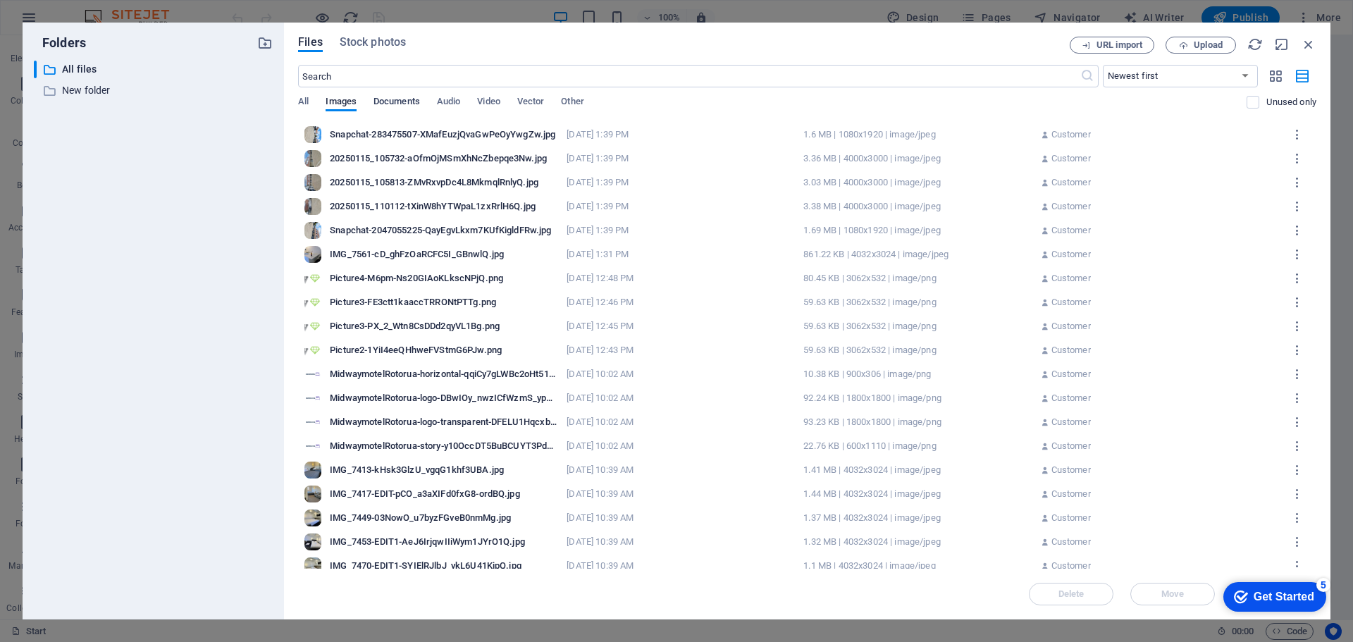
click at [401, 100] on span "Documents" at bounding box center [396, 103] width 46 height 20
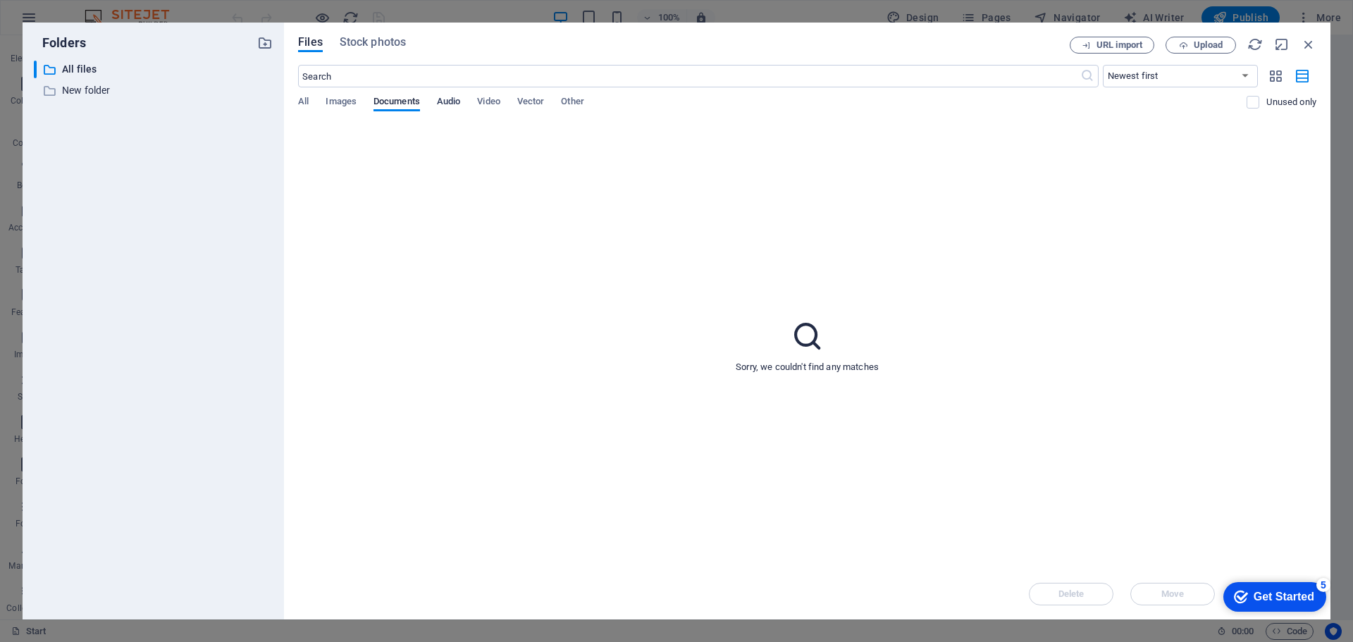
click at [451, 106] on span "Audio" at bounding box center [448, 103] width 23 height 20
click at [490, 102] on span "Video" at bounding box center [488, 103] width 23 height 20
click at [543, 103] on span "Vector" at bounding box center [530, 103] width 27 height 20
click at [580, 104] on span "Other" at bounding box center [572, 103] width 23 height 20
click at [306, 101] on span "All" at bounding box center [303, 103] width 11 height 20
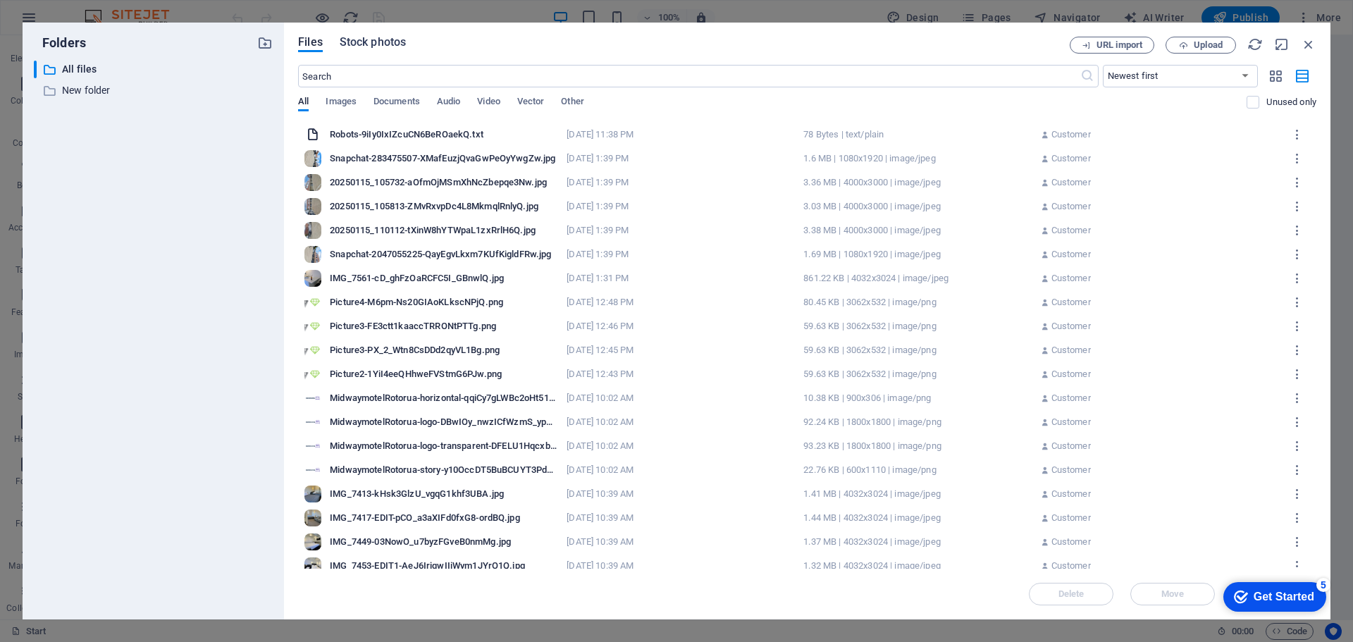
click at [361, 43] on span "Stock photos" at bounding box center [373, 42] width 66 height 17
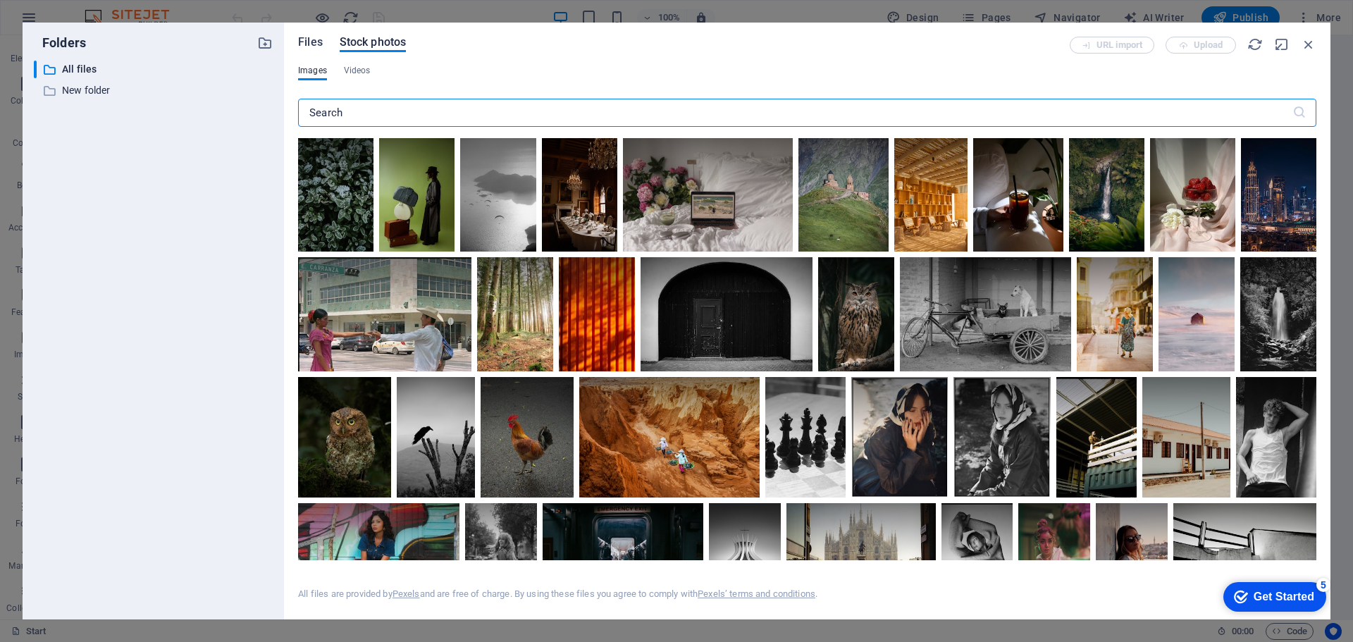
click at [317, 47] on span "Files" at bounding box center [310, 42] width 25 height 17
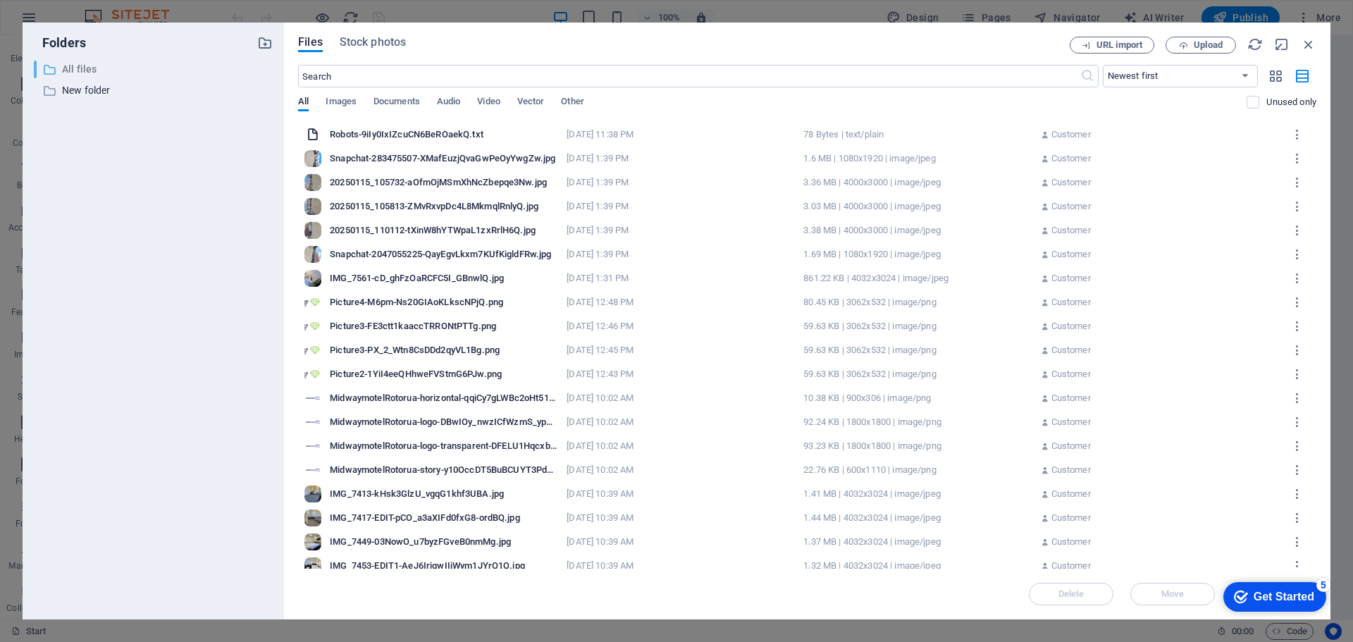
click at [85, 68] on p "All files" at bounding box center [154, 69] width 185 height 16
click at [1307, 46] on icon "button" at bounding box center [1308, 44] width 15 height 15
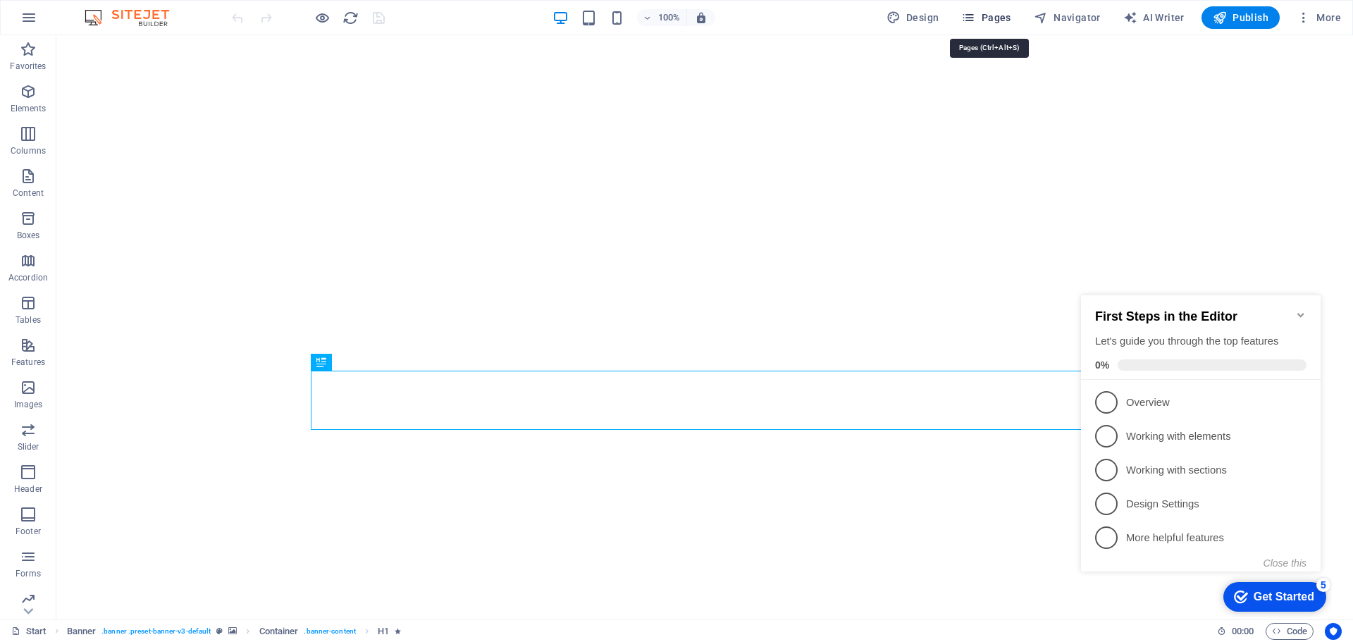
click at [993, 15] on span "Pages" at bounding box center [985, 18] width 49 height 14
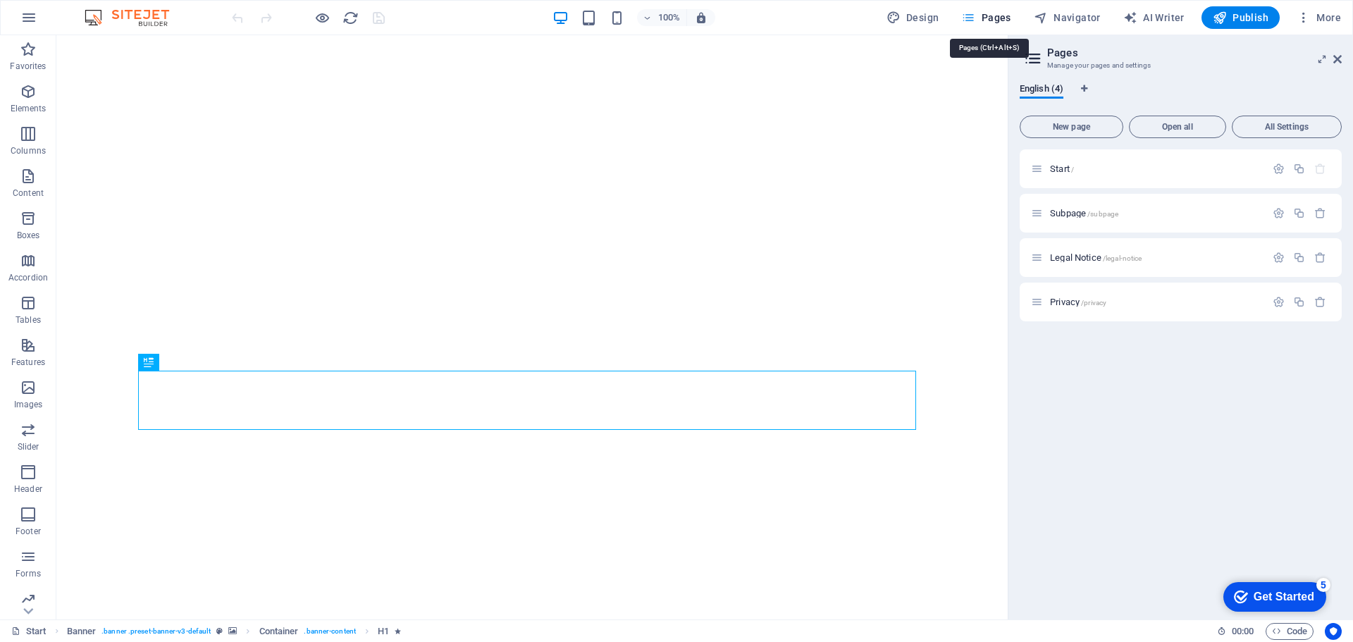
click at [980, 23] on span "Pages" at bounding box center [985, 18] width 49 height 14
click at [974, 20] on icon "button" at bounding box center [968, 18] width 14 height 14
click at [1315, 20] on span "More" at bounding box center [1318, 18] width 44 height 14
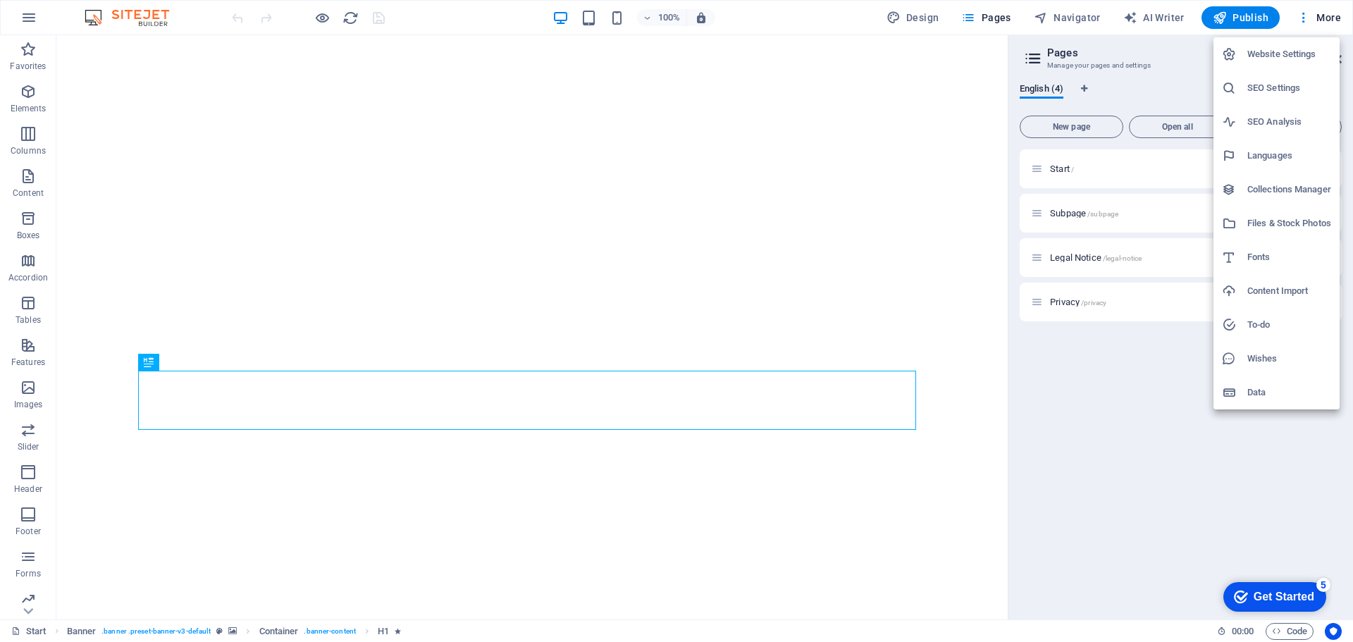
click at [1284, 592] on div "Get Started" at bounding box center [1283, 596] width 61 height 13
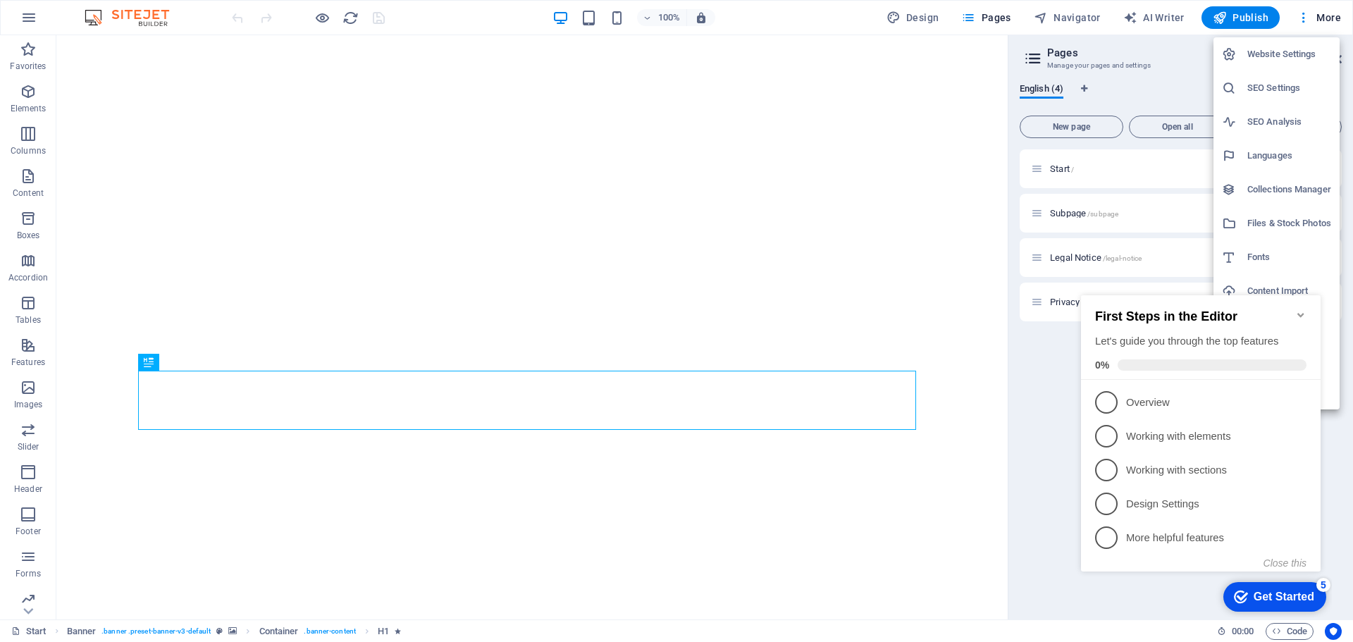
click at [1292, 309] on h2 "First Steps in the Editor" at bounding box center [1200, 316] width 211 height 15
click at [1303, 309] on icon "Minimize checklist" at bounding box center [1300, 314] width 11 height 11
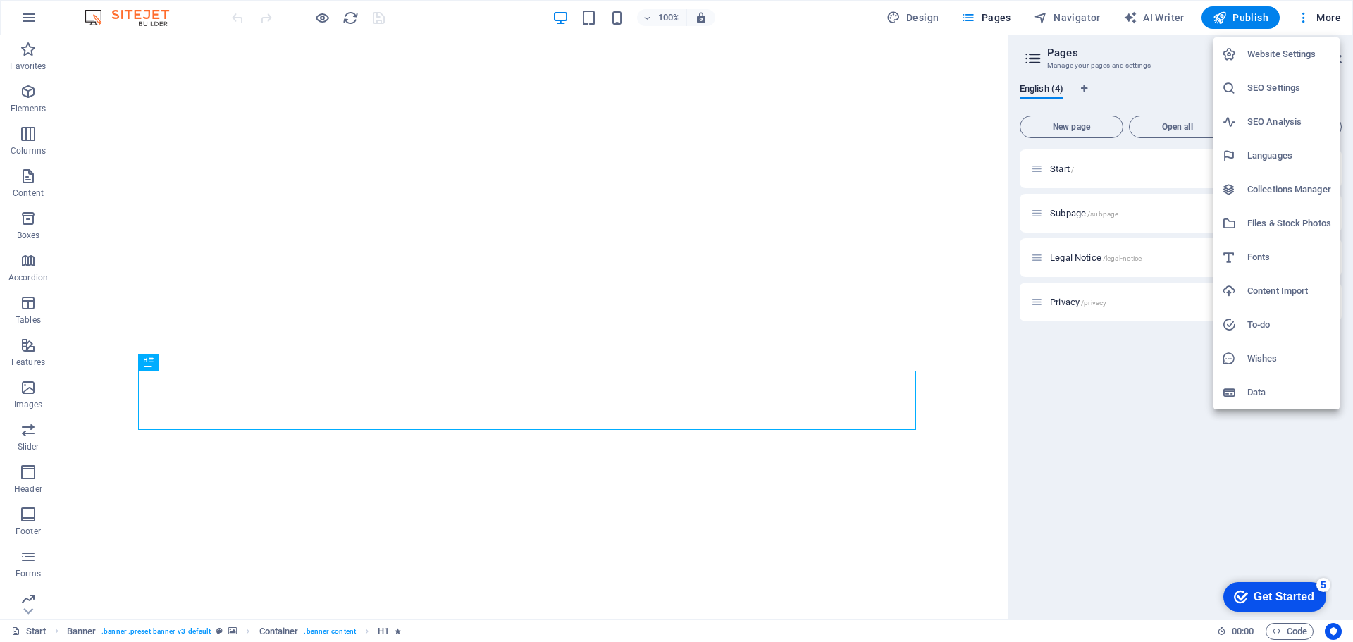
click at [1130, 476] on div at bounding box center [676, 321] width 1353 height 642
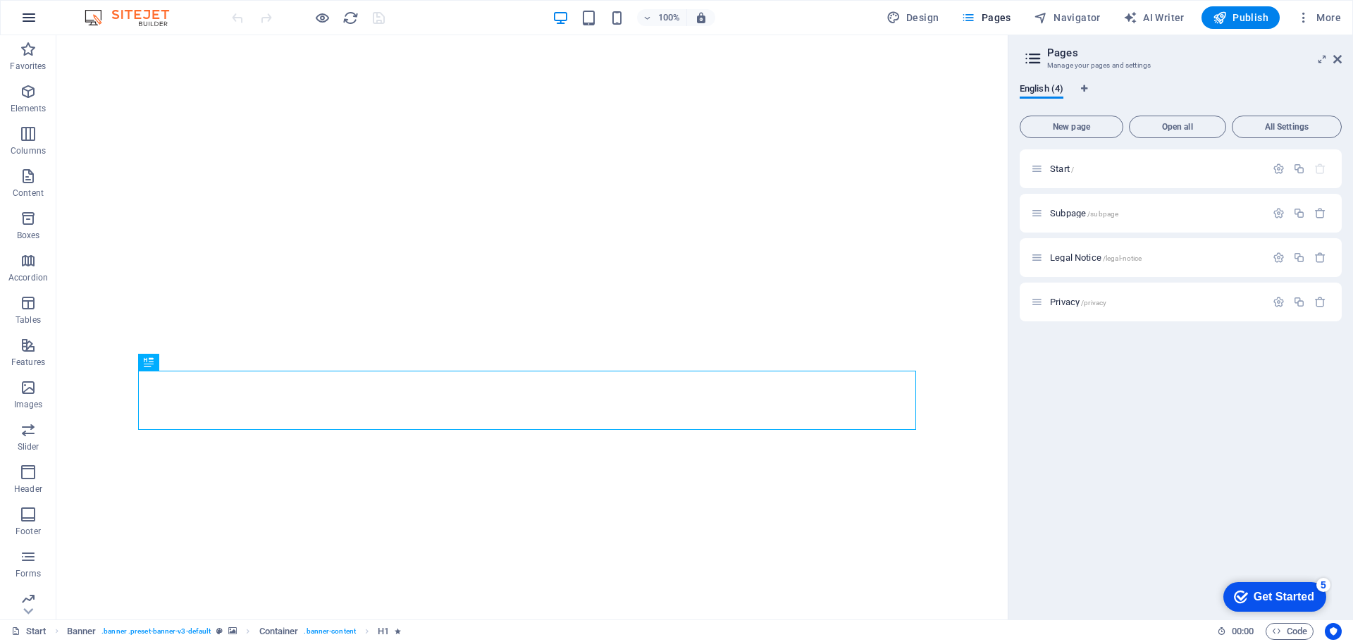
click at [27, 25] on icon "button" at bounding box center [28, 17] width 17 height 17
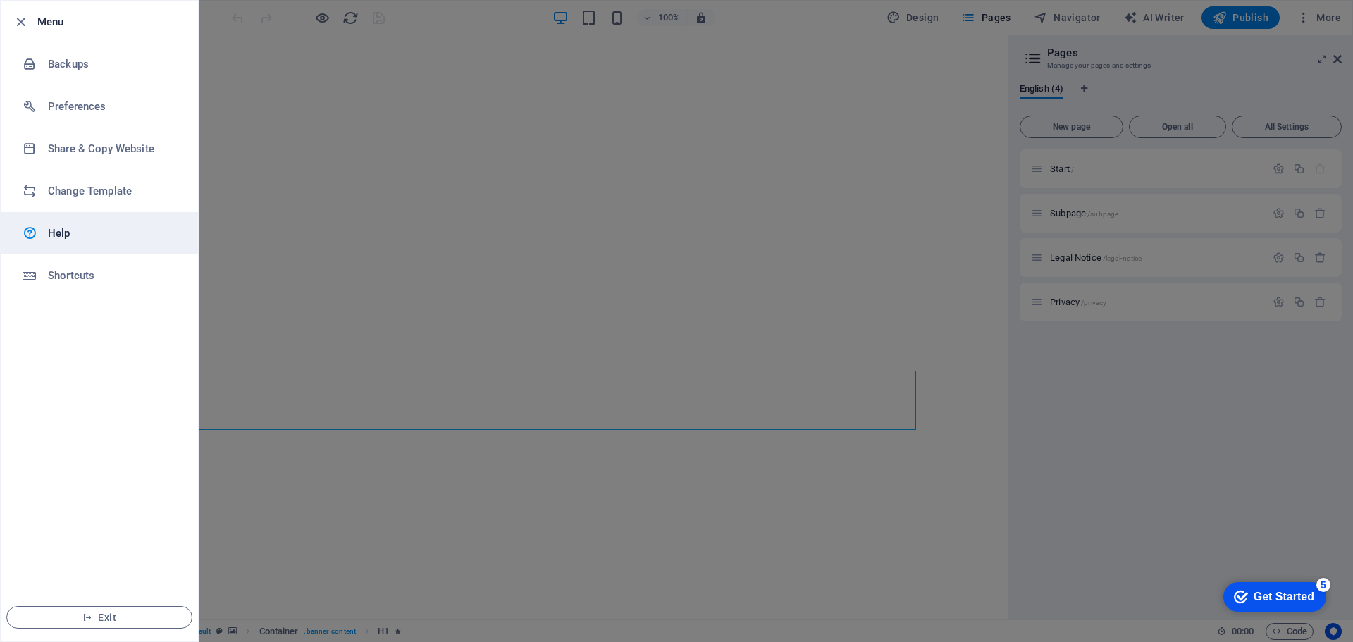
click at [60, 235] on h6 "Help" at bounding box center [113, 233] width 130 height 17
drag, startPoint x: 17, startPoint y: 19, endPoint x: 26, endPoint y: 18, distance: 9.3
click at [18, 19] on icon "button" at bounding box center [21, 22] width 16 height 16
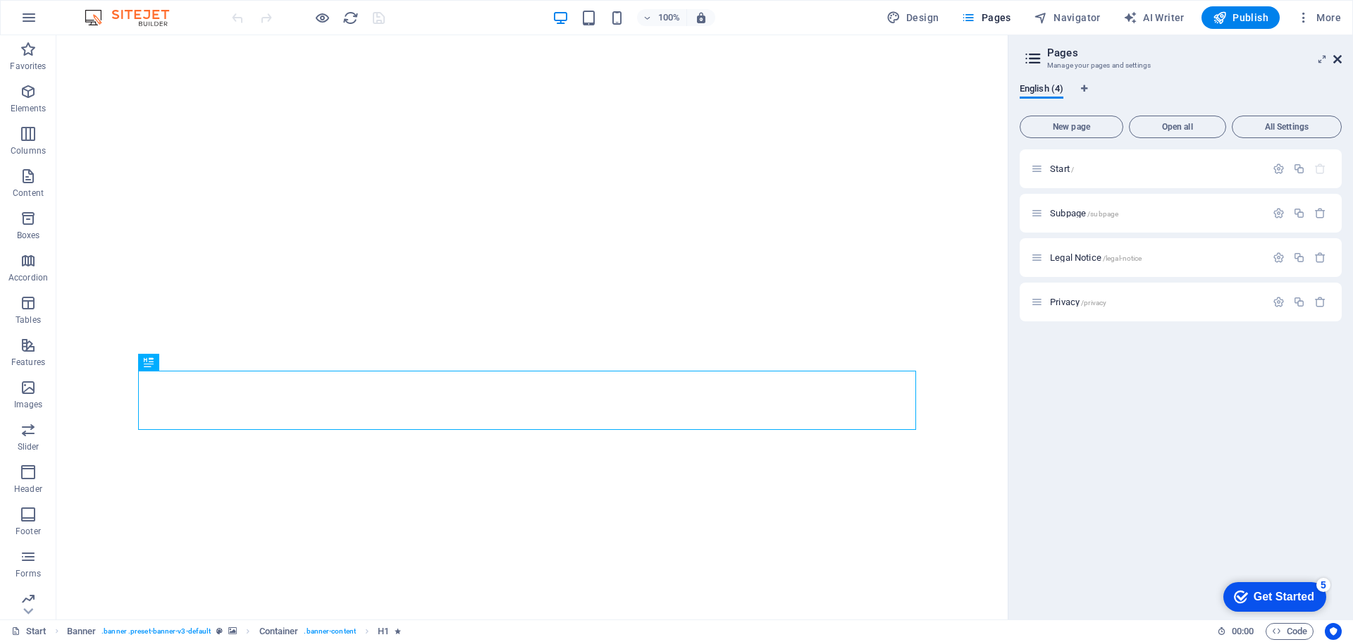
click at [1335, 59] on icon at bounding box center [1337, 59] width 8 height 11
